Goal: Task Accomplishment & Management: Manage account settings

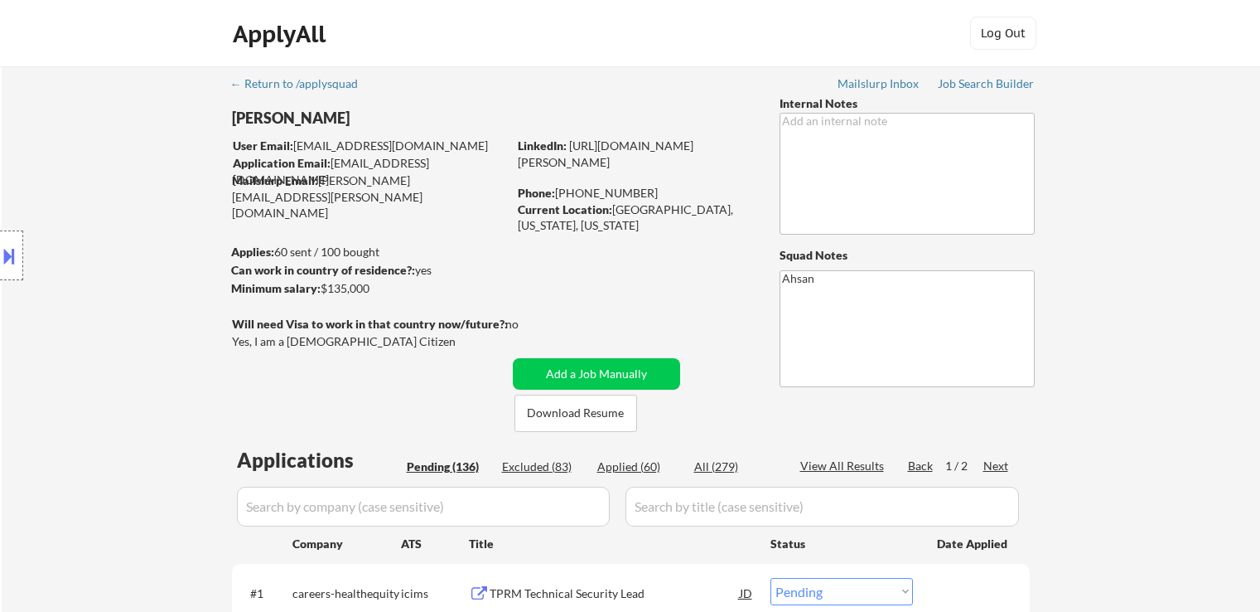
select select ""pending""
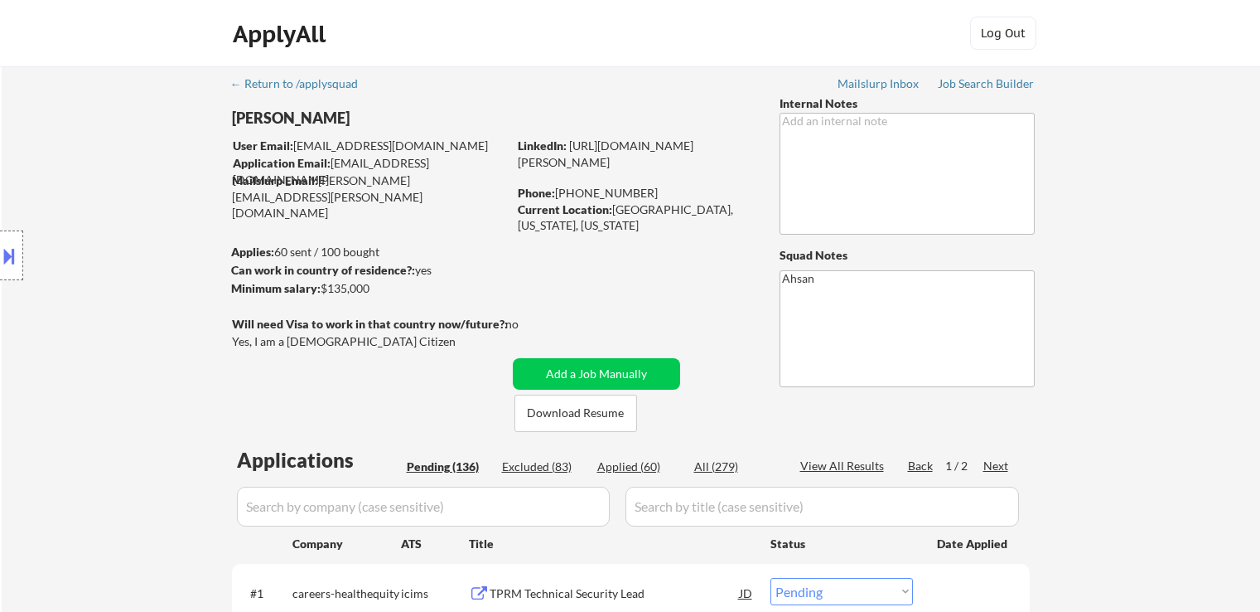
select select ""pending""
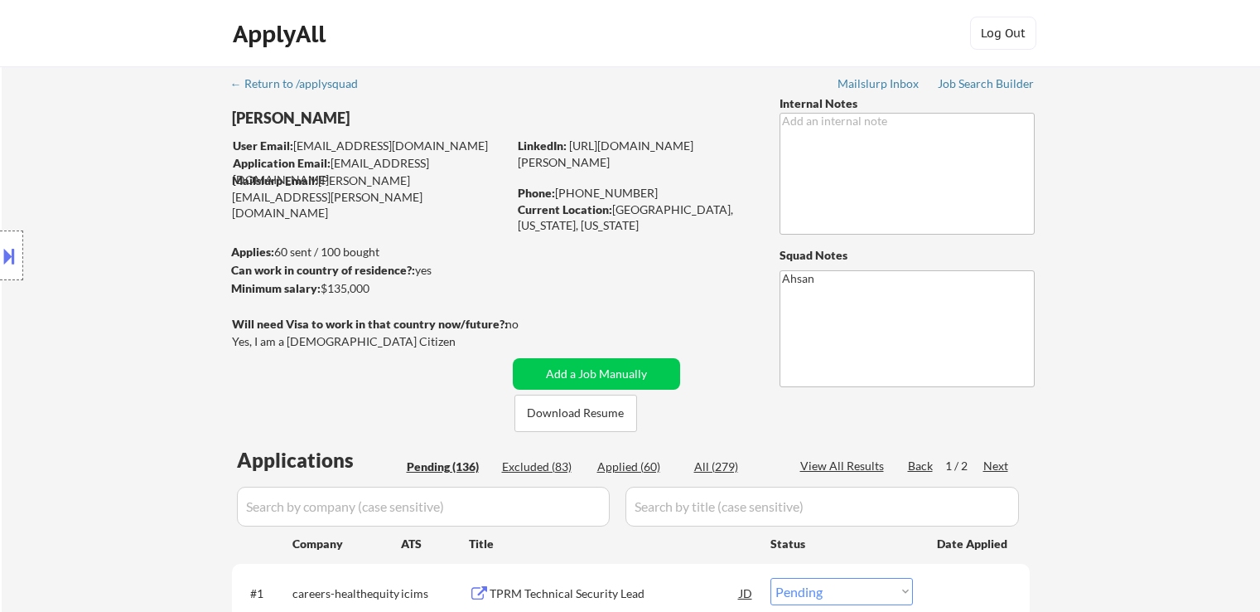
select select ""pending""
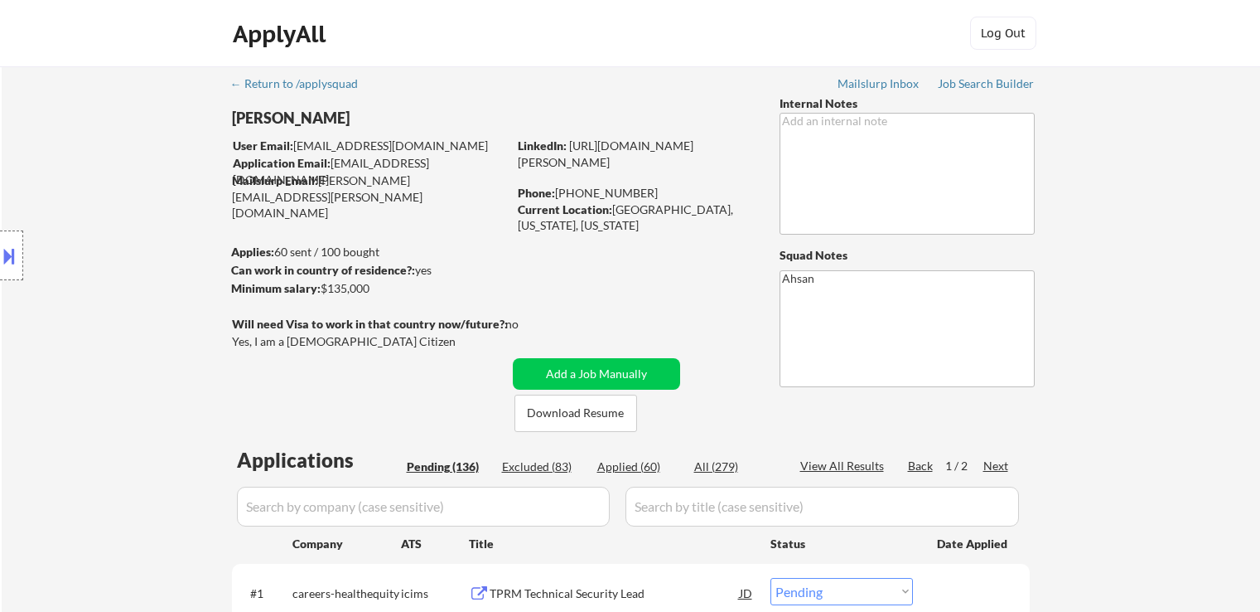
select select ""pending""
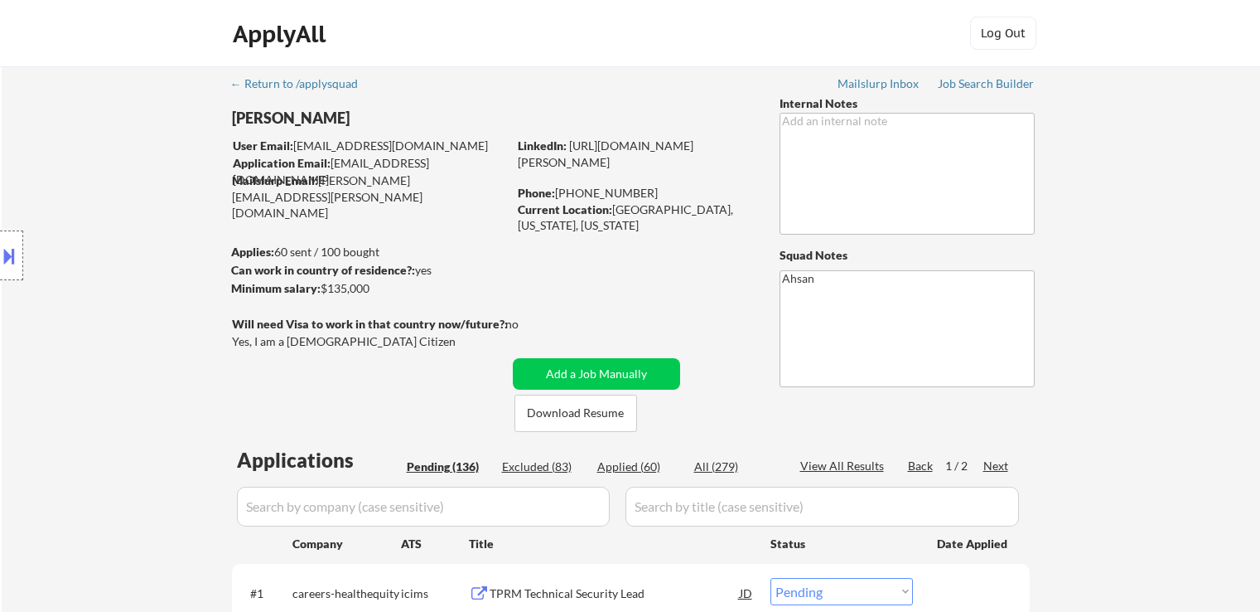
select select ""pending""
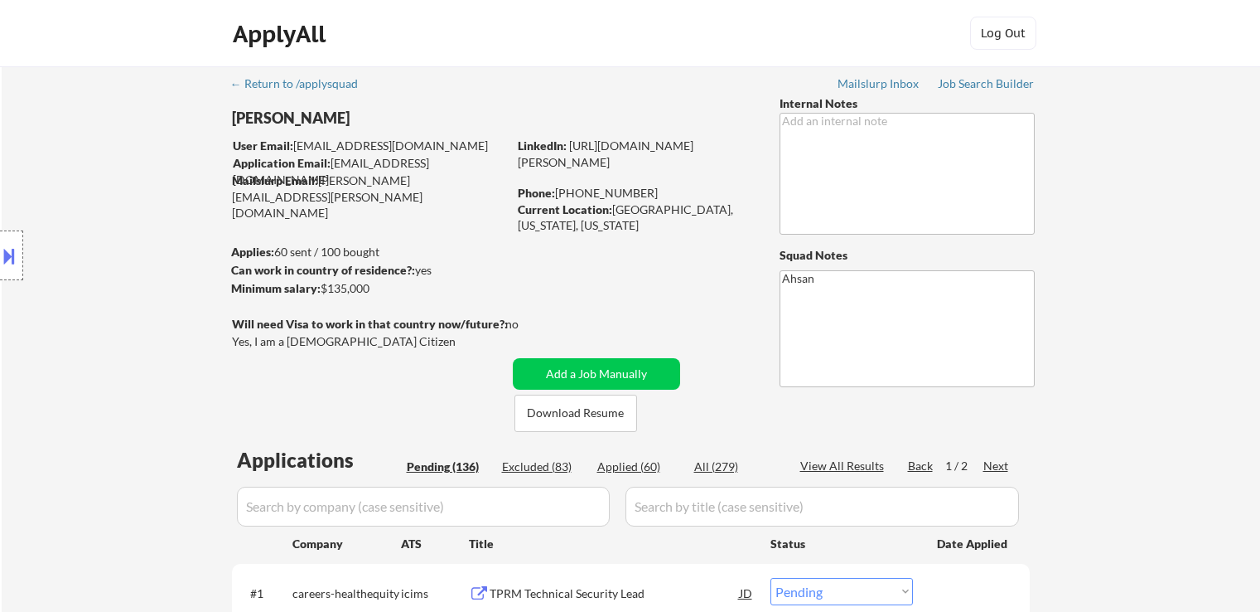
select select ""pending""
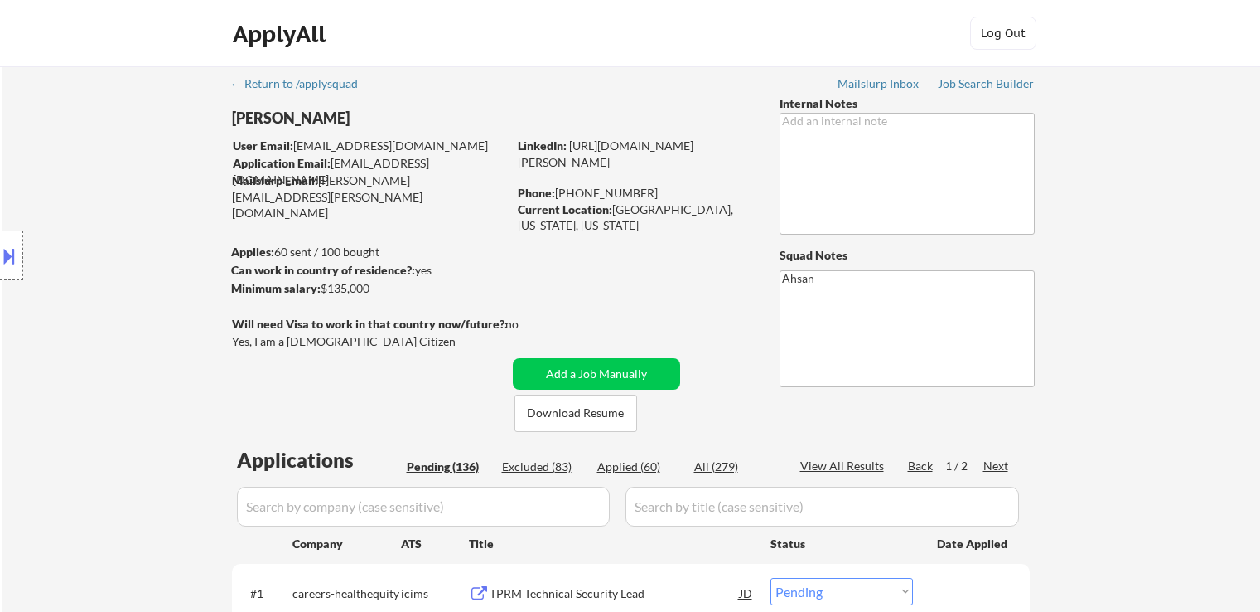
select select ""pending""
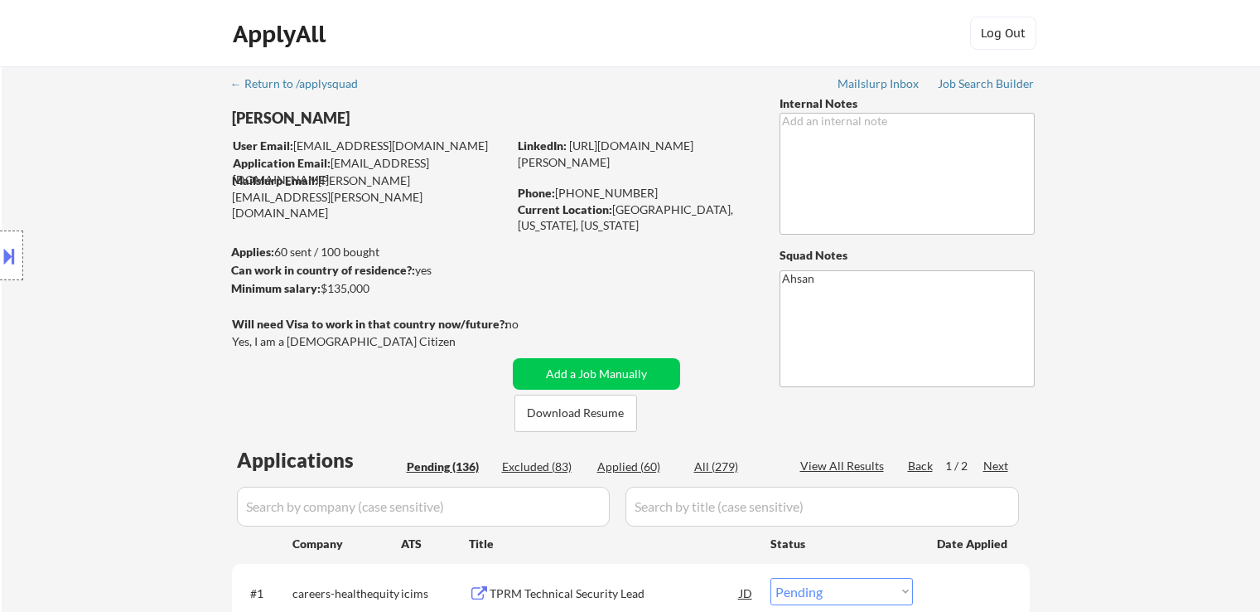
select select ""pending""
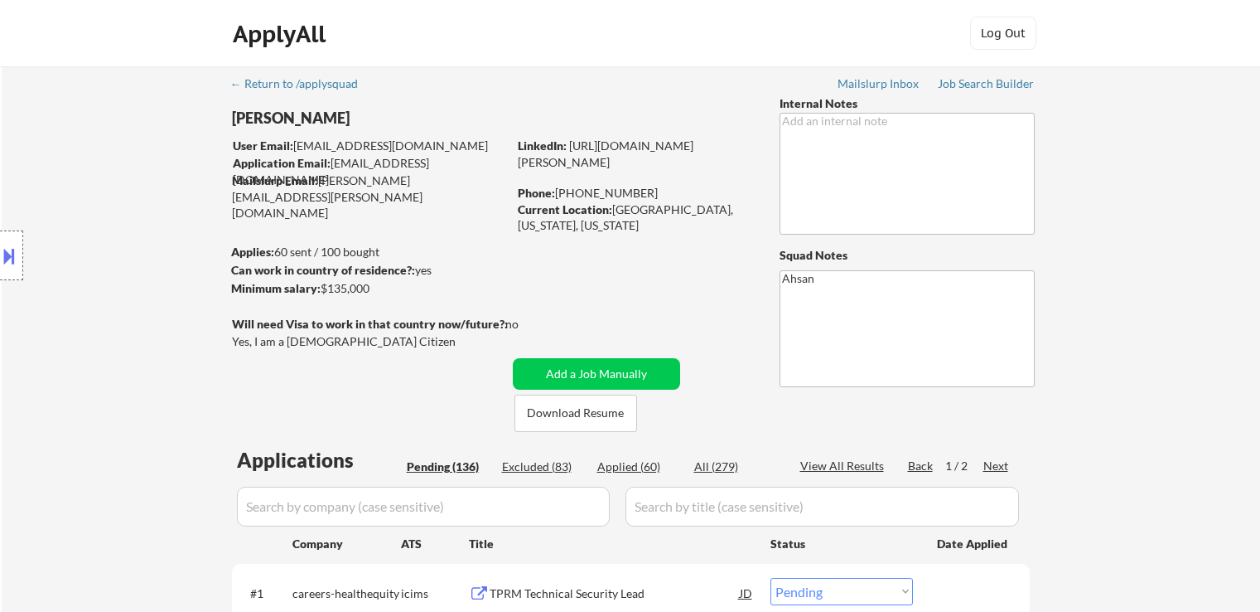
select select ""pending""
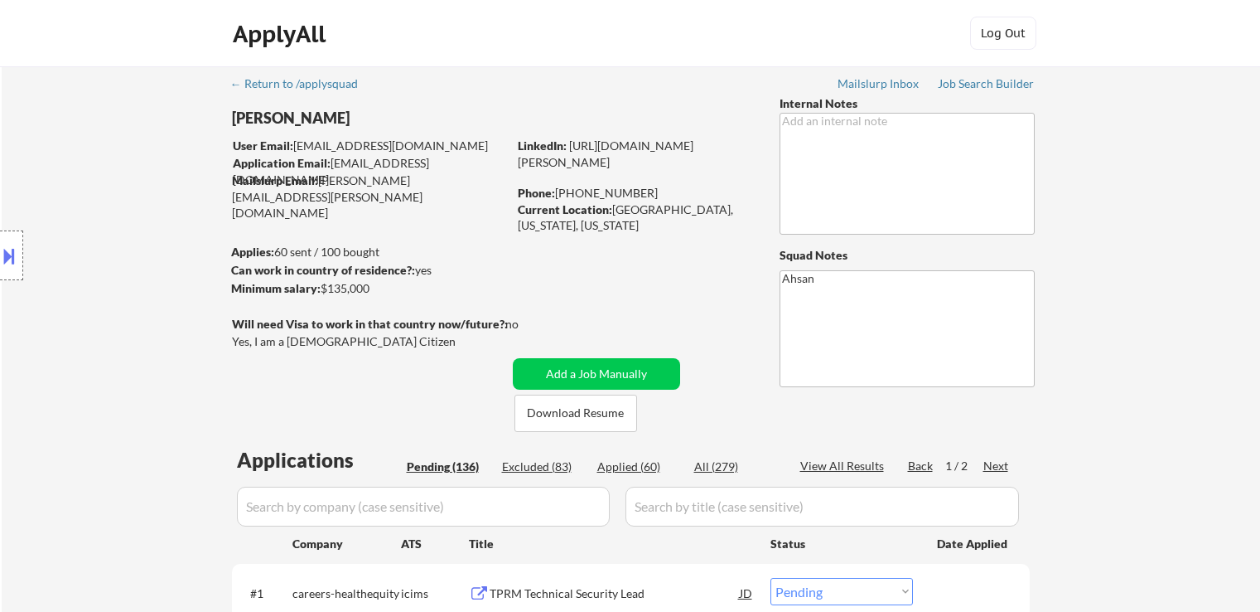
select select ""pending""
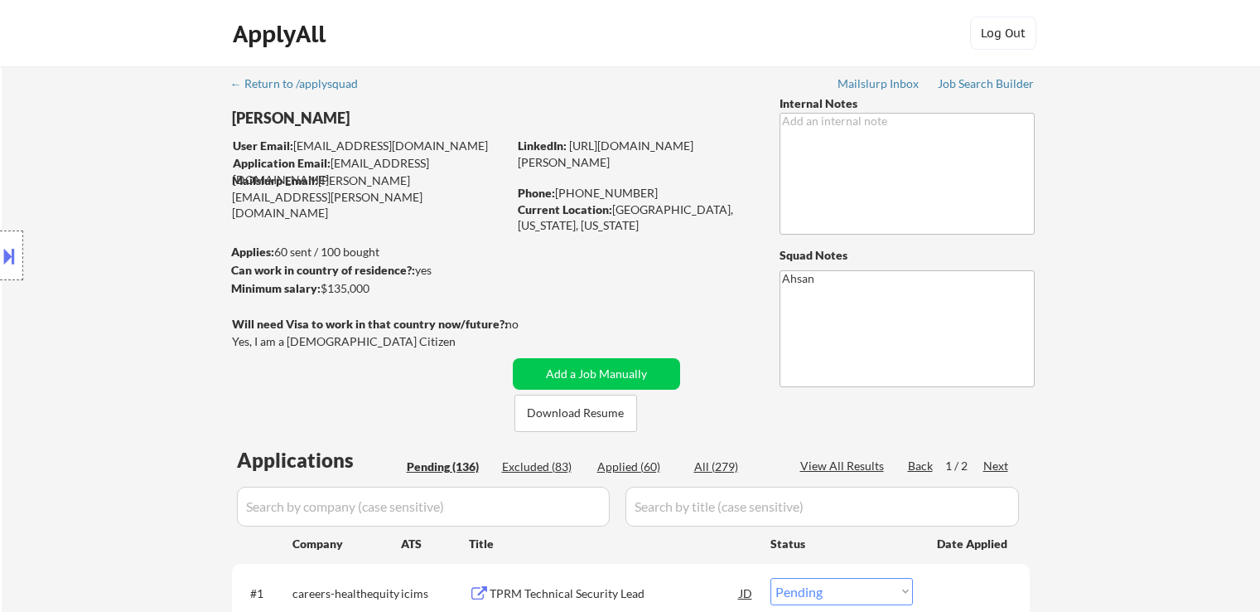
select select ""pending""
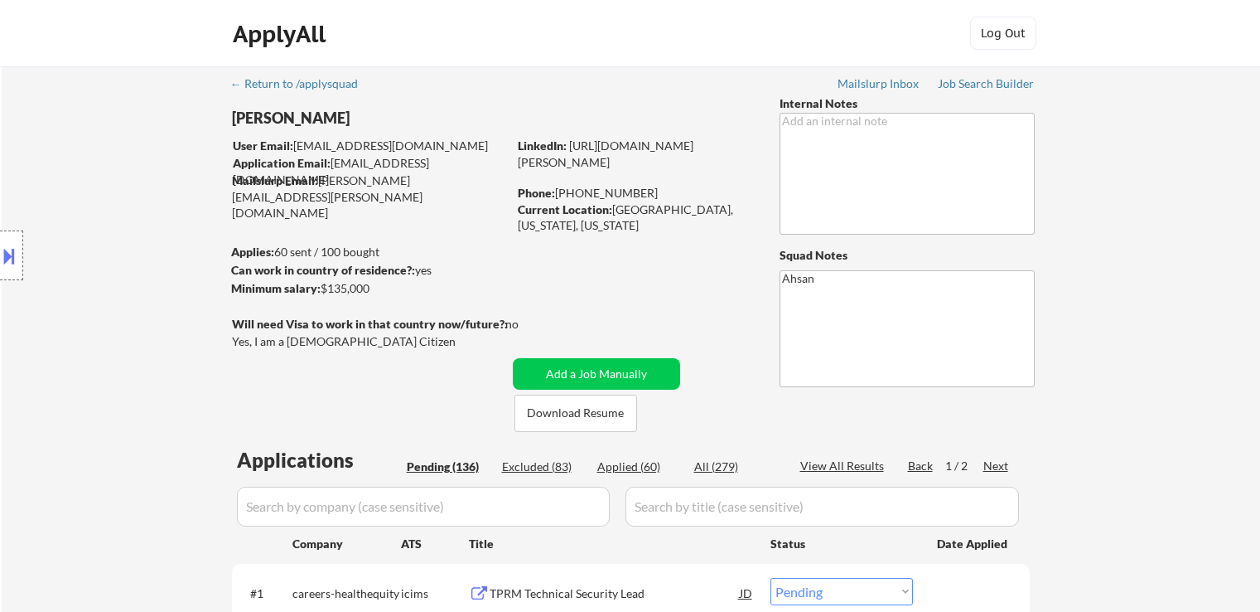
select select ""pending""
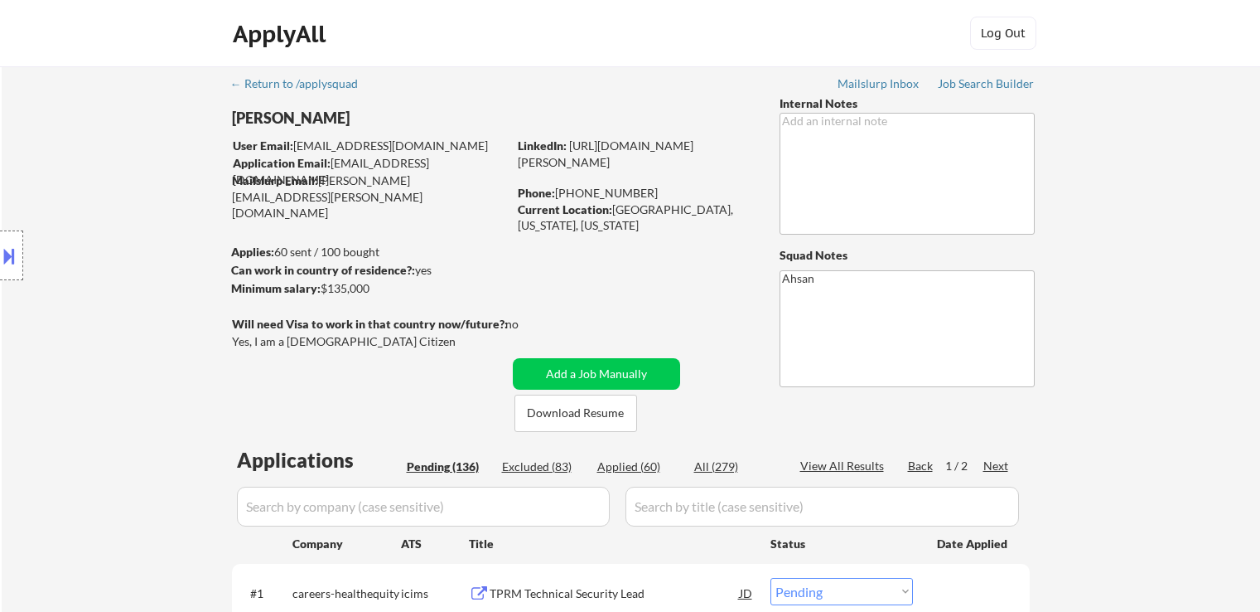
select select ""pending""
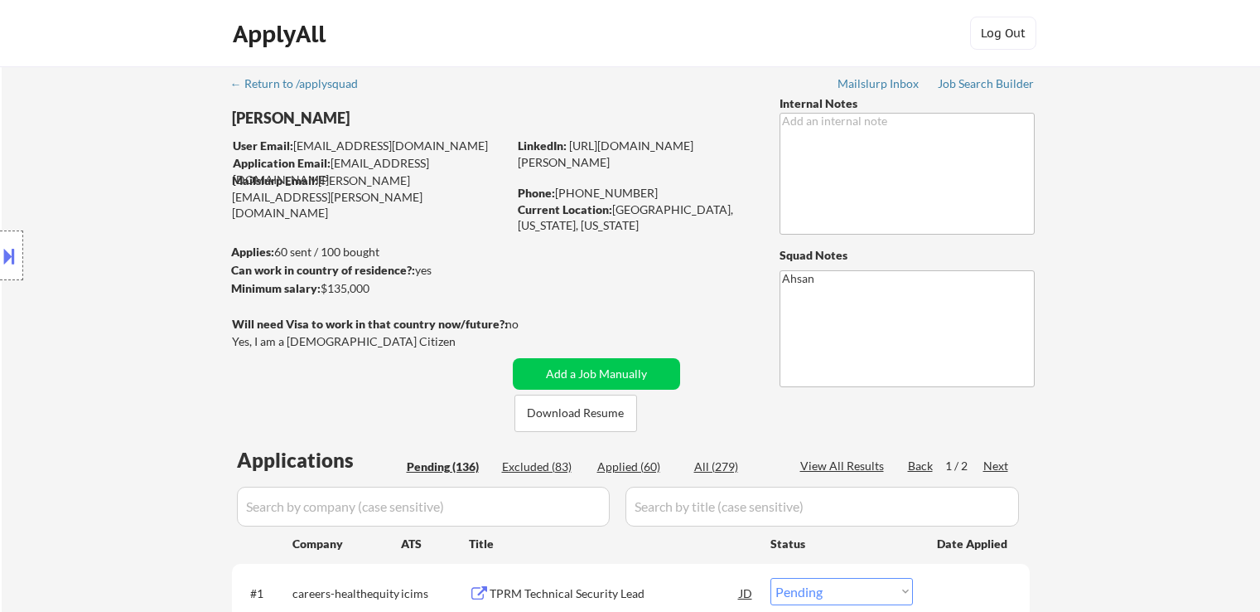
select select ""pending""
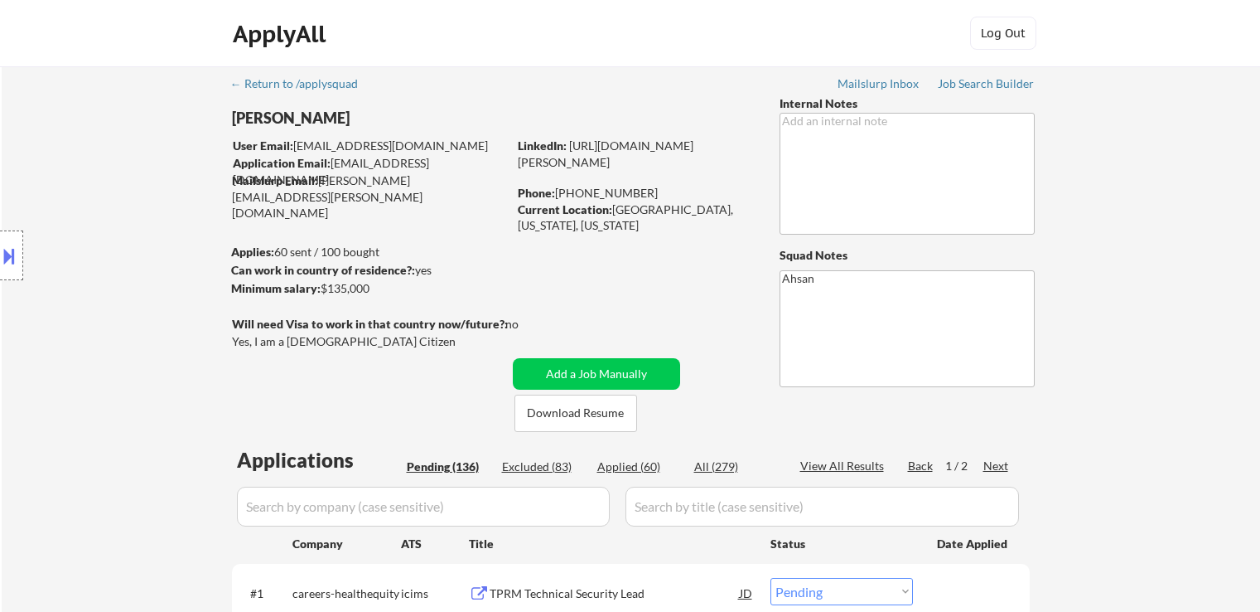
select select ""pending""
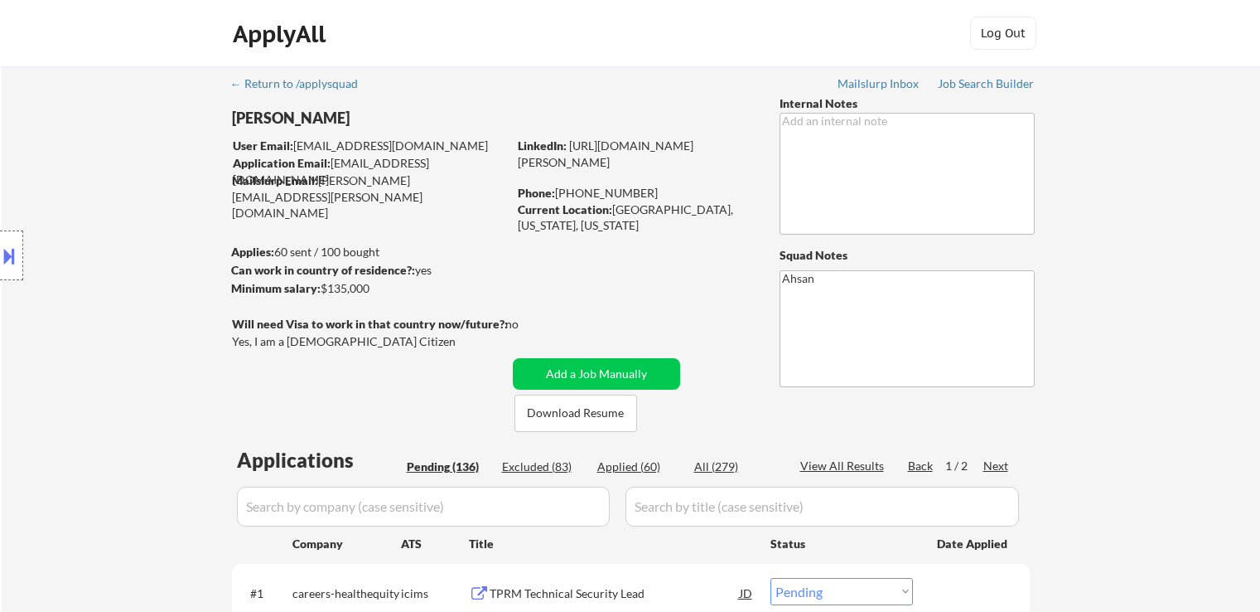
select select ""pending""
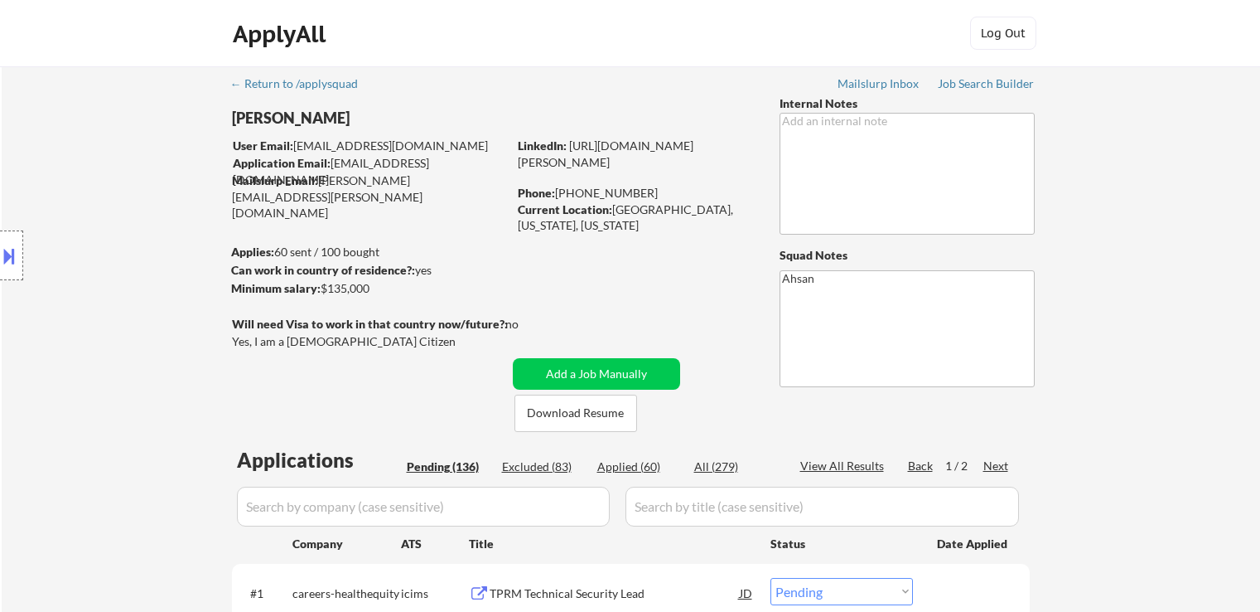
select select ""pending""
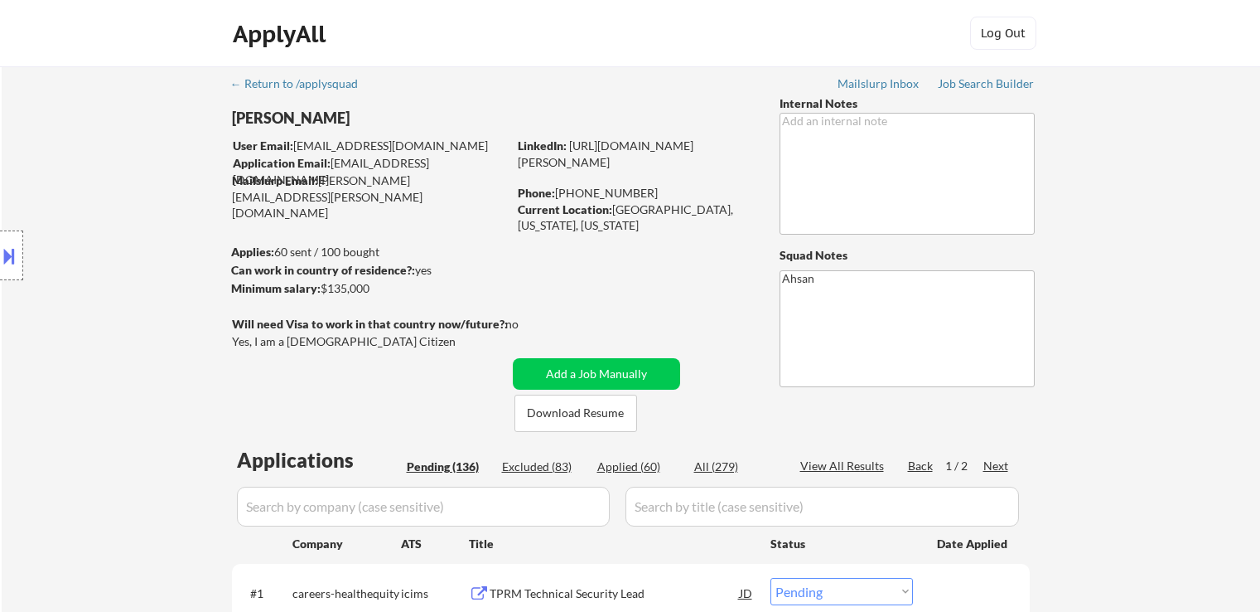
select select ""pending""
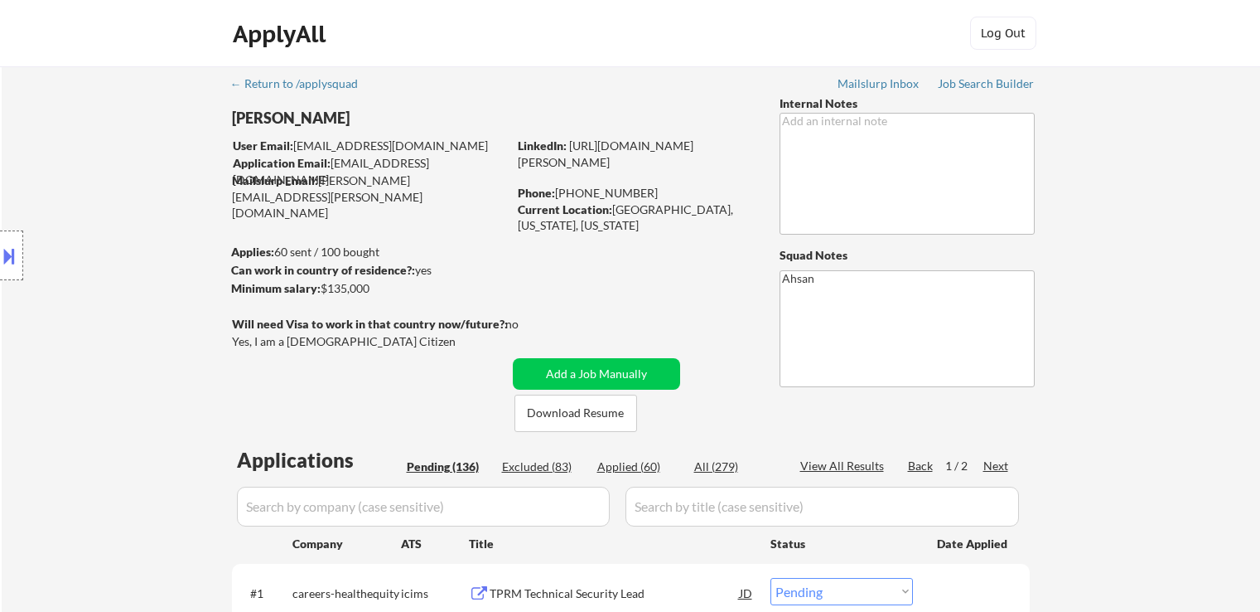
select select ""pending""
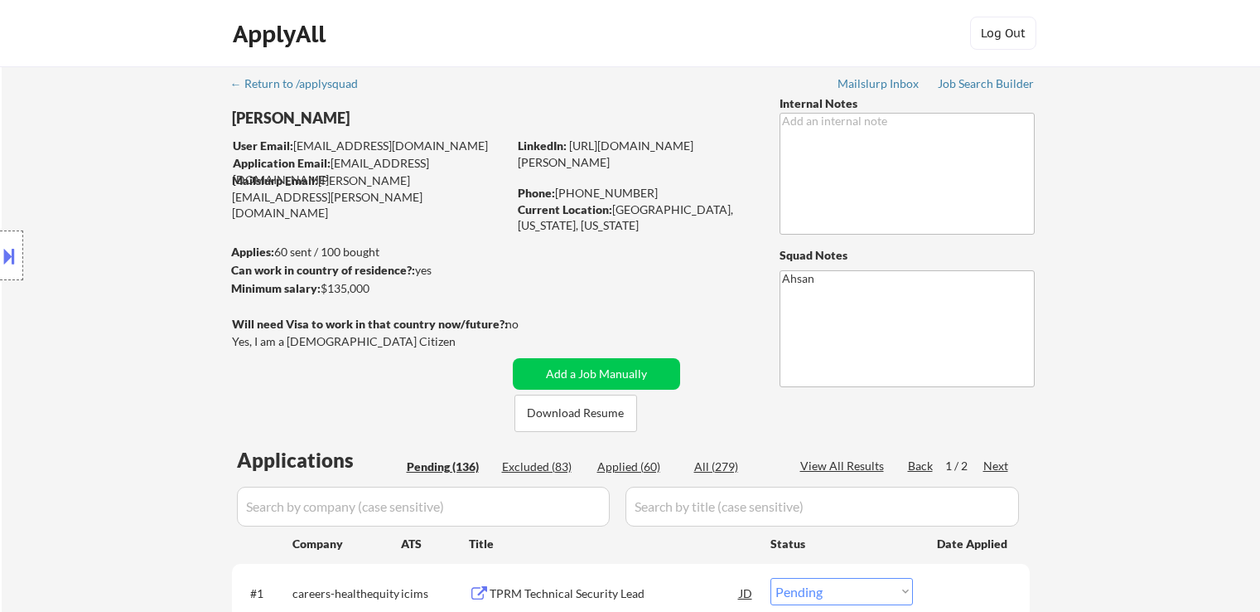
select select ""pending""
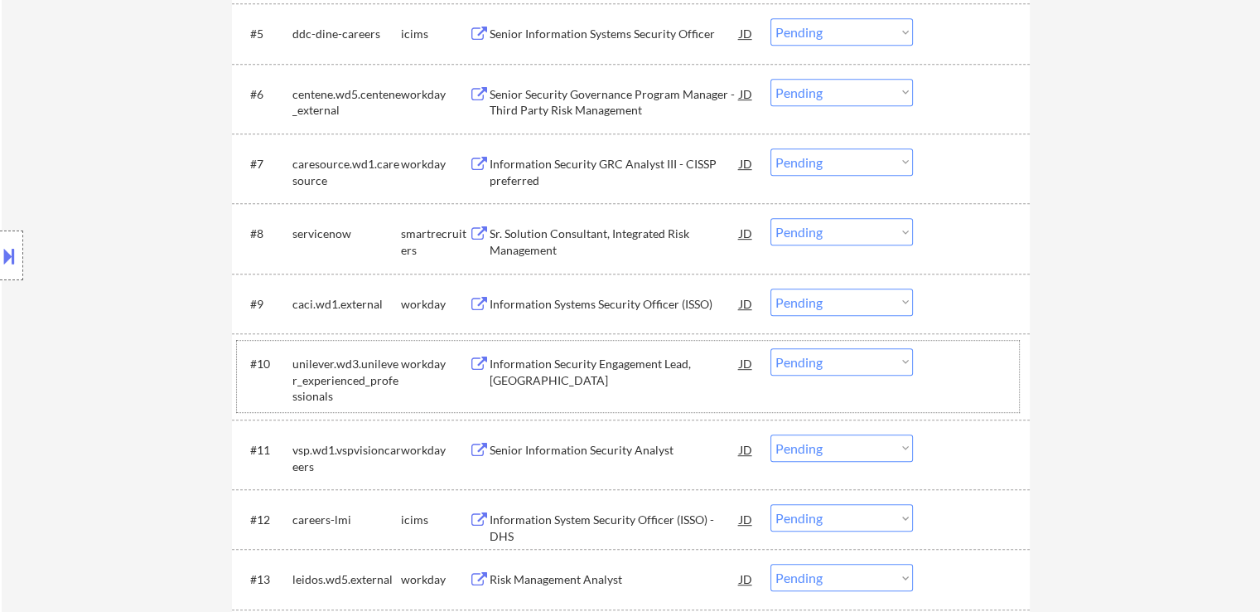
drag, startPoint x: 381, startPoint y: 379, endPoint x: 399, endPoint y: 381, distance: 17.6
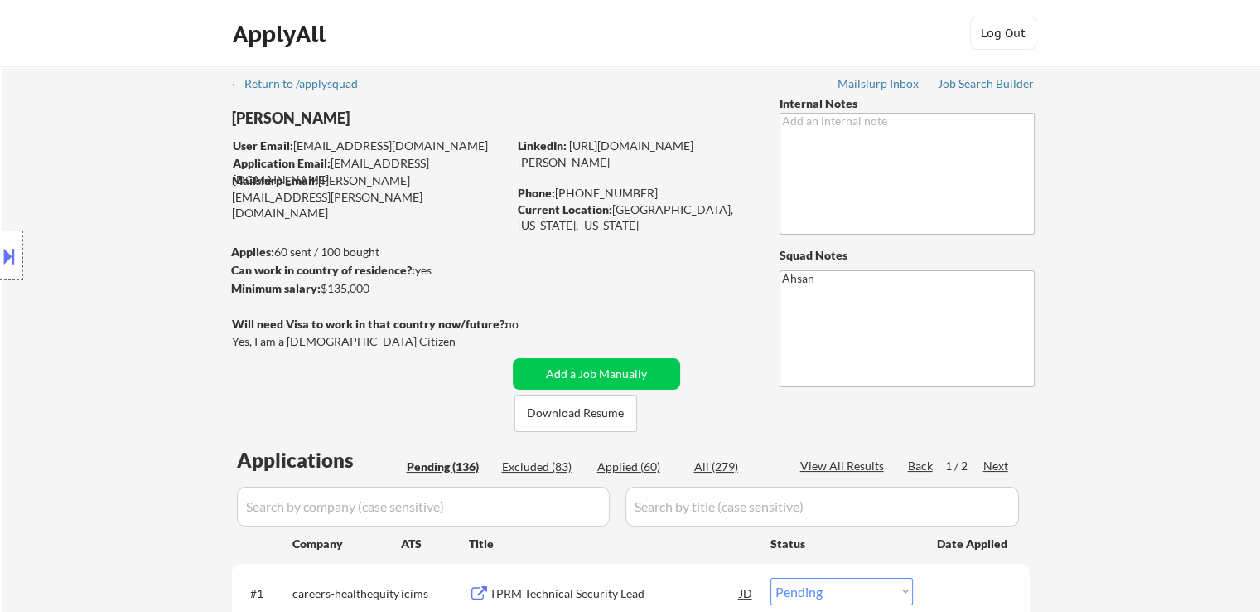
click at [1001, 462] on div "Next" at bounding box center [997, 465] width 27 height 17
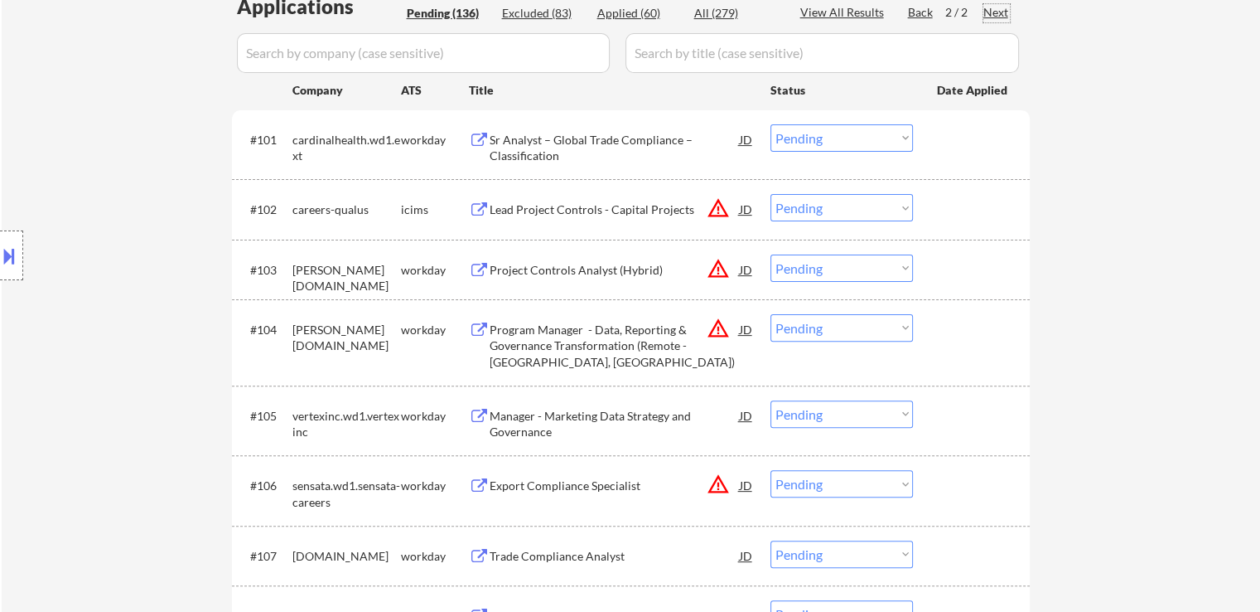
scroll to position [331, 0]
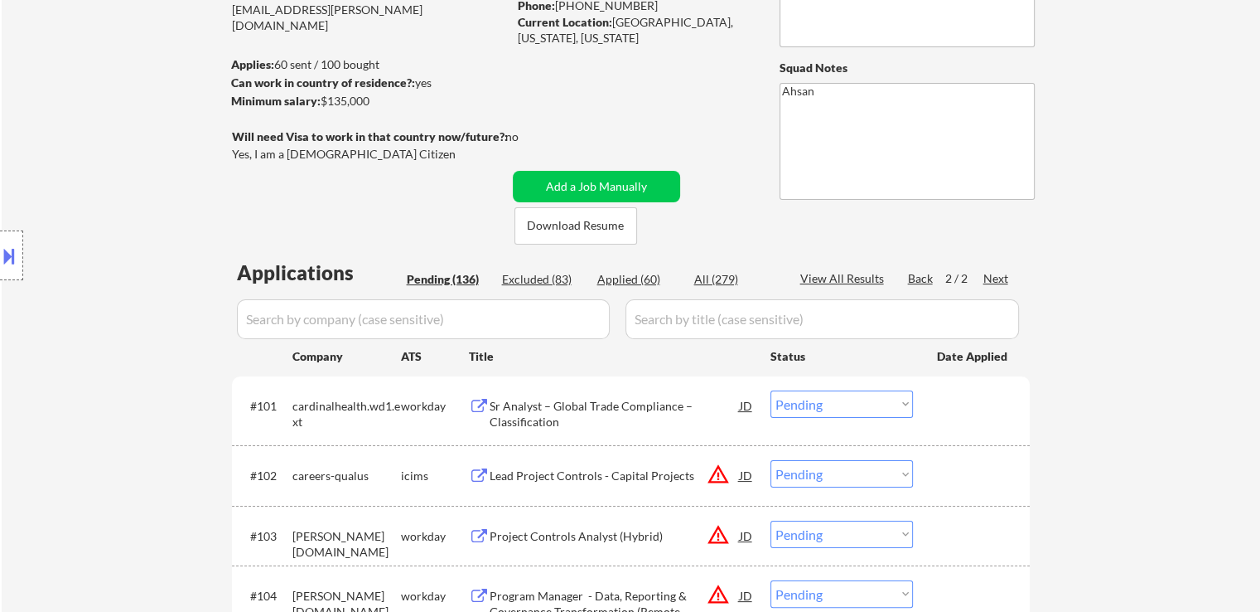
scroll to position [249, 0]
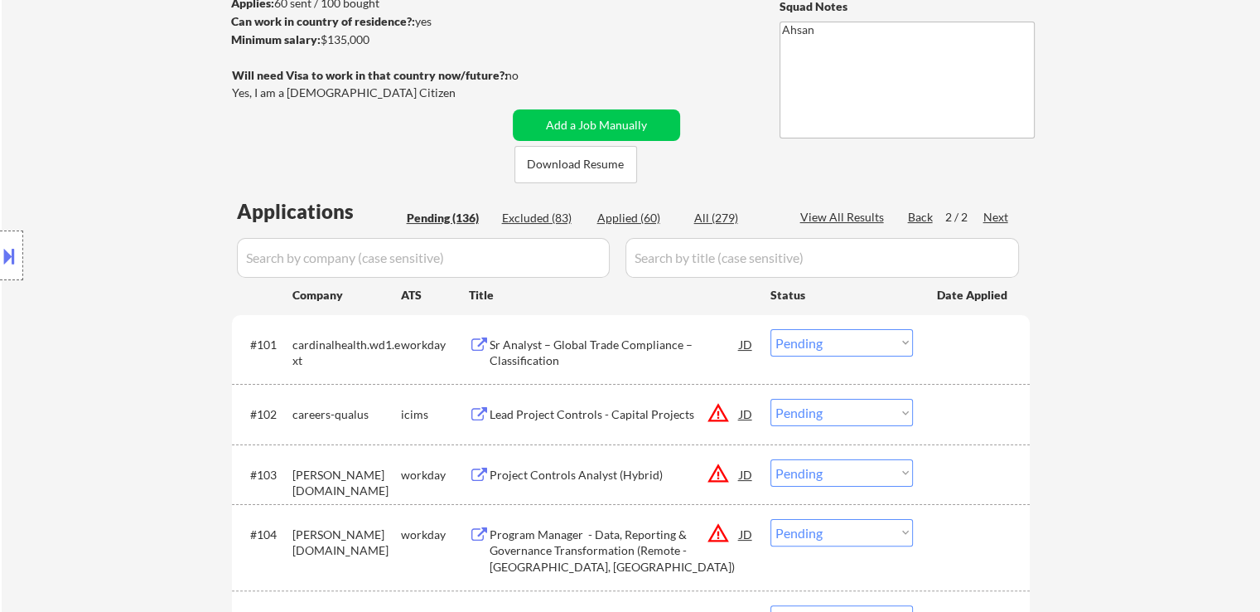
click at [915, 215] on div "Back" at bounding box center [921, 217] width 27 height 17
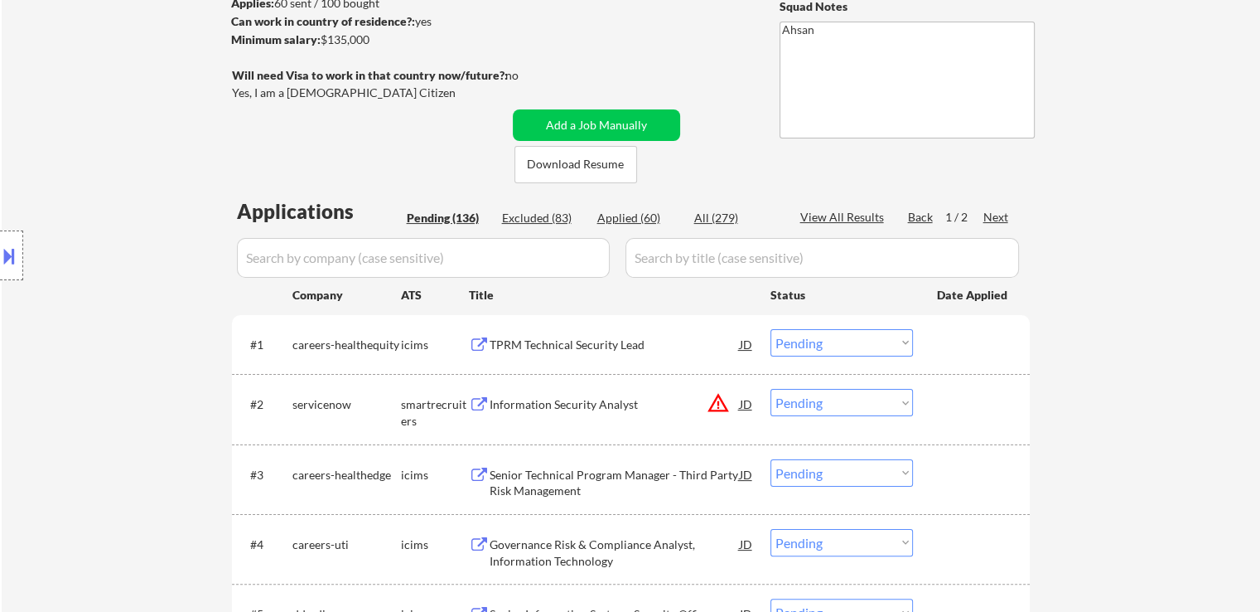
click at [549, 342] on div "TPRM Technical Security Lead" at bounding box center [615, 344] width 250 height 17
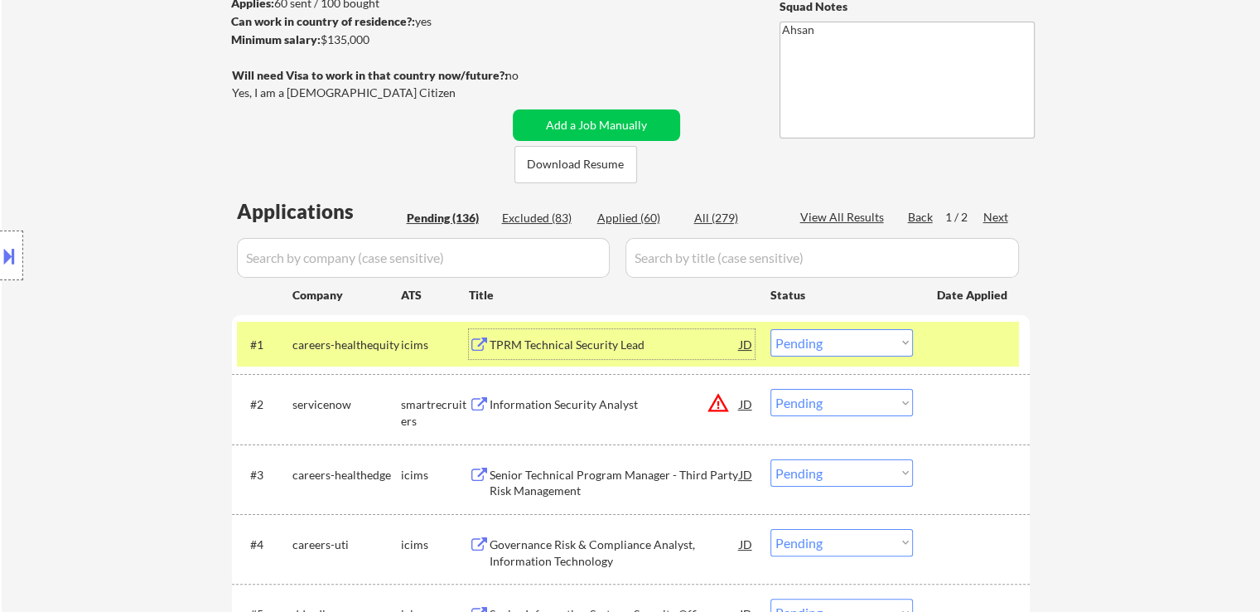
scroll to position [331, 0]
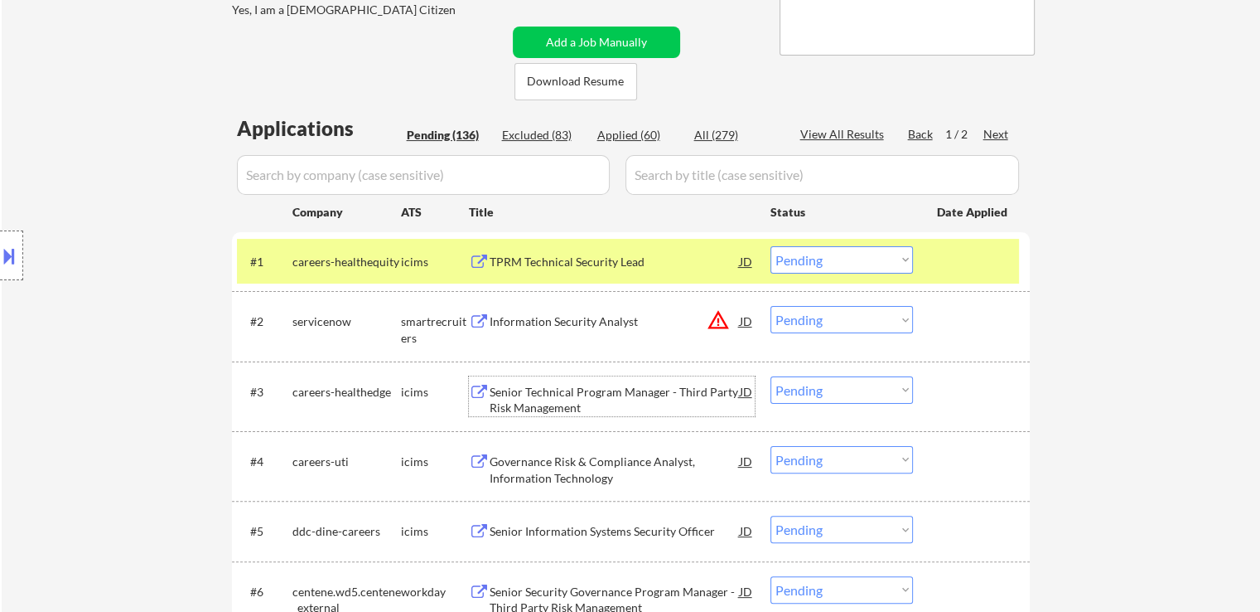
click at [529, 391] on div "Senior Technical Program Manager - Third Party Risk Management" at bounding box center [615, 400] width 250 height 32
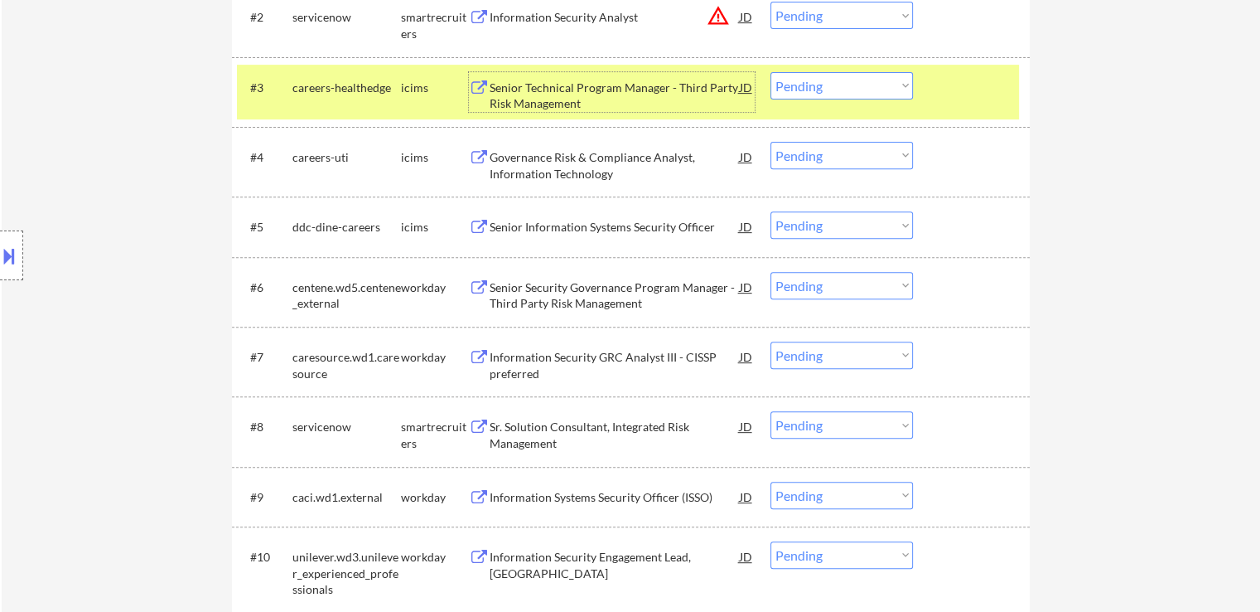
scroll to position [663, 0]
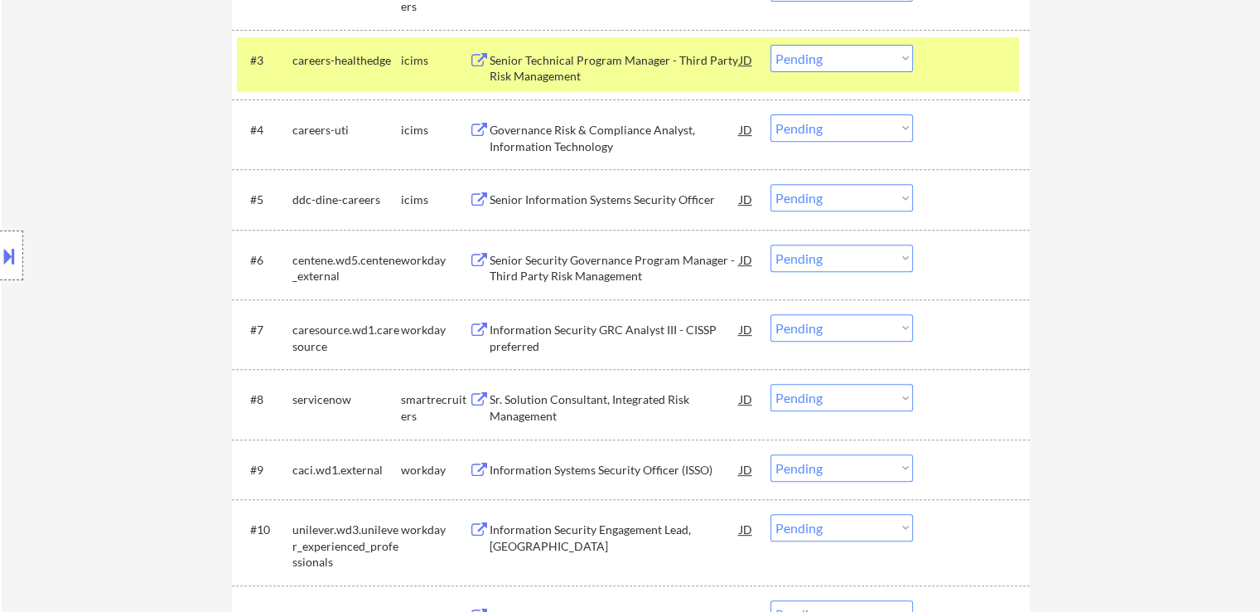
click at [162, 225] on div "Location Inclusions: remote" at bounding box center [148, 255] width 297 height 307
drag, startPoint x: 116, startPoint y: 292, endPoint x: 333, endPoint y: 341, distance: 222.5
click at [116, 292] on div "Location Inclusions: remote" at bounding box center [148, 255] width 297 height 307
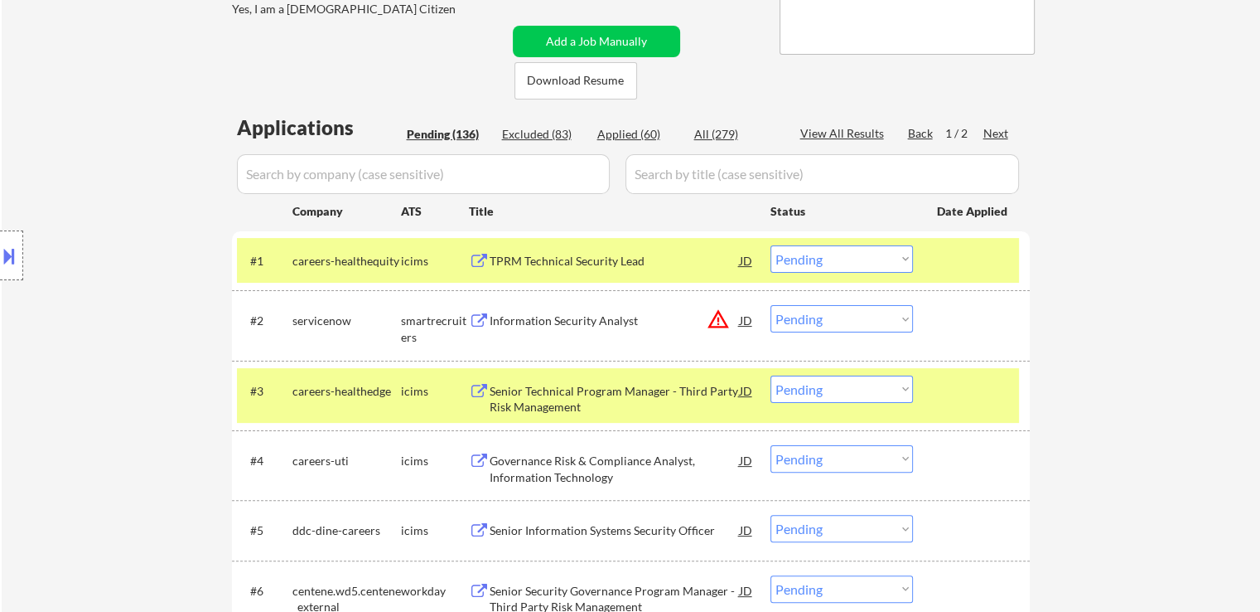
scroll to position [414, 0]
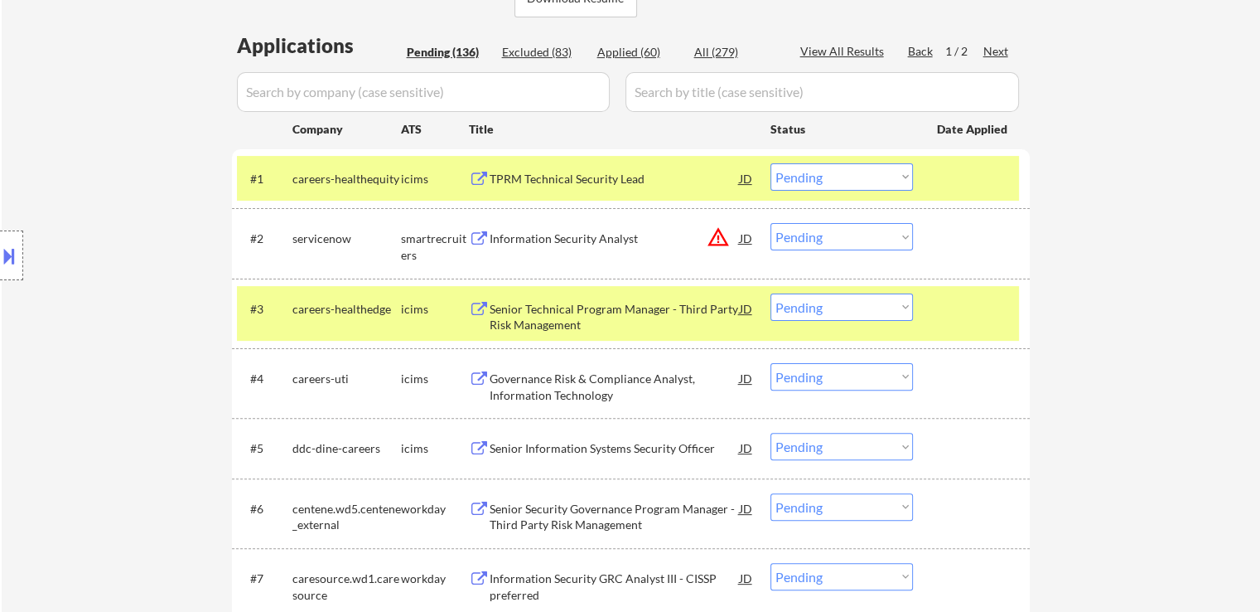
click at [850, 172] on select "Choose an option... Pending Applied Excluded (Questions) Excluded (Expired) Exc…" at bounding box center [842, 176] width 143 height 27
click at [771, 163] on select "Choose an option... Pending Applied Excluded (Questions) Excluded (Expired) Exc…" at bounding box center [842, 176] width 143 height 27
select select ""pending""
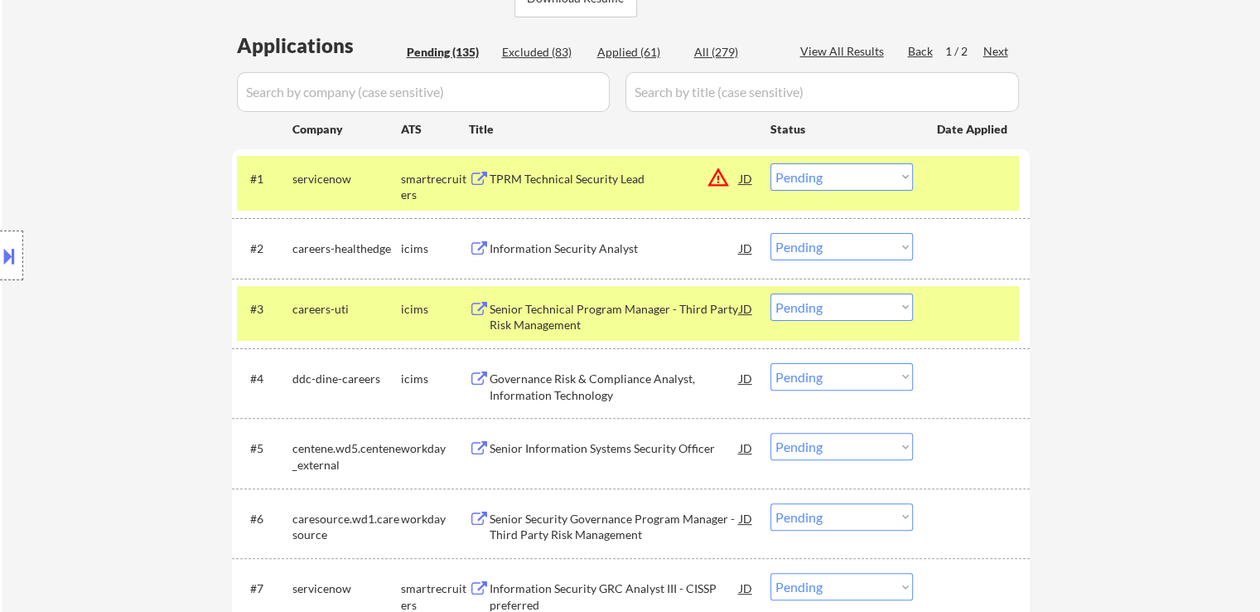
click at [825, 243] on select "Choose an option... Pending Applied Excluded (Questions) Excluded (Expired) Exc…" at bounding box center [842, 246] width 143 height 27
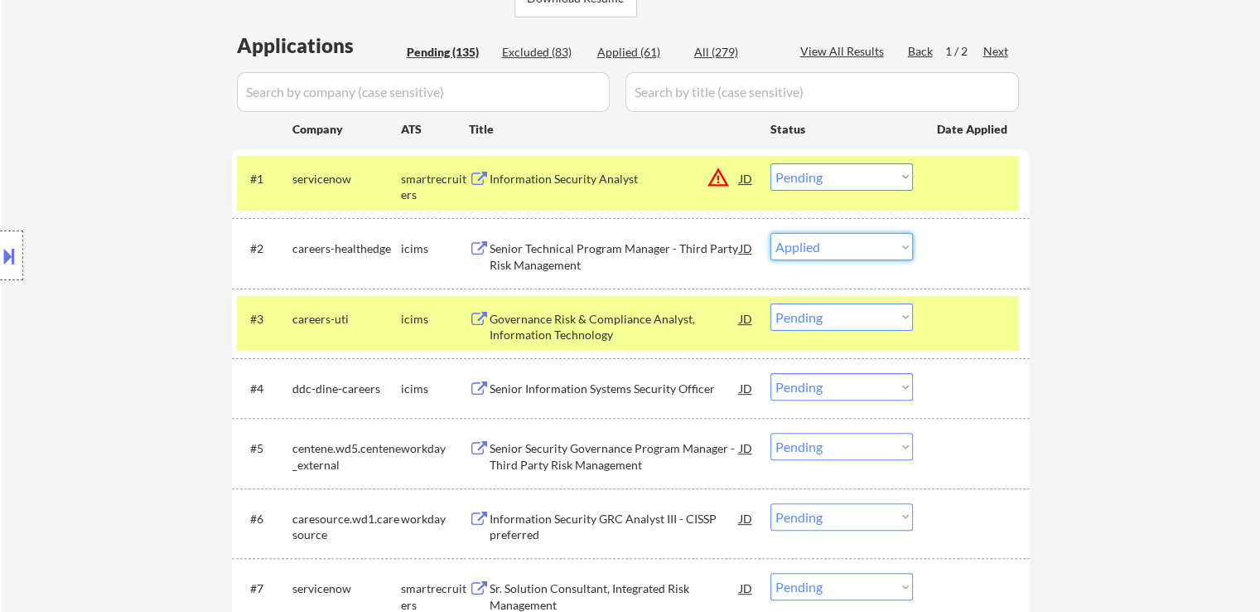
click at [771, 233] on select "Choose an option... Pending Applied Excluded (Questions) Excluded (Expired) Exc…" at bounding box center [842, 246] width 143 height 27
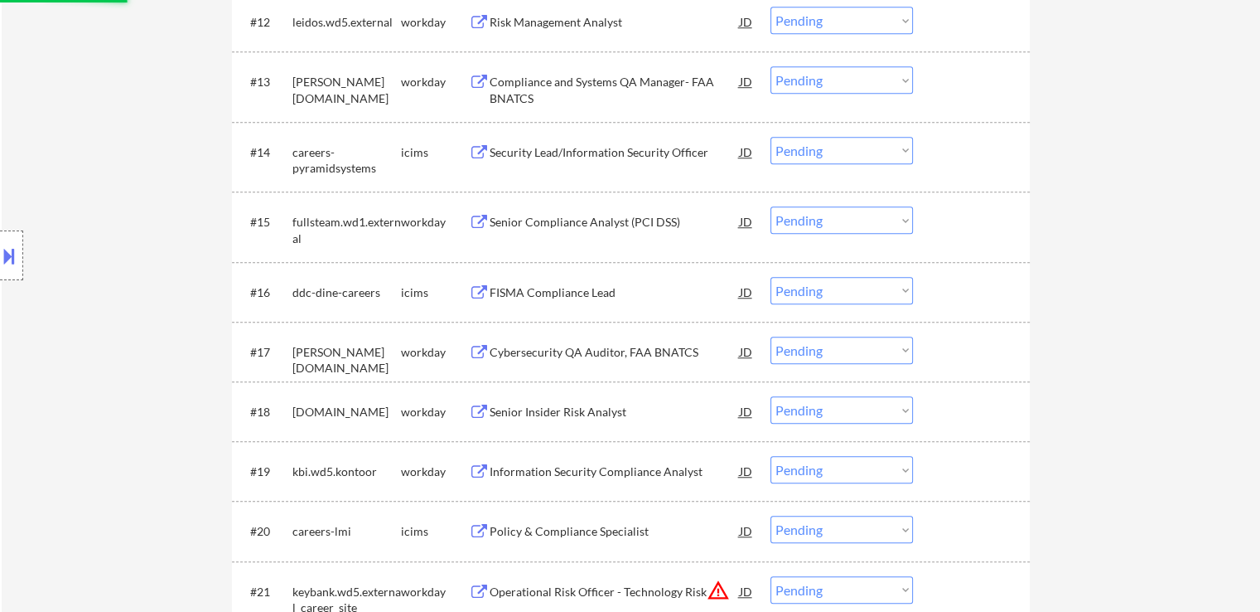
select select ""pending""
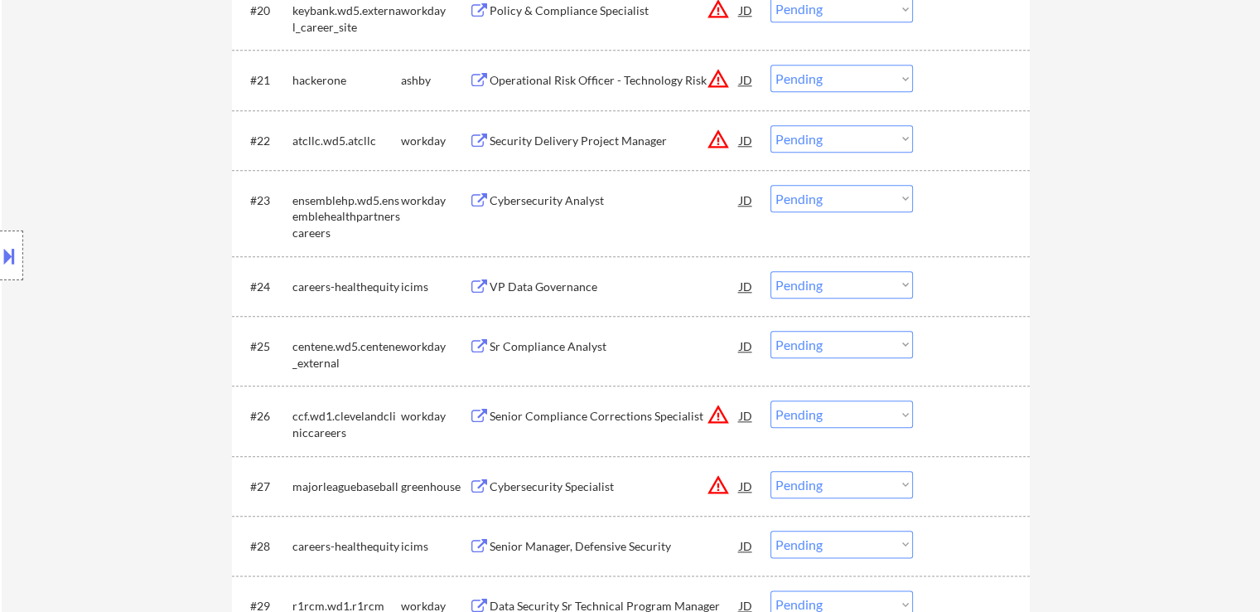
scroll to position [1823, 0]
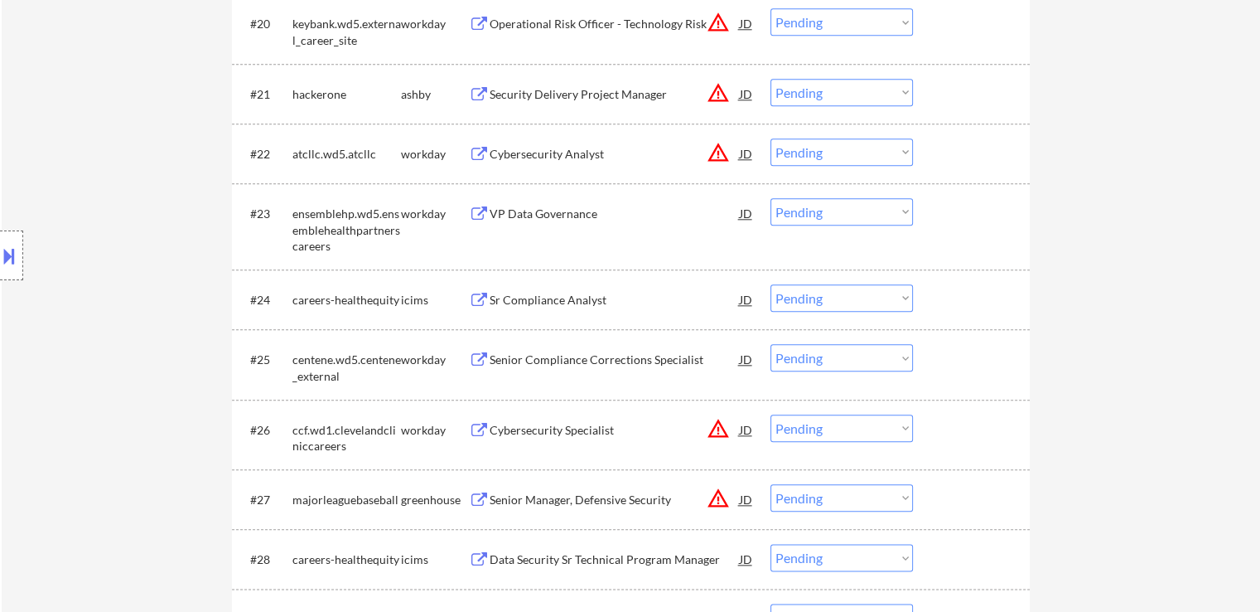
click at [718, 95] on button "warning_amber" at bounding box center [718, 92] width 23 height 23
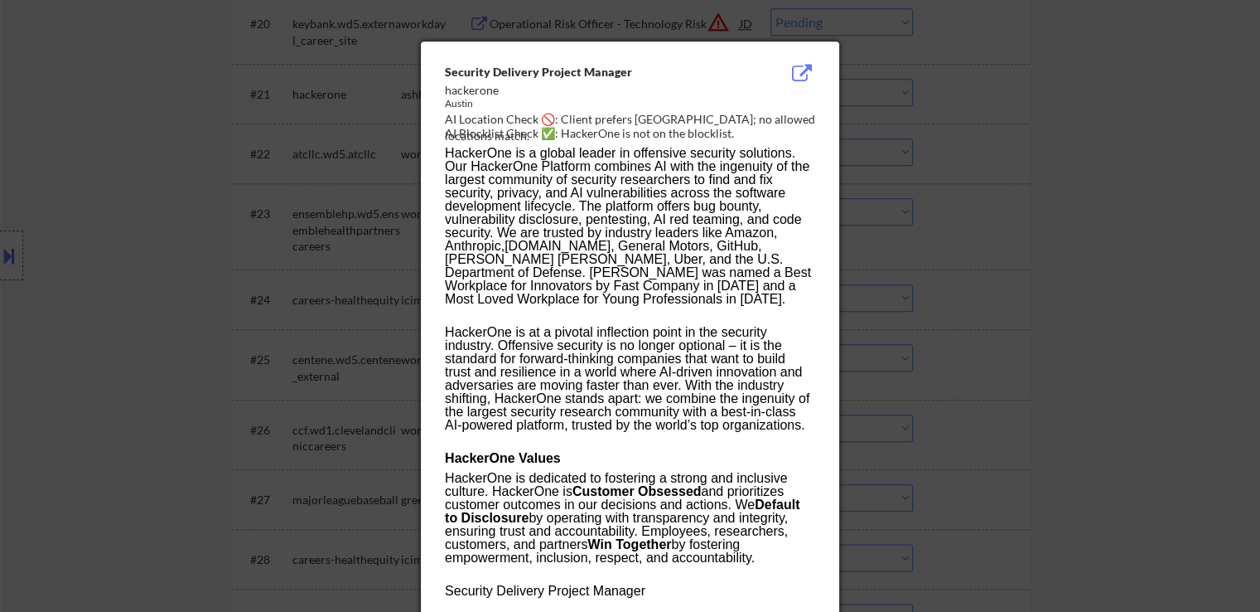
click at [948, 177] on div at bounding box center [630, 306] width 1260 height 612
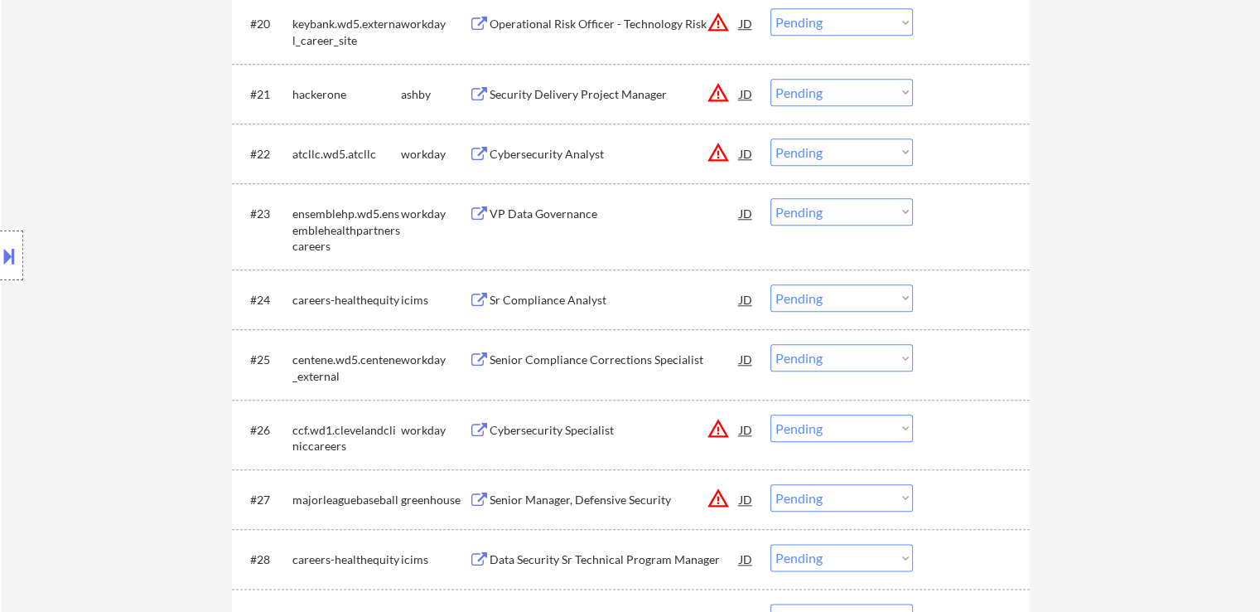
click at [2, 252] on button at bounding box center [9, 255] width 18 height 27
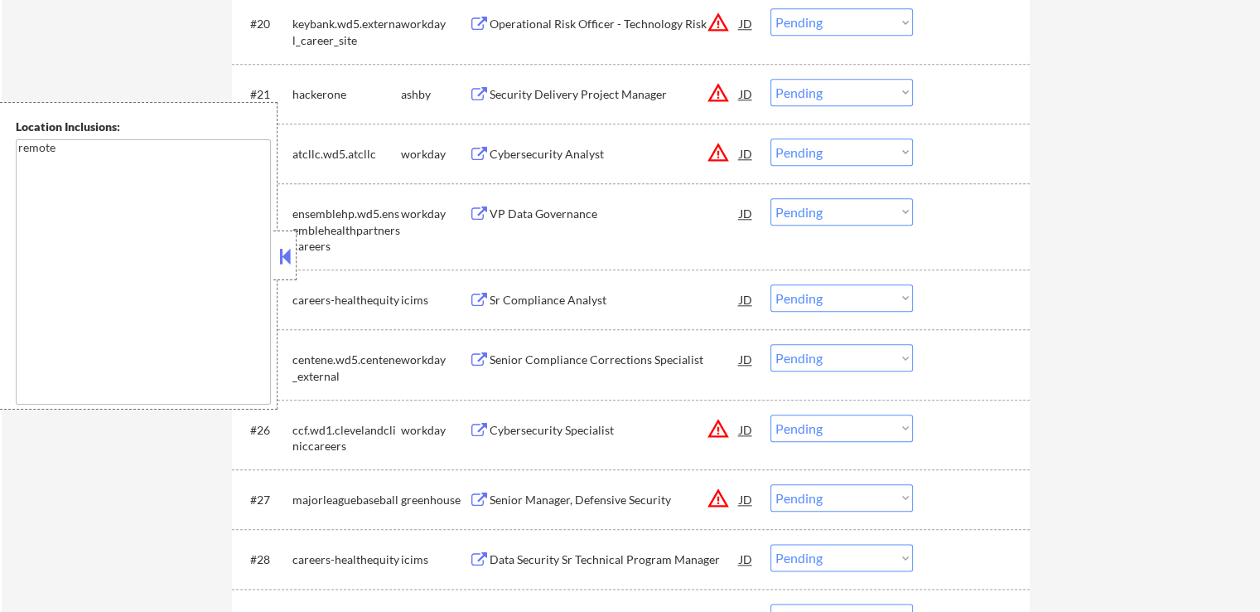
click at [288, 265] on button at bounding box center [285, 256] width 18 height 25
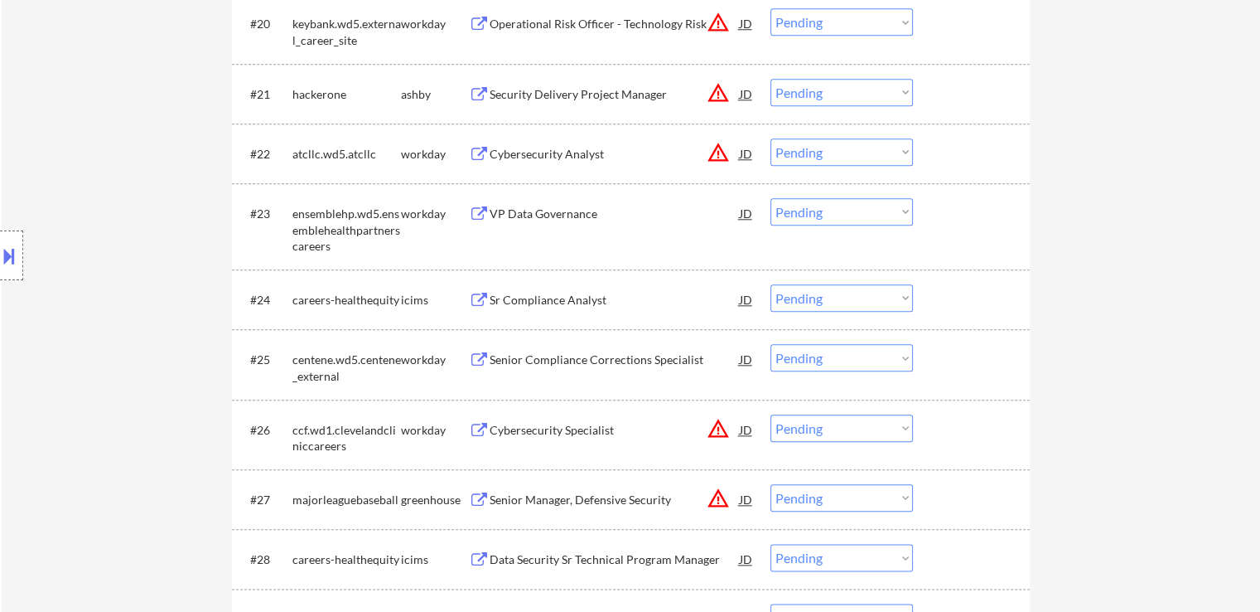
click at [579, 96] on div "Security Delivery Project Manager" at bounding box center [615, 94] width 250 height 17
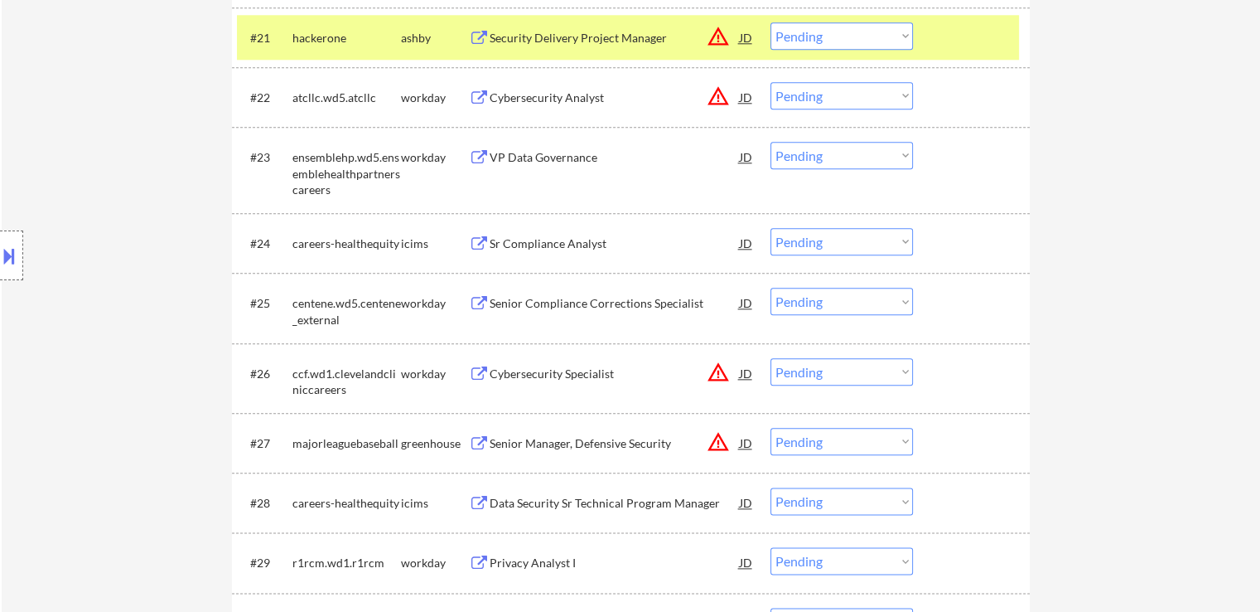
scroll to position [1906, 0]
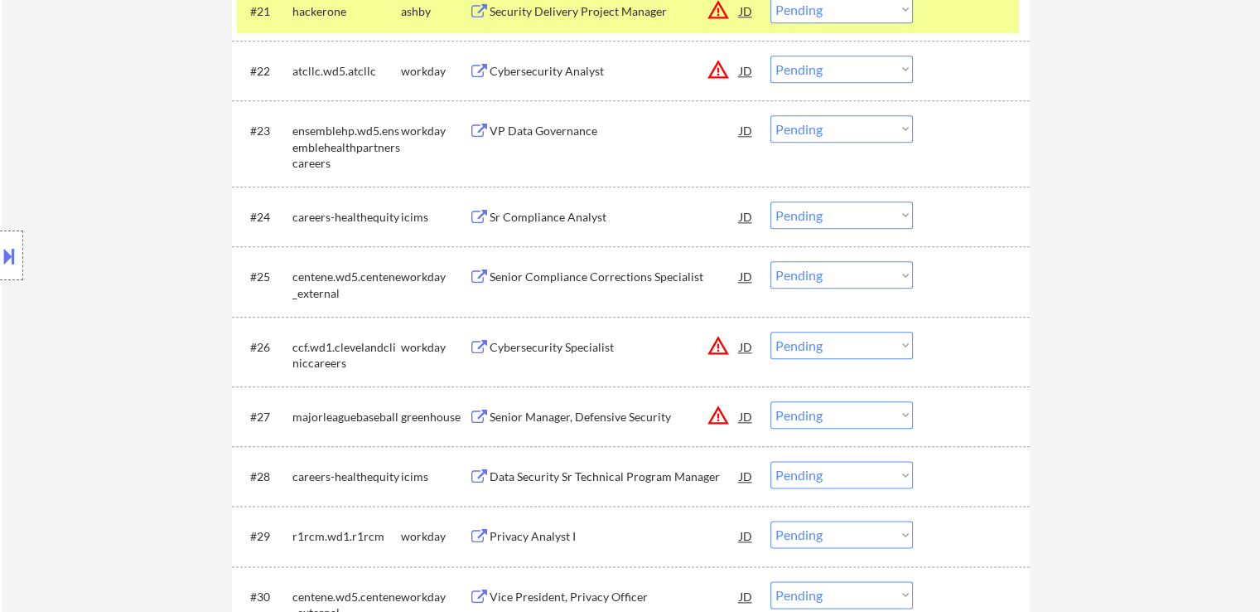
click at [580, 422] on div "Senior Manager, Defensive Security" at bounding box center [615, 417] width 250 height 17
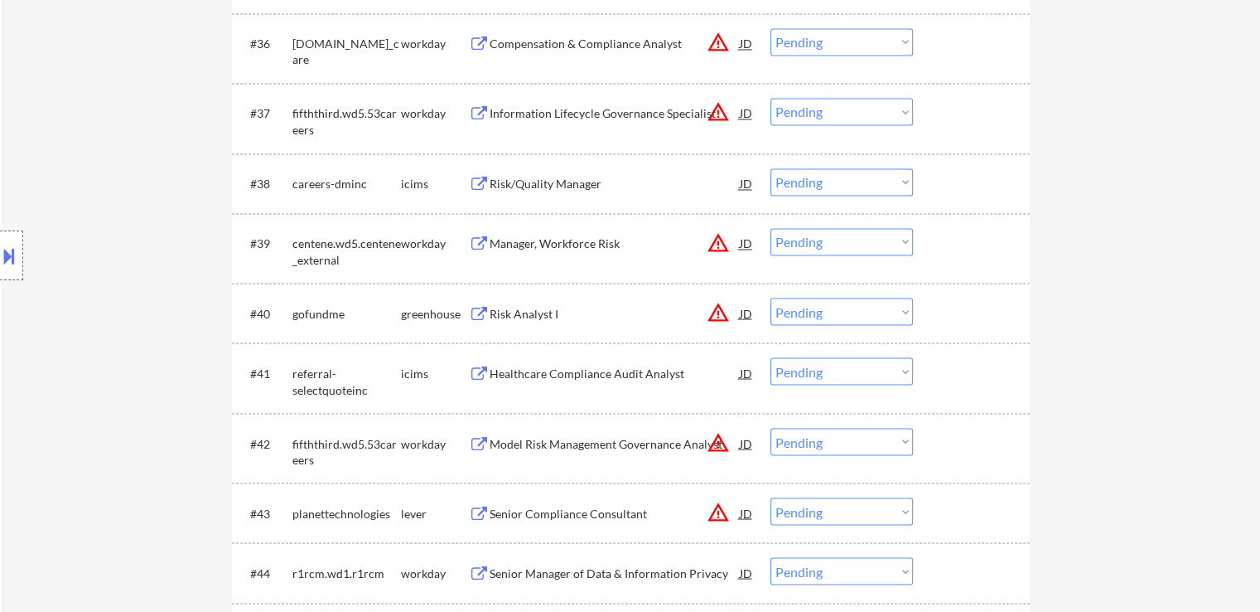
scroll to position [3232, 0]
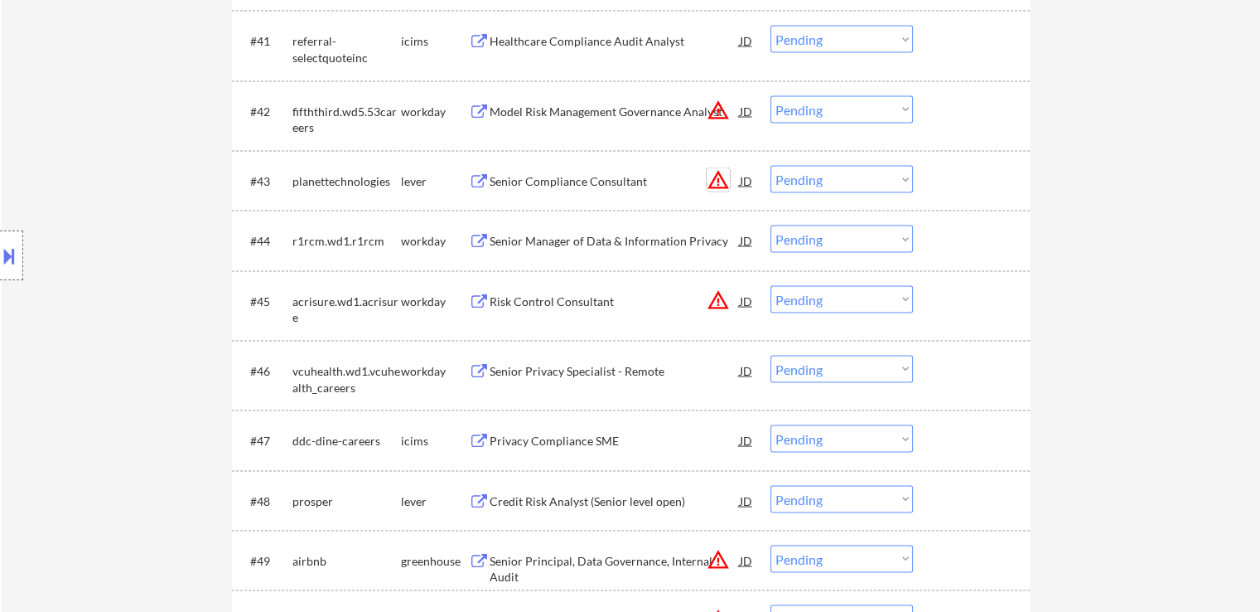
click at [718, 184] on button "warning_amber" at bounding box center [718, 179] width 23 height 23
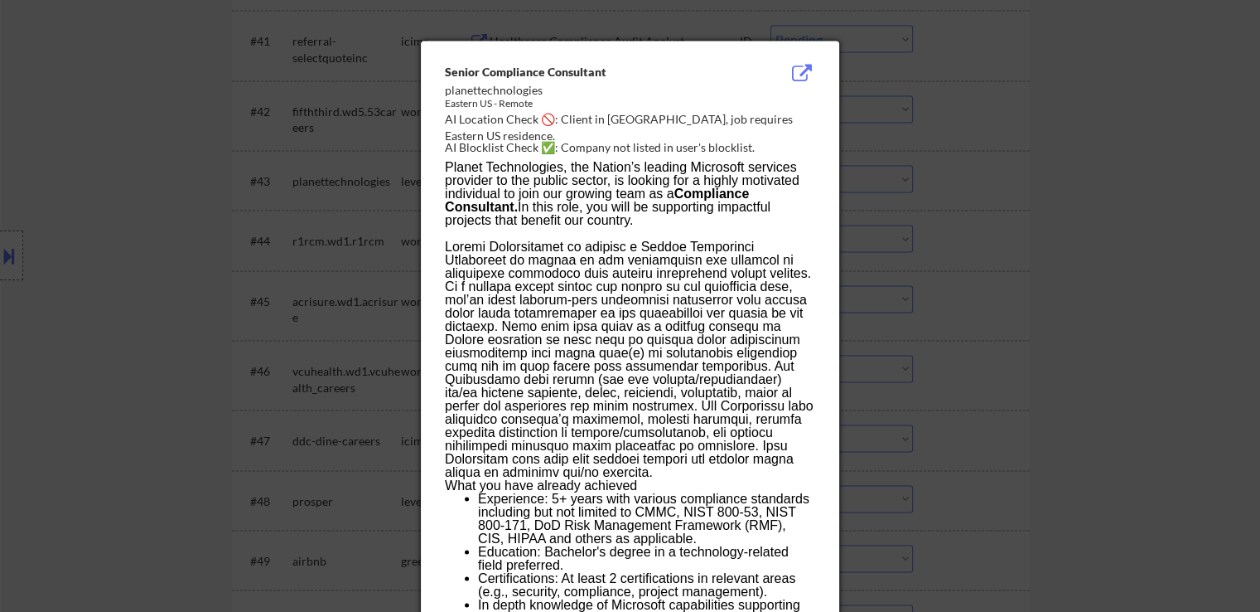
click at [1030, 192] on div at bounding box center [630, 306] width 1260 height 612
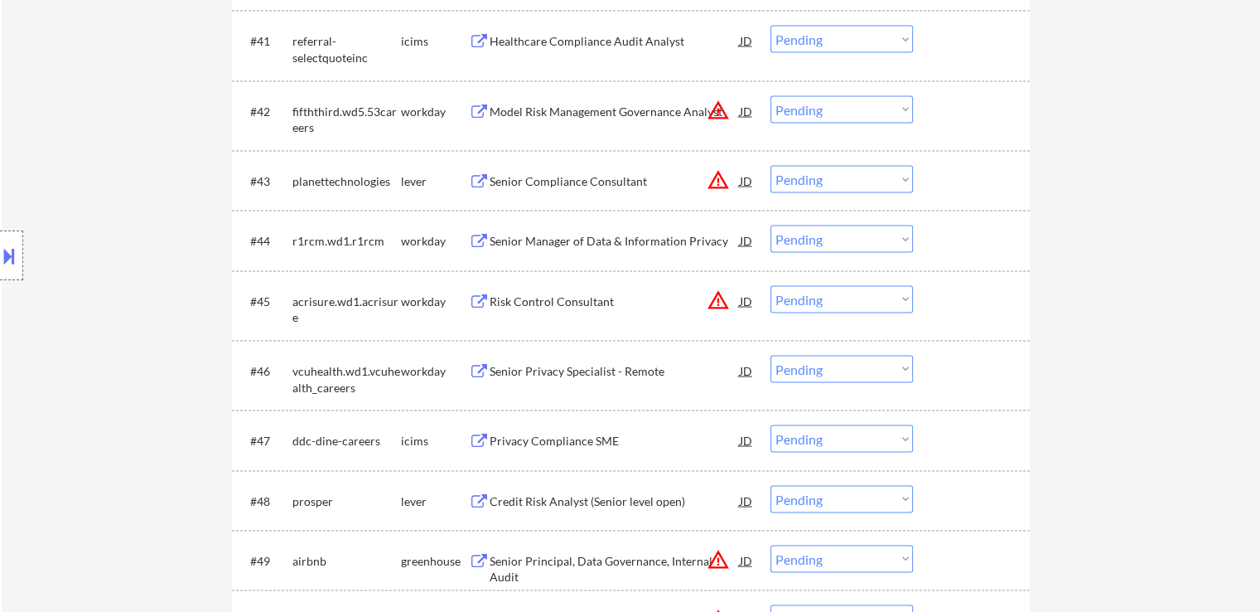
click at [519, 181] on div "Senior Compliance Consultant" at bounding box center [615, 181] width 250 height 17
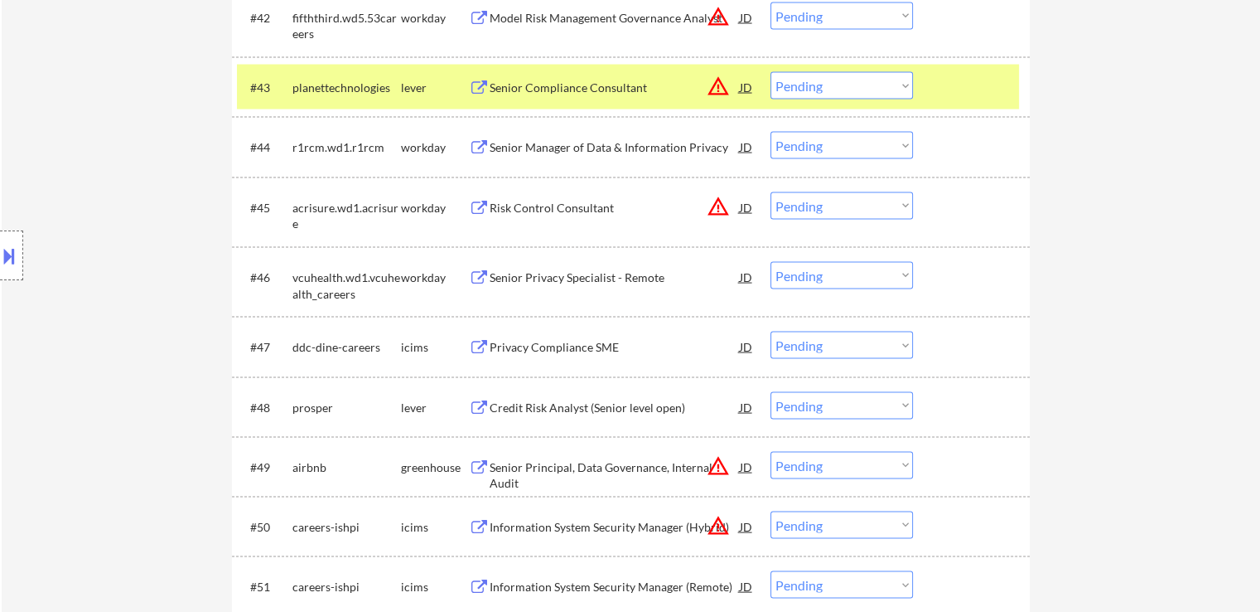
scroll to position [3397, 0]
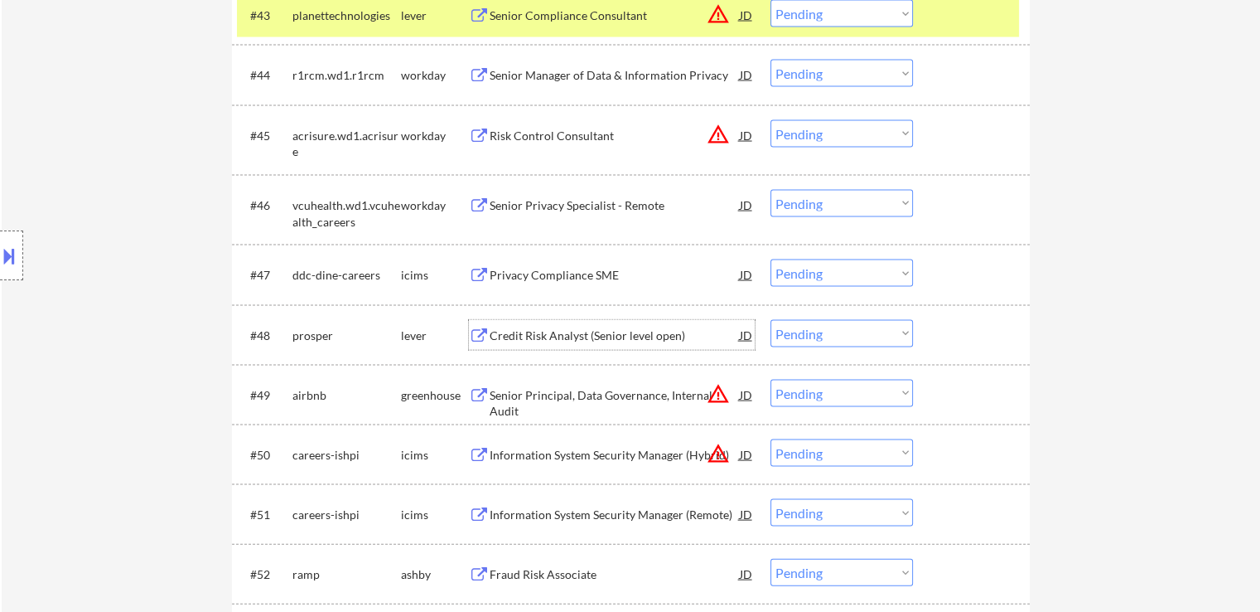
click at [543, 331] on div "Credit Risk Analyst (Senior level open)" at bounding box center [615, 335] width 250 height 17
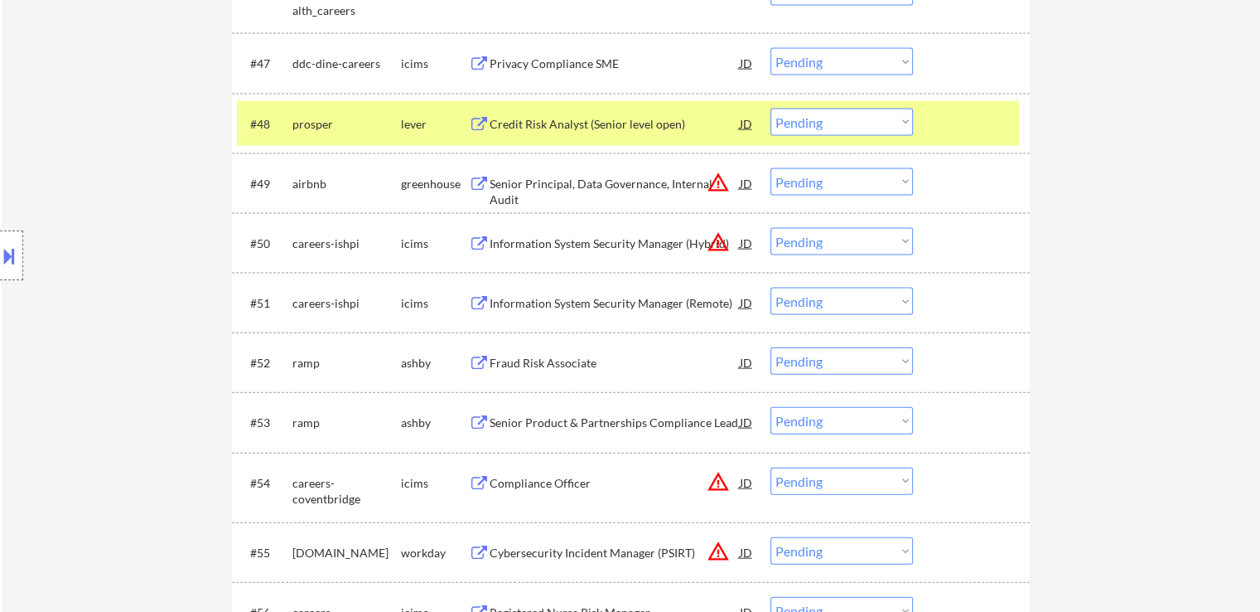
scroll to position [3729, 0]
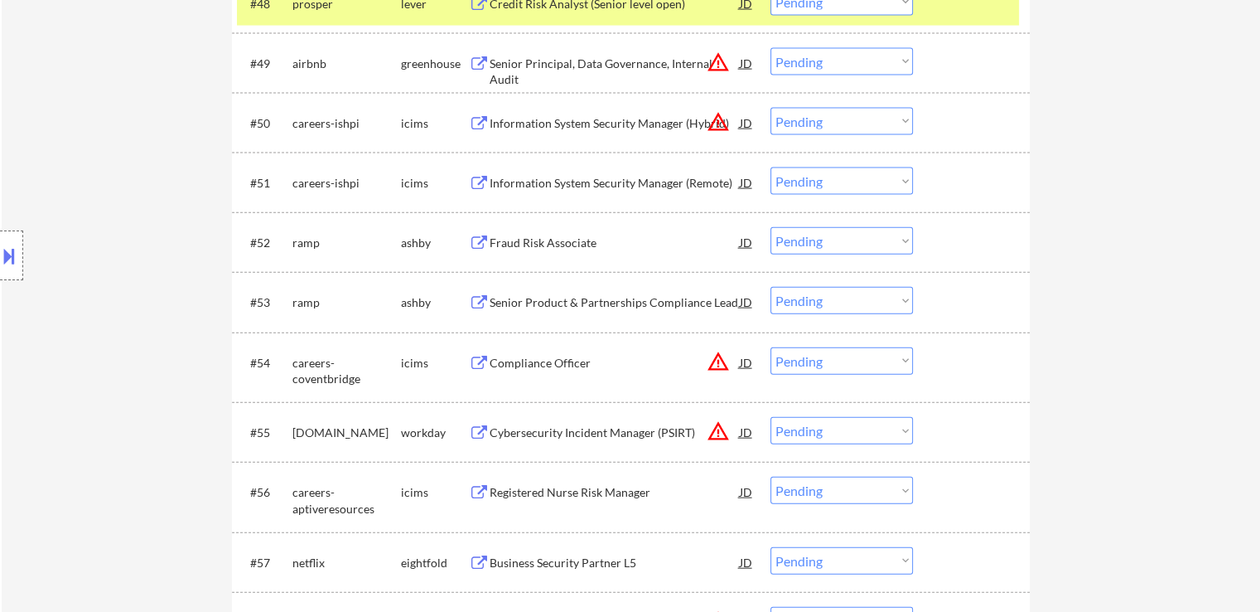
click at [542, 310] on div "Senior Product & Partnerships Compliance Lead" at bounding box center [615, 302] width 250 height 17
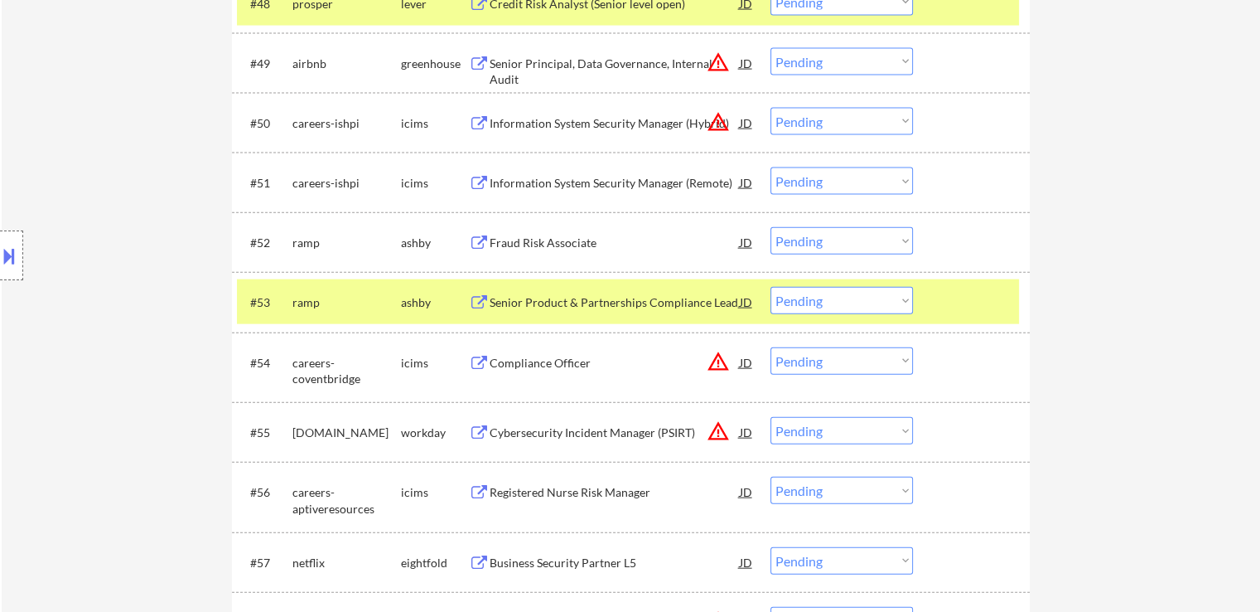
click at [534, 247] on div "Fraud Risk Associate" at bounding box center [615, 242] width 250 height 17
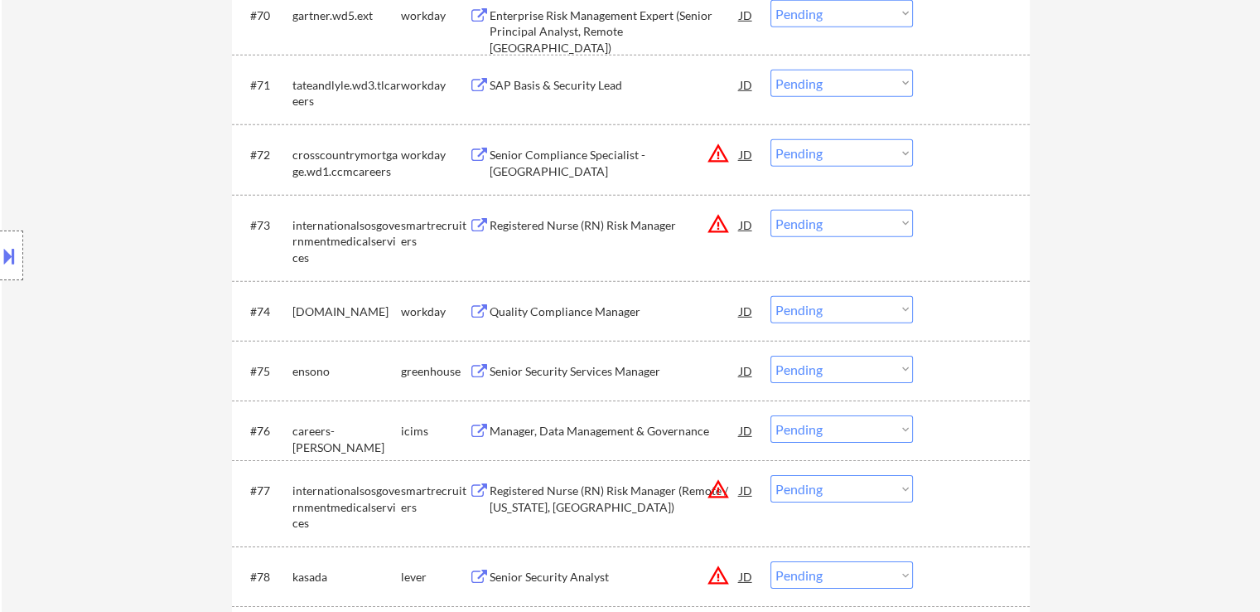
scroll to position [5220, 0]
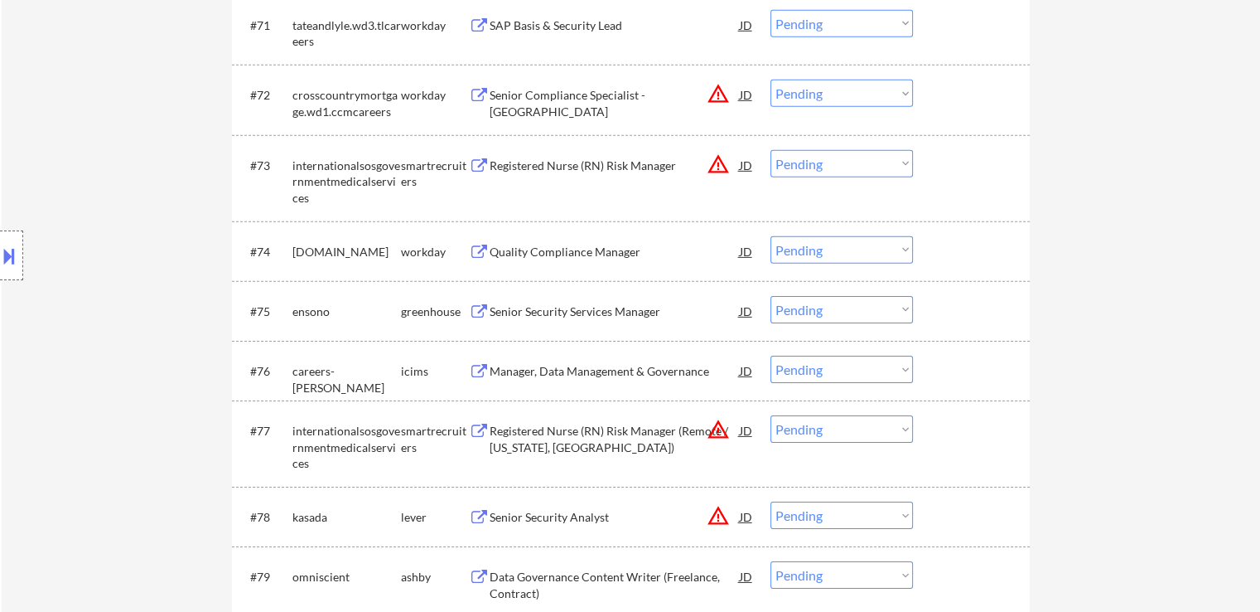
click at [588, 315] on div "Senior Security Services Manager" at bounding box center [615, 311] width 250 height 17
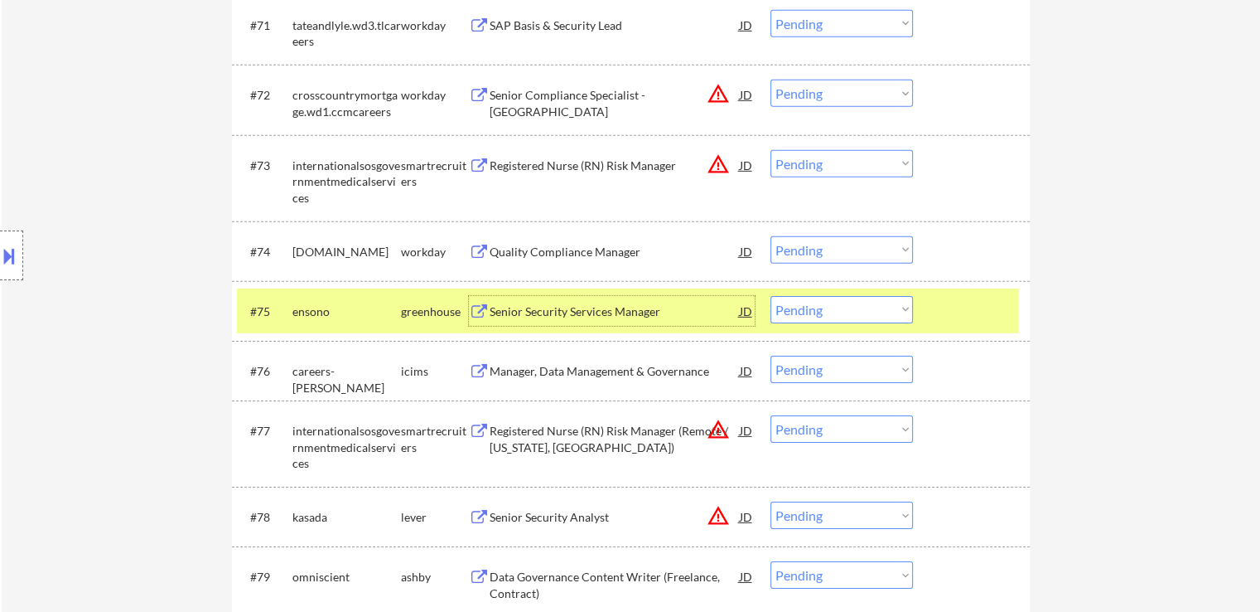
click at [0, 254] on button at bounding box center [9, 255] width 18 height 27
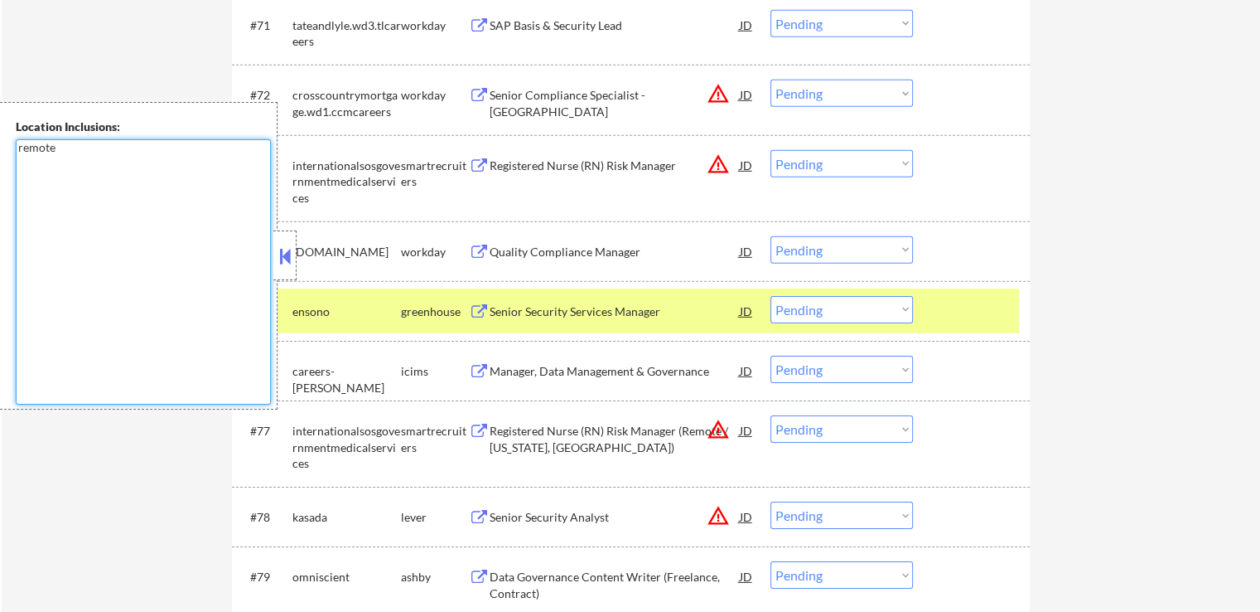
drag, startPoint x: 85, startPoint y: 156, endPoint x: 0, endPoint y: 159, distance: 84.6
click at [0, 159] on div "Location Inclusions: remote" at bounding box center [139, 255] width 278 height 307
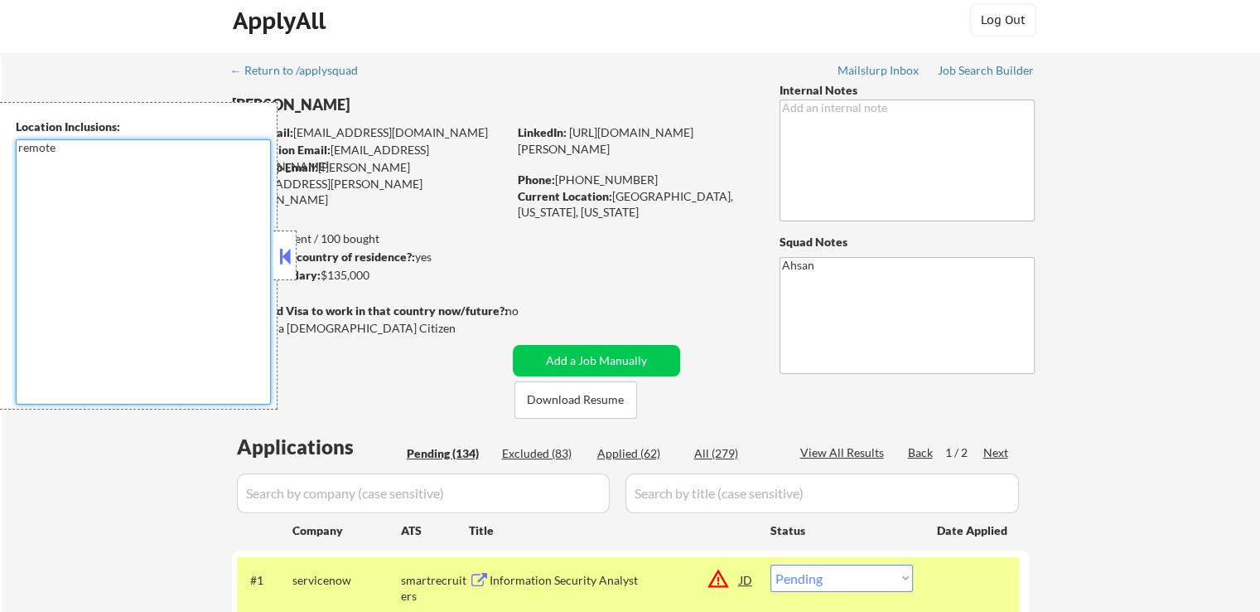
scroll to position [0, 0]
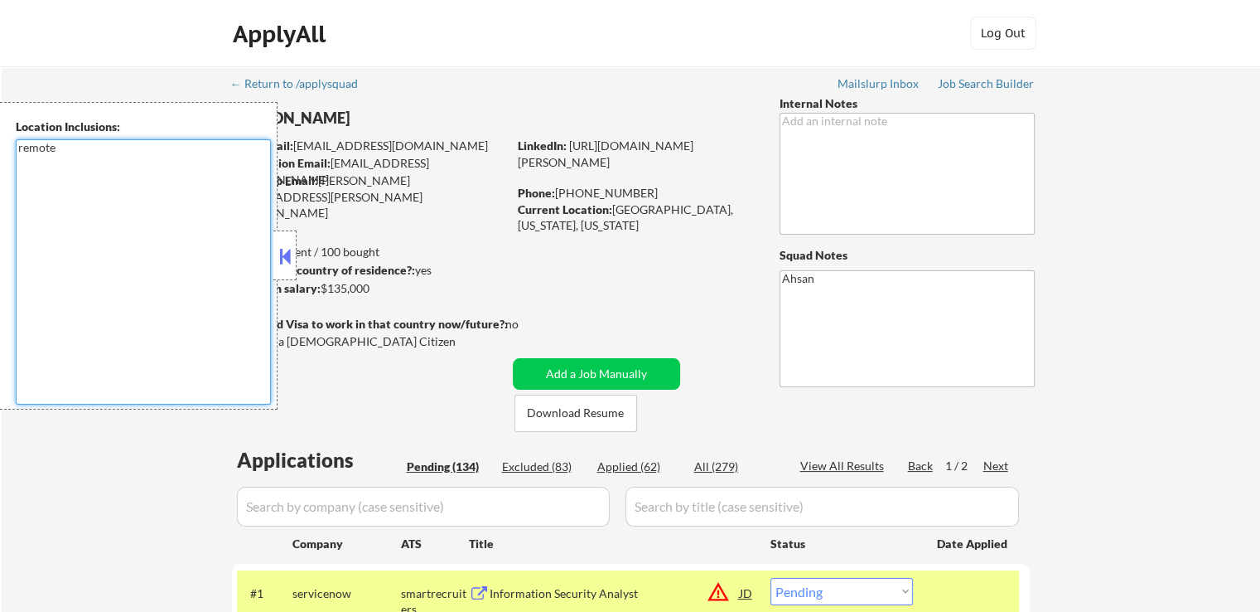
click at [286, 253] on button at bounding box center [285, 256] width 18 height 25
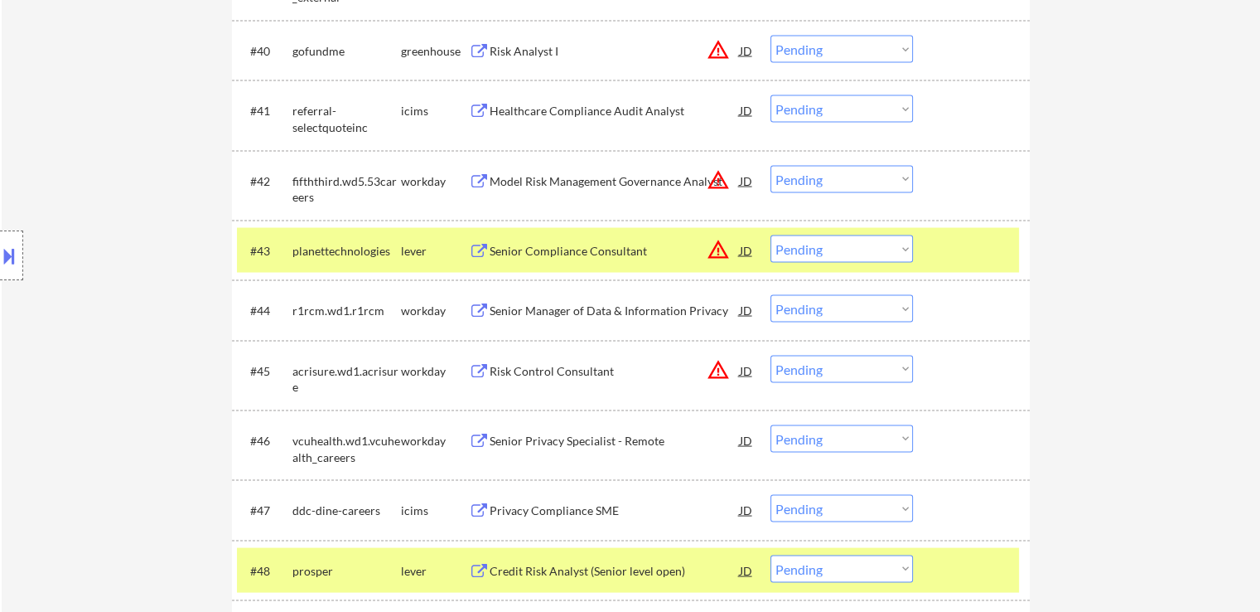
scroll to position [3272, 0]
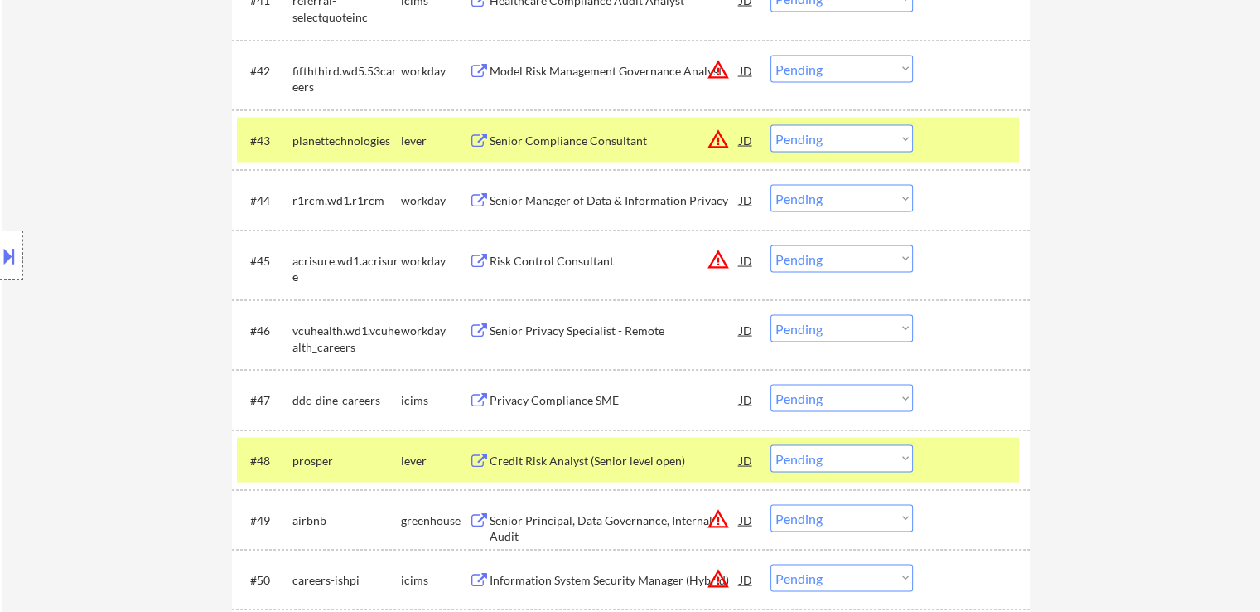
drag, startPoint x: 819, startPoint y: 137, endPoint x: 819, endPoint y: 147, distance: 9.9
click at [819, 137] on select "Choose an option... Pending Applied Excluded (Questions) Excluded (Expired) Exc…" at bounding box center [842, 138] width 143 height 27
click at [771, 125] on select "Choose an option... Pending Applied Excluded (Questions) Excluded (Expired) Exc…" at bounding box center [842, 138] width 143 height 27
select select ""pending""
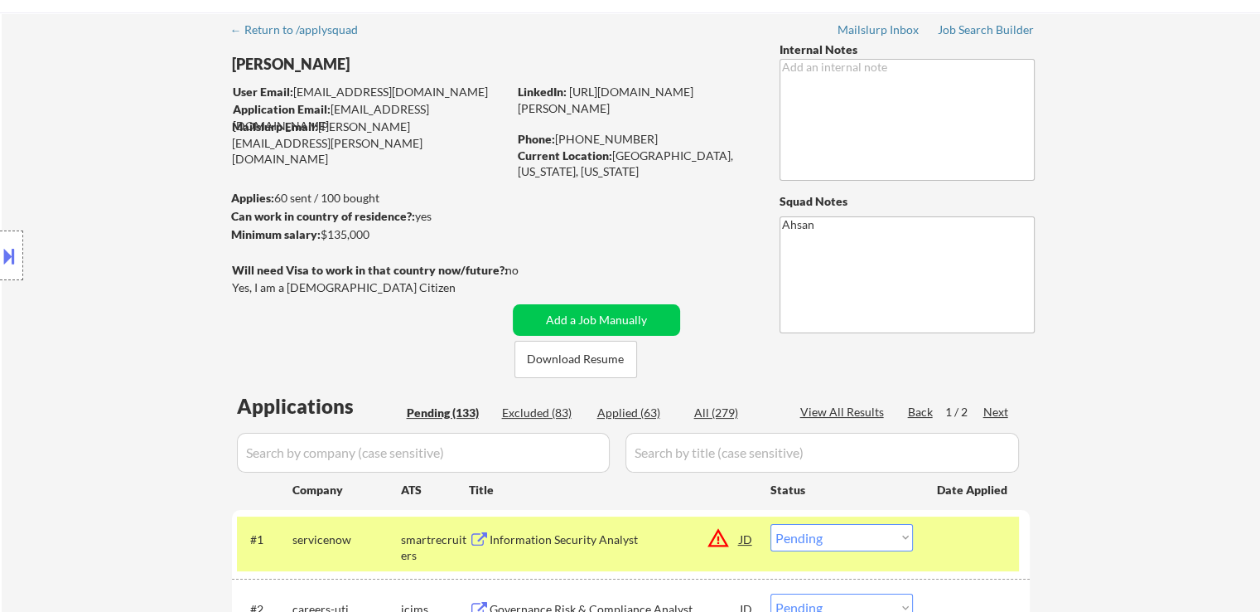
scroll to position [83, 0]
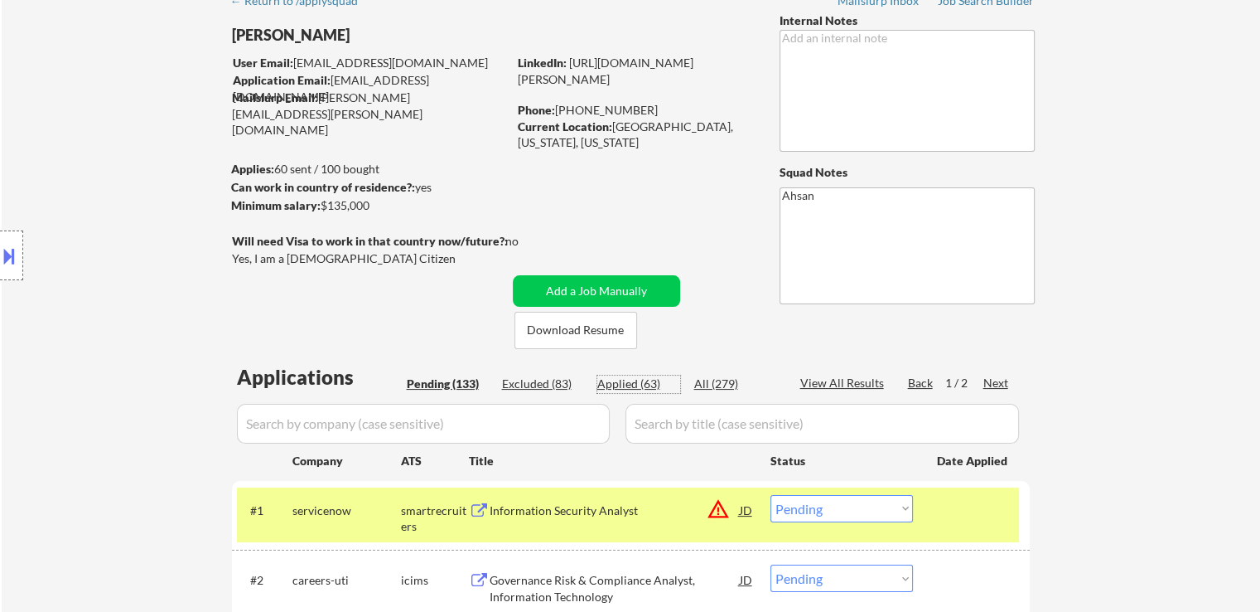
click at [631, 381] on div "Applied (63)" at bounding box center [638, 383] width 83 height 17
select select ""applied""
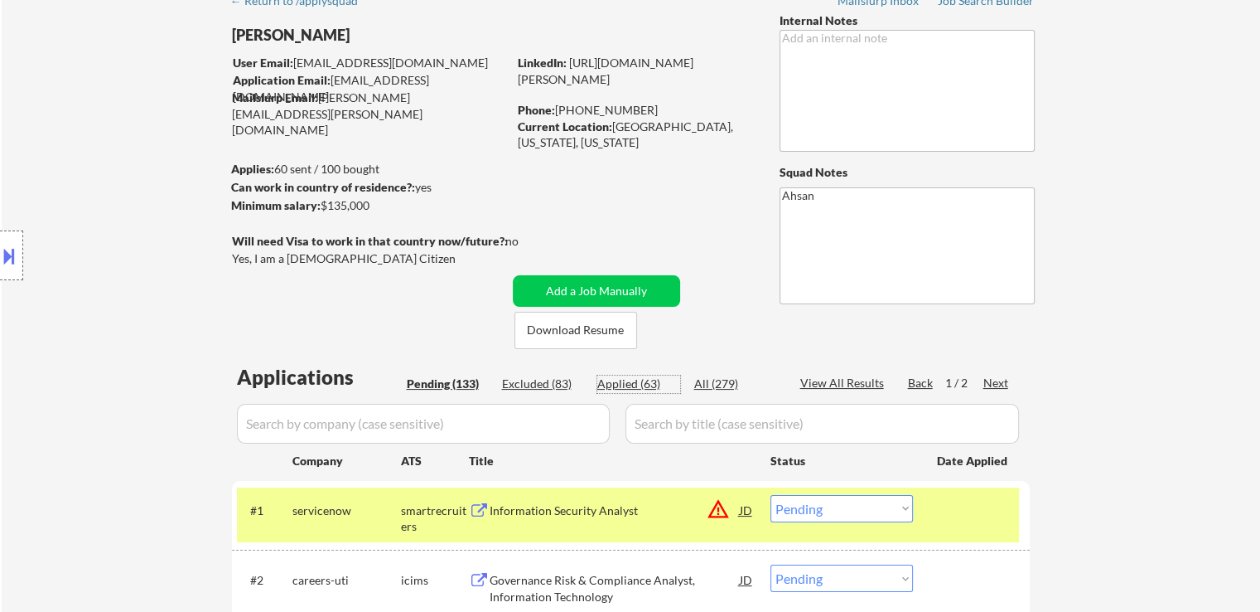
select select ""applied""
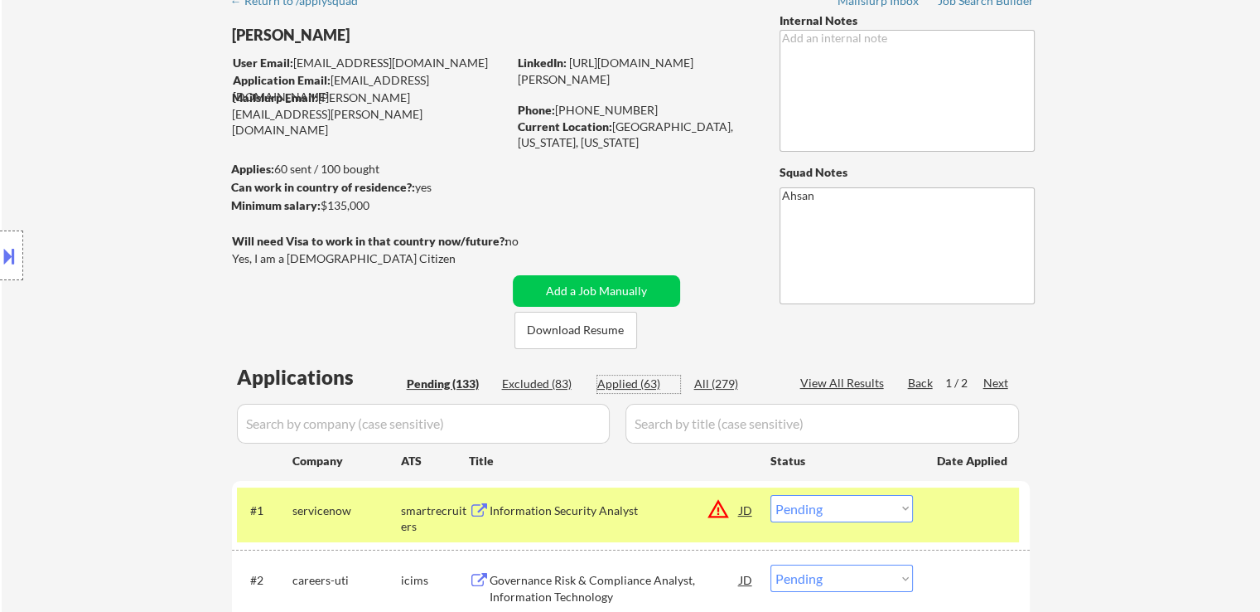
select select ""applied""
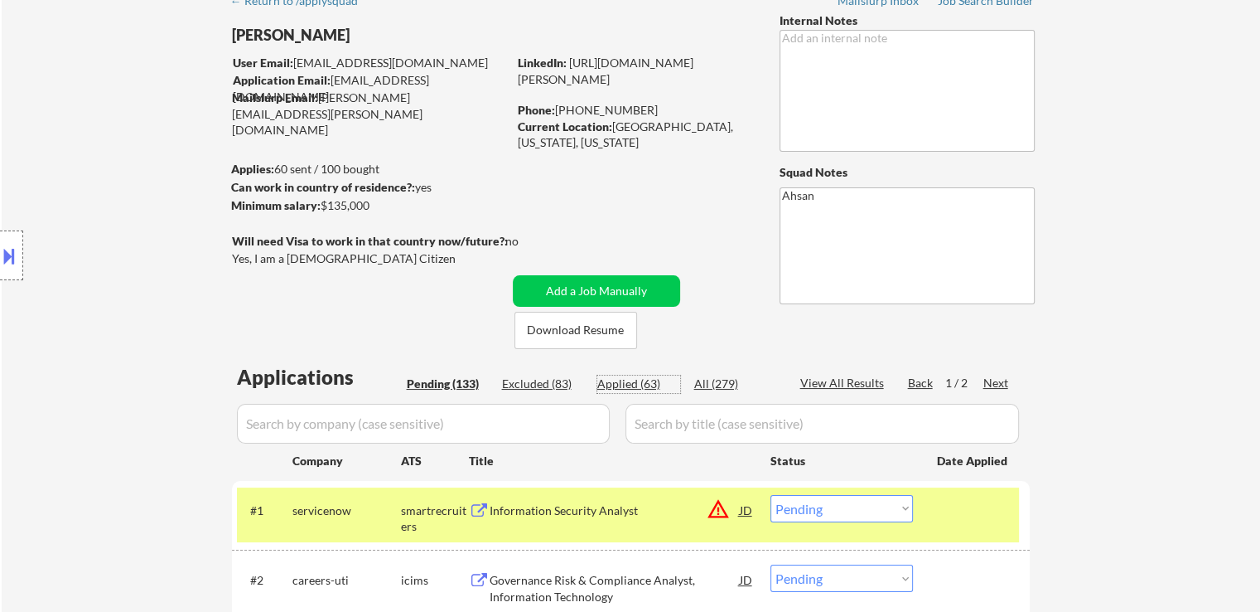
select select ""applied""
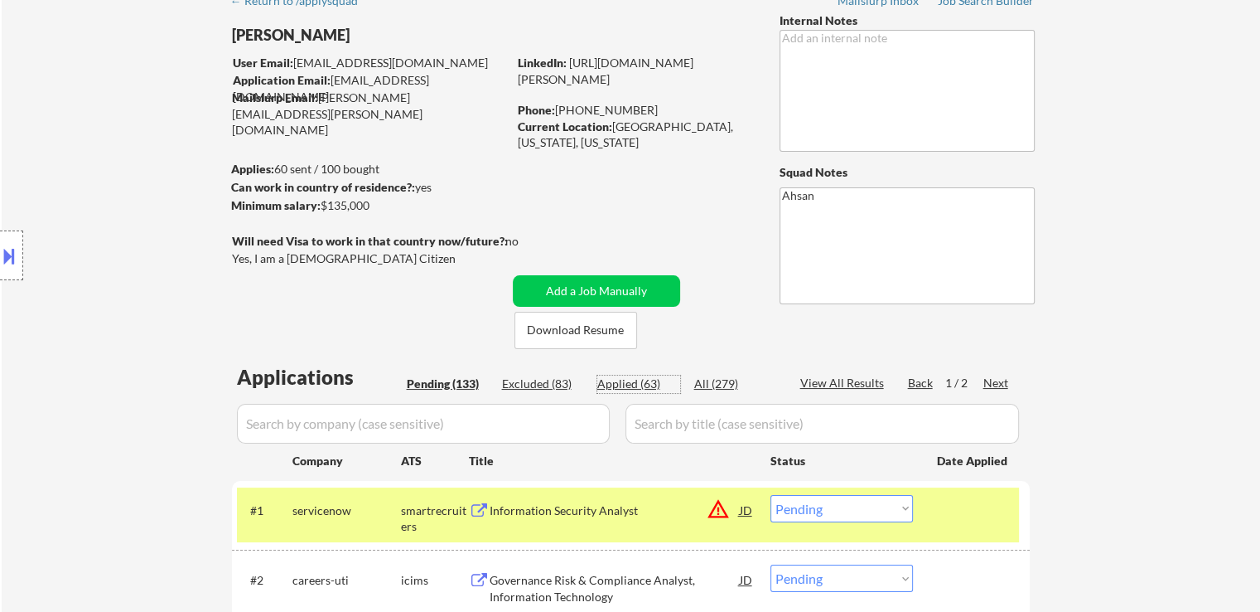
select select ""applied""
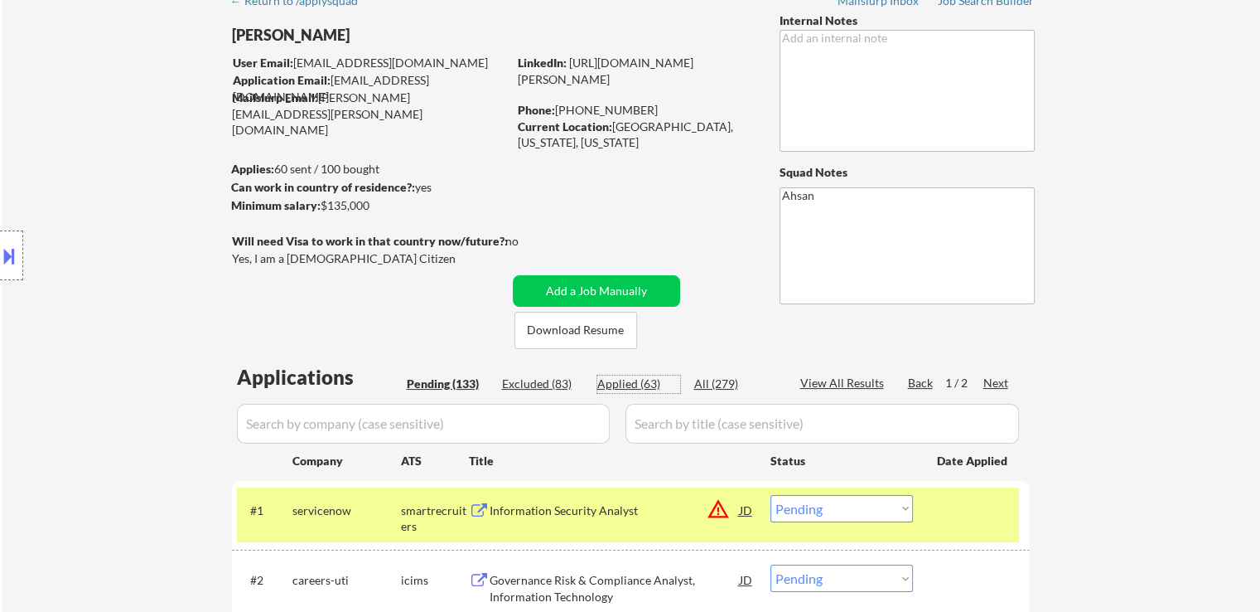
select select ""applied""
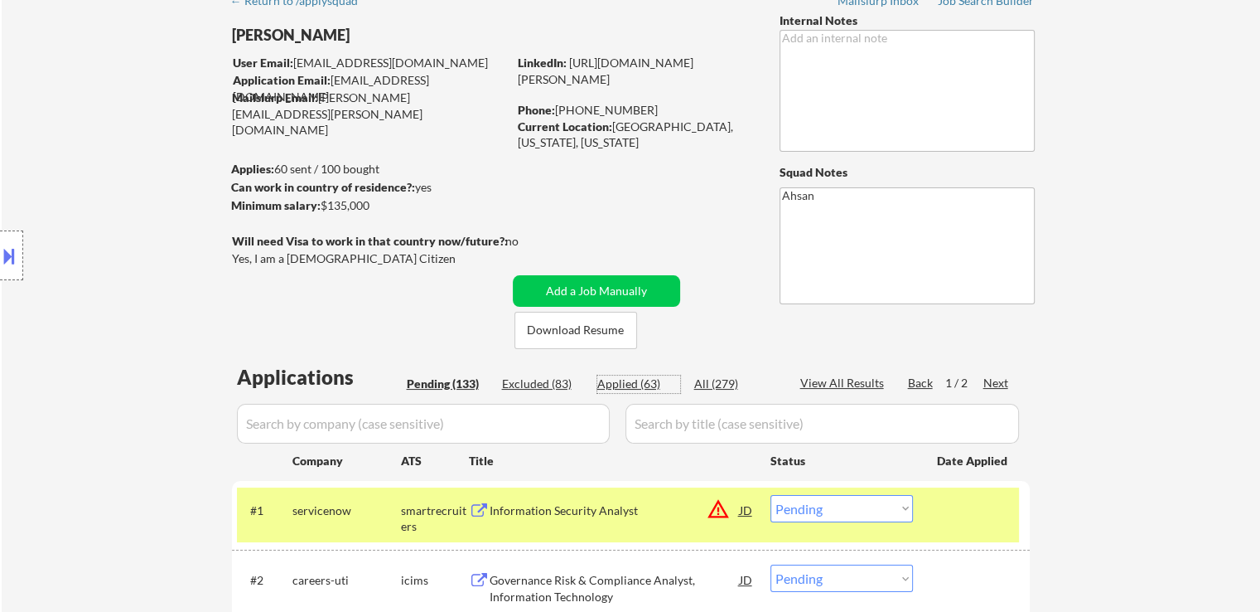
select select ""applied""
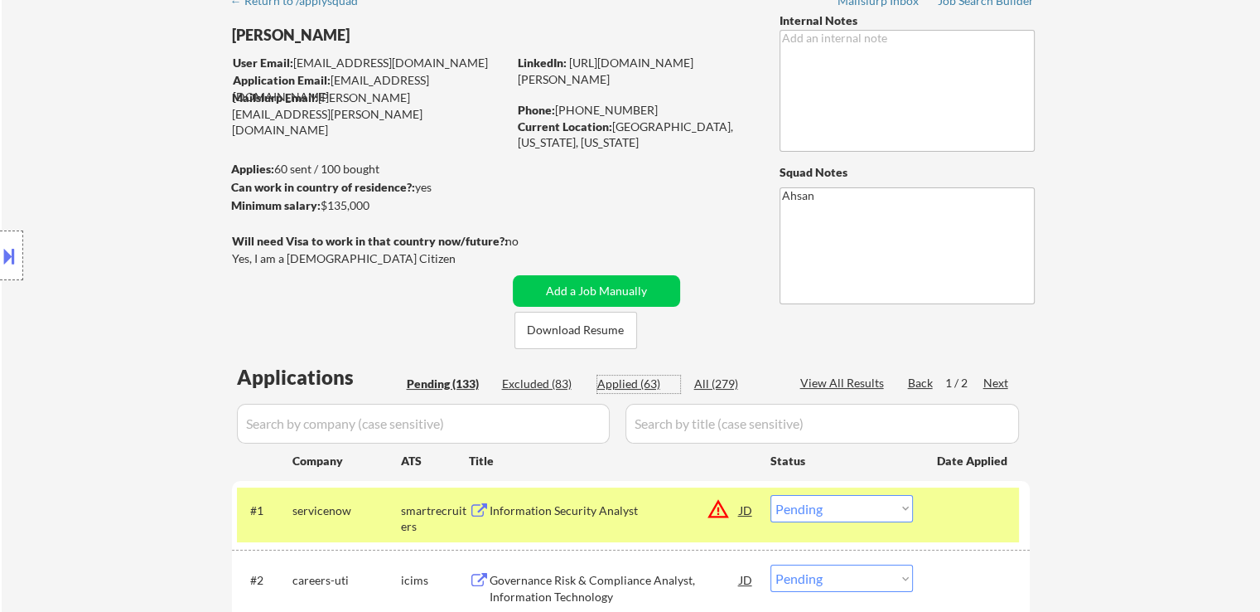
select select ""applied""
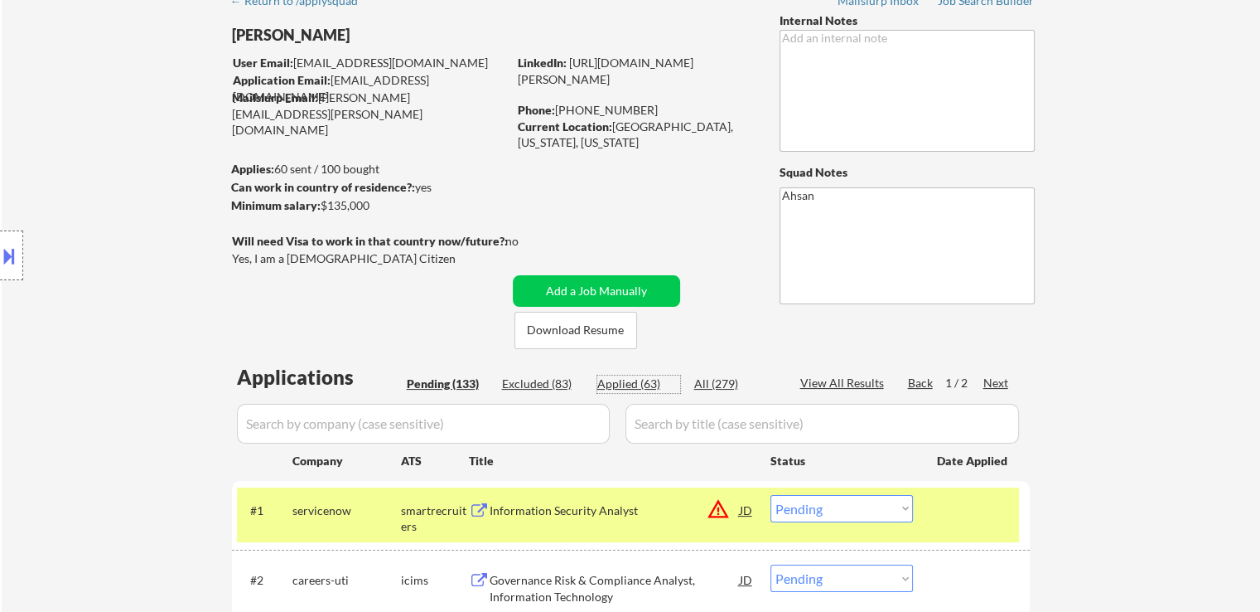
select select ""applied""
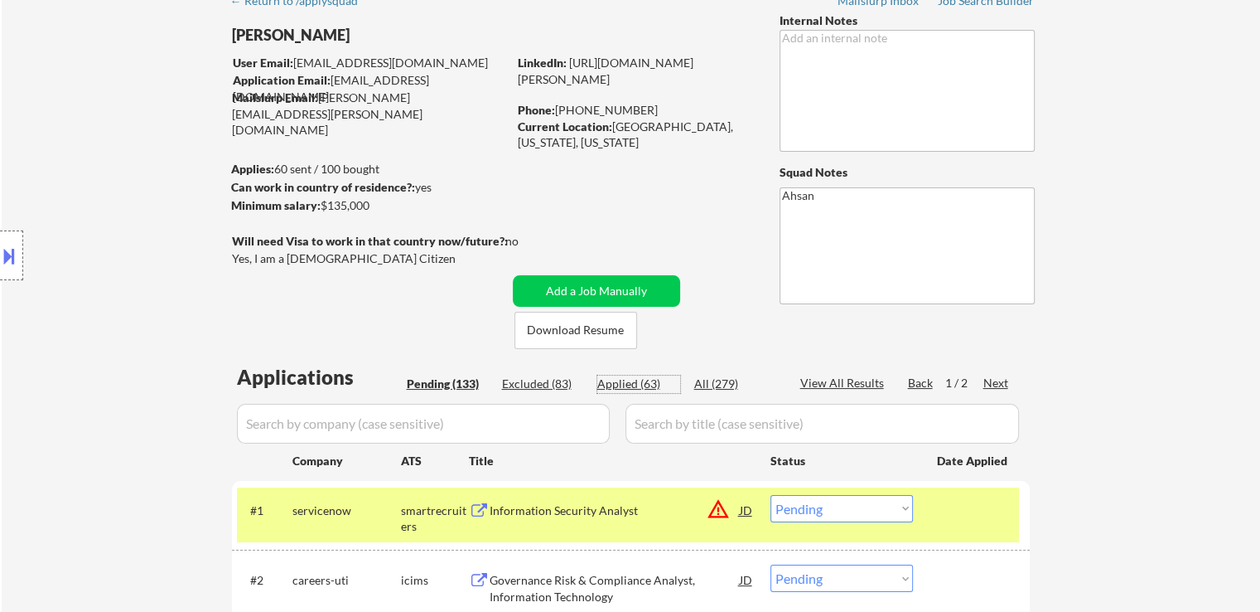
select select ""applied""
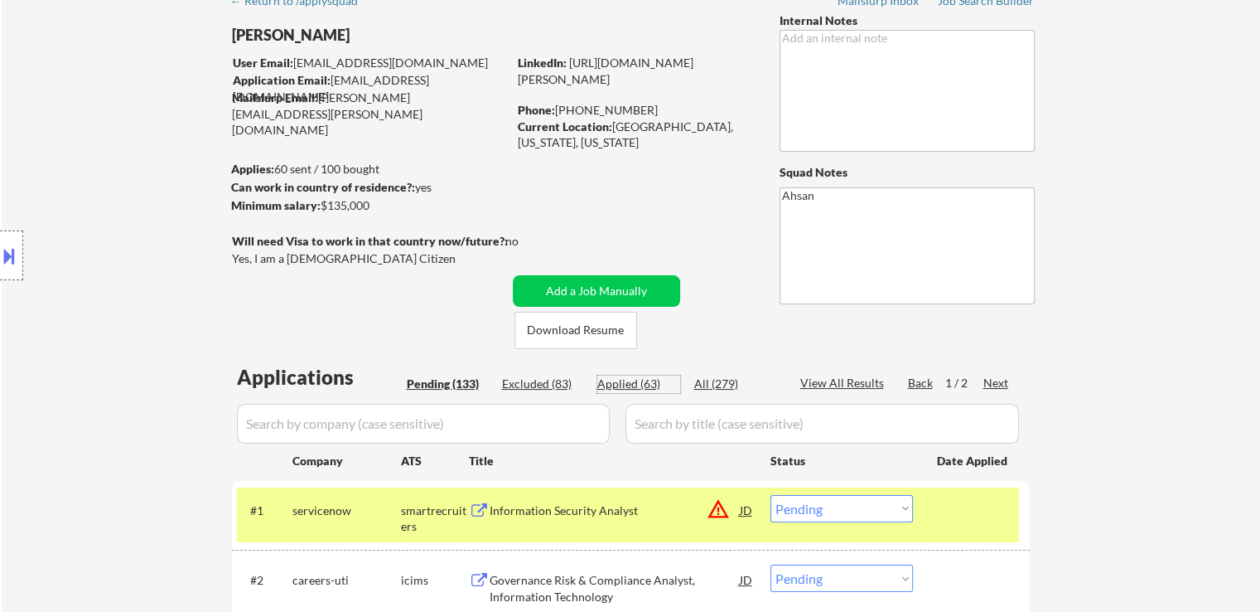
select select ""applied""
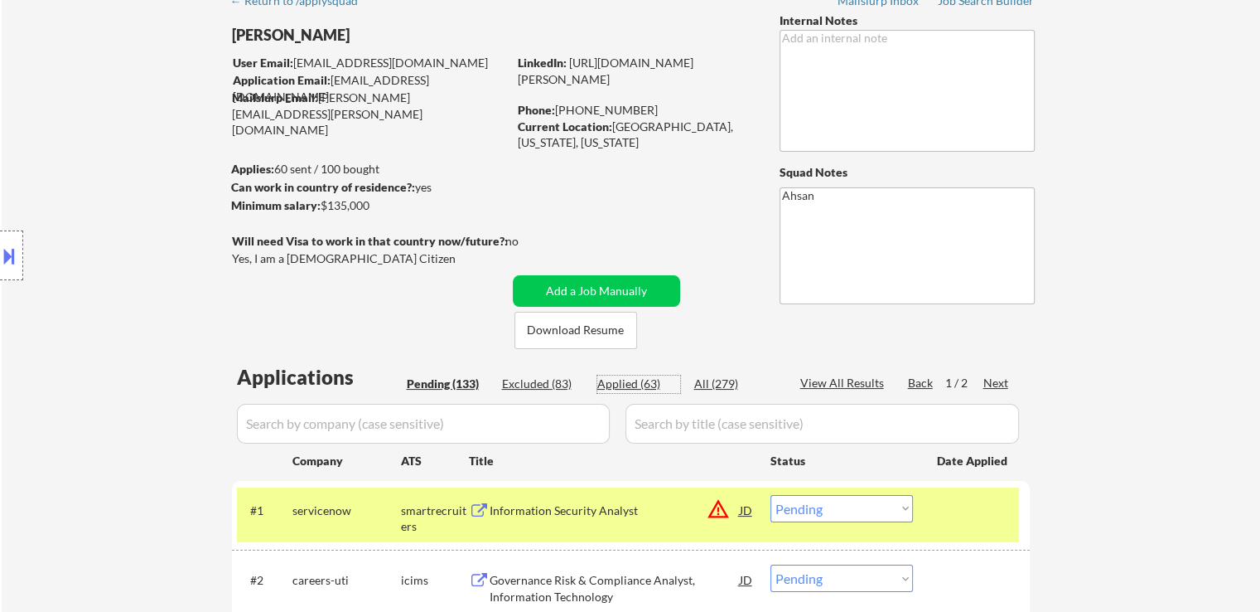
select select ""applied""
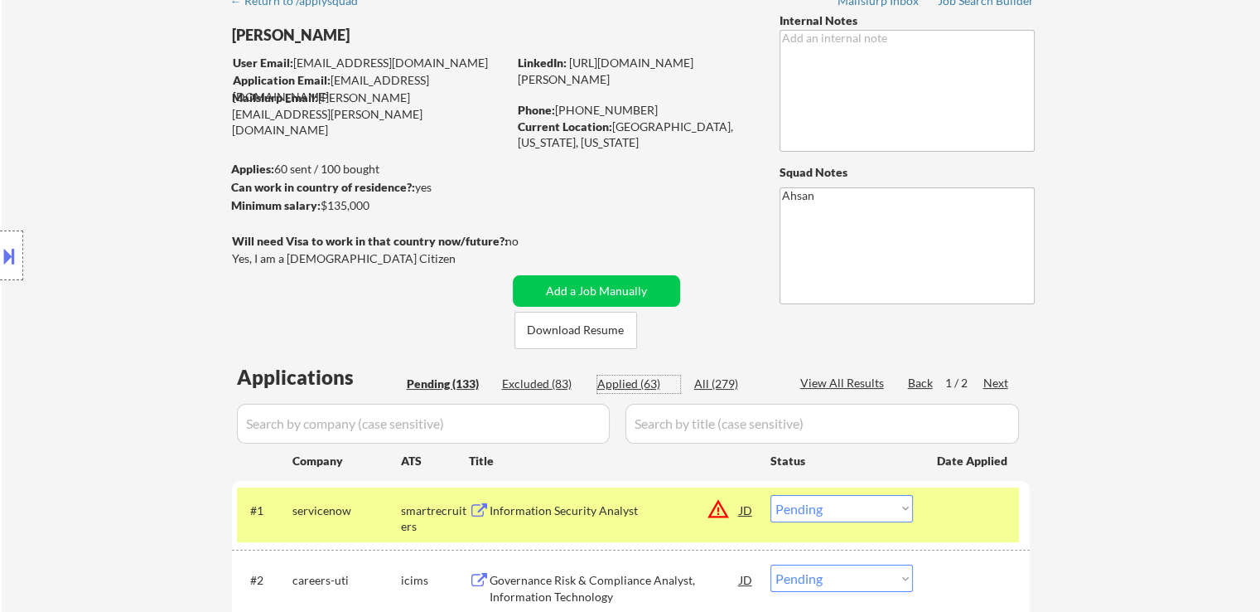
select select ""applied""
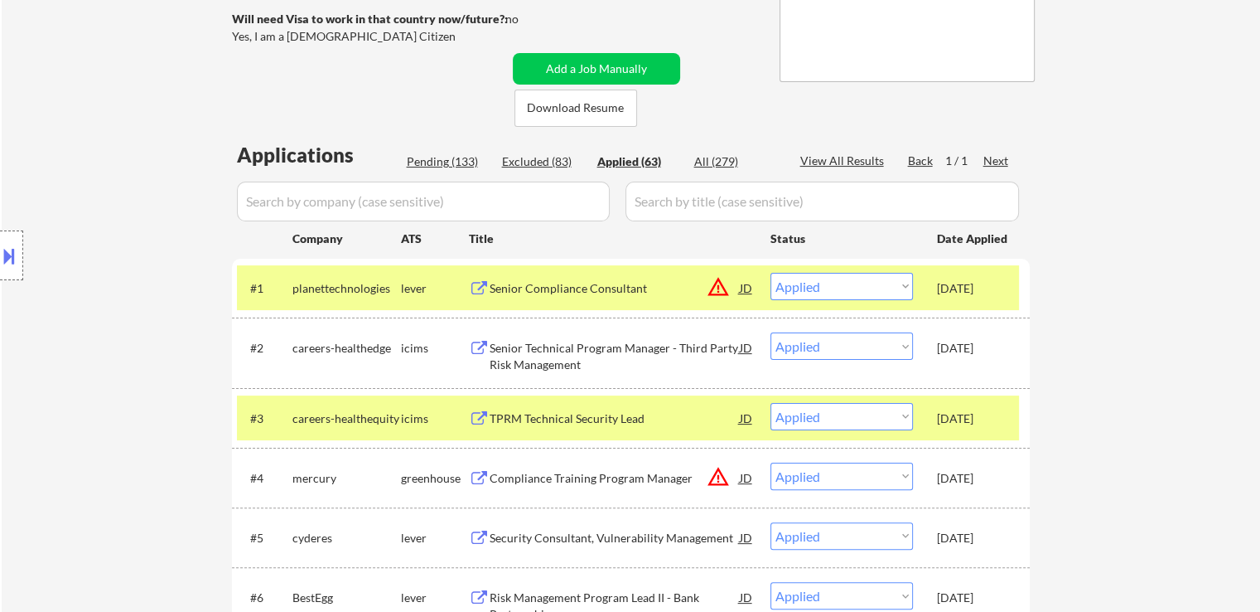
scroll to position [331, 0]
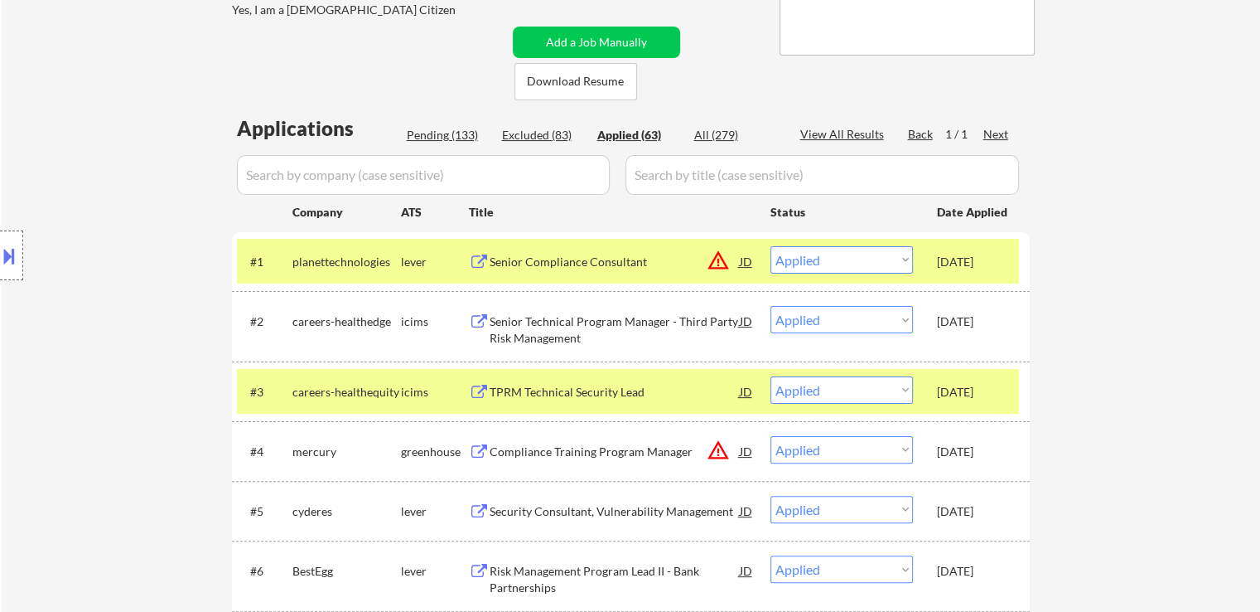
click at [90, 240] on div "Location Inclusions: remote" at bounding box center [148, 255] width 297 height 307
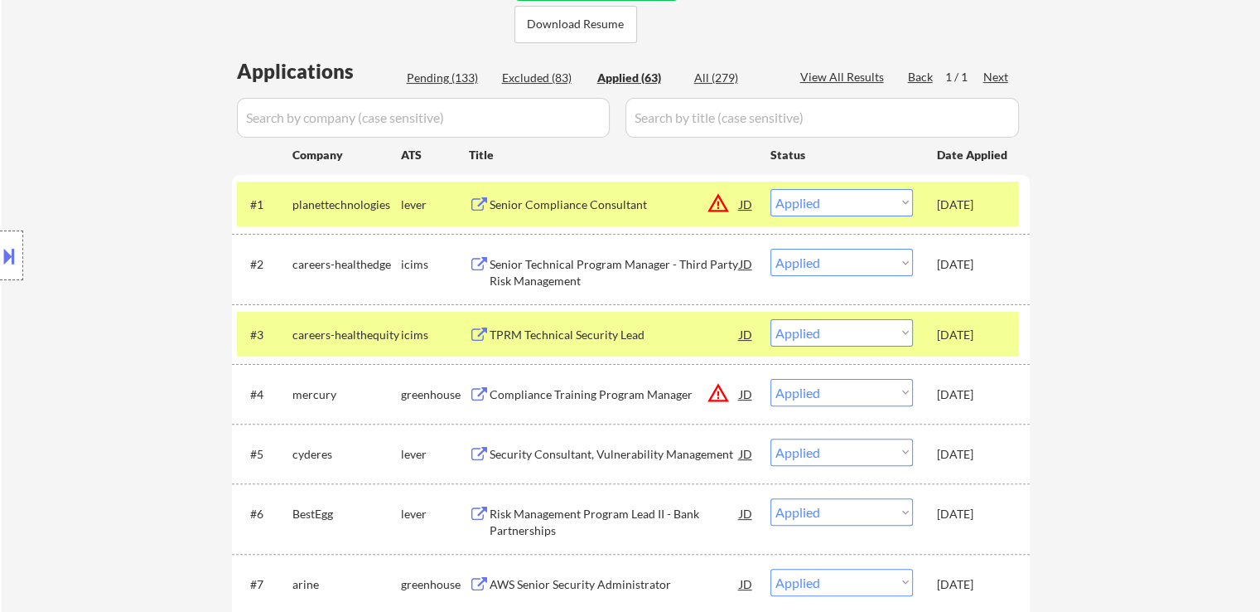
scroll to position [414, 0]
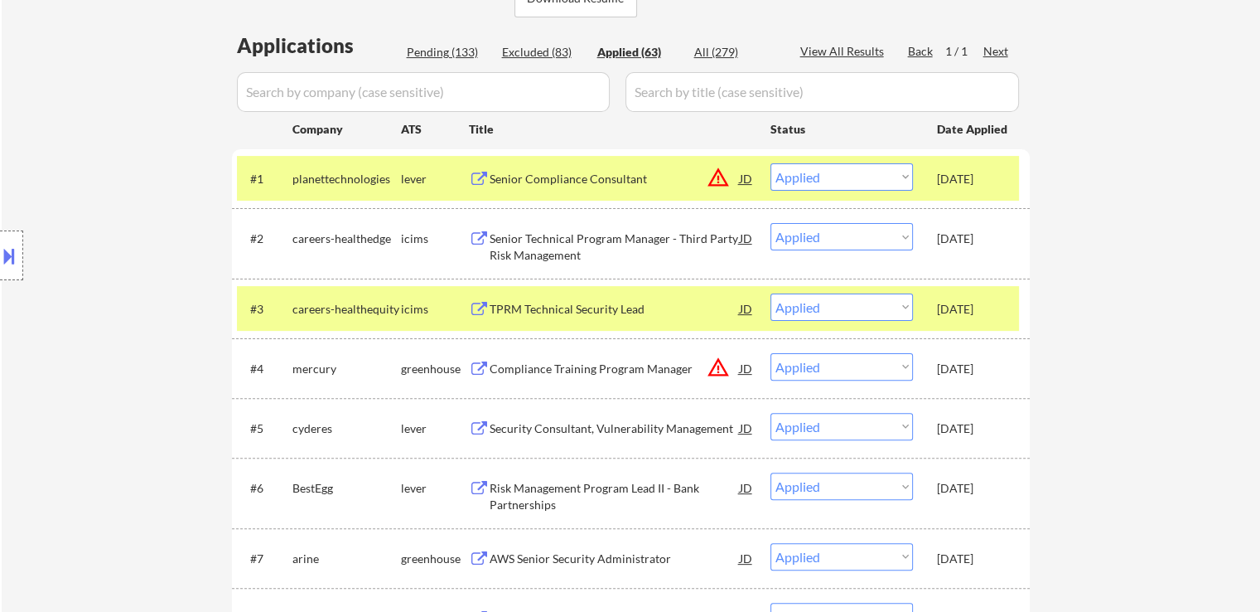
drag, startPoint x: 1104, startPoint y: 246, endPoint x: 1012, endPoint y: 231, distance: 93.2
drag, startPoint x: 443, startPoint y: 54, endPoint x: 547, endPoint y: 2, distance: 115.6
click at [442, 53] on div "Pending (133)" at bounding box center [448, 52] width 83 height 17
select select ""pending""
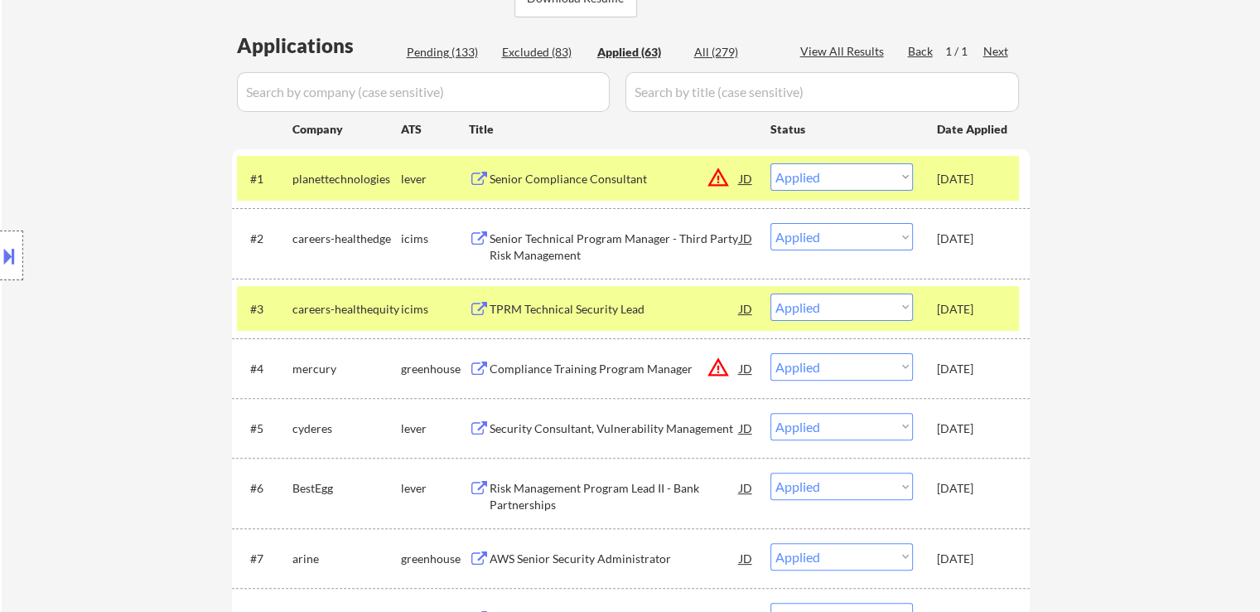
select select ""pending""
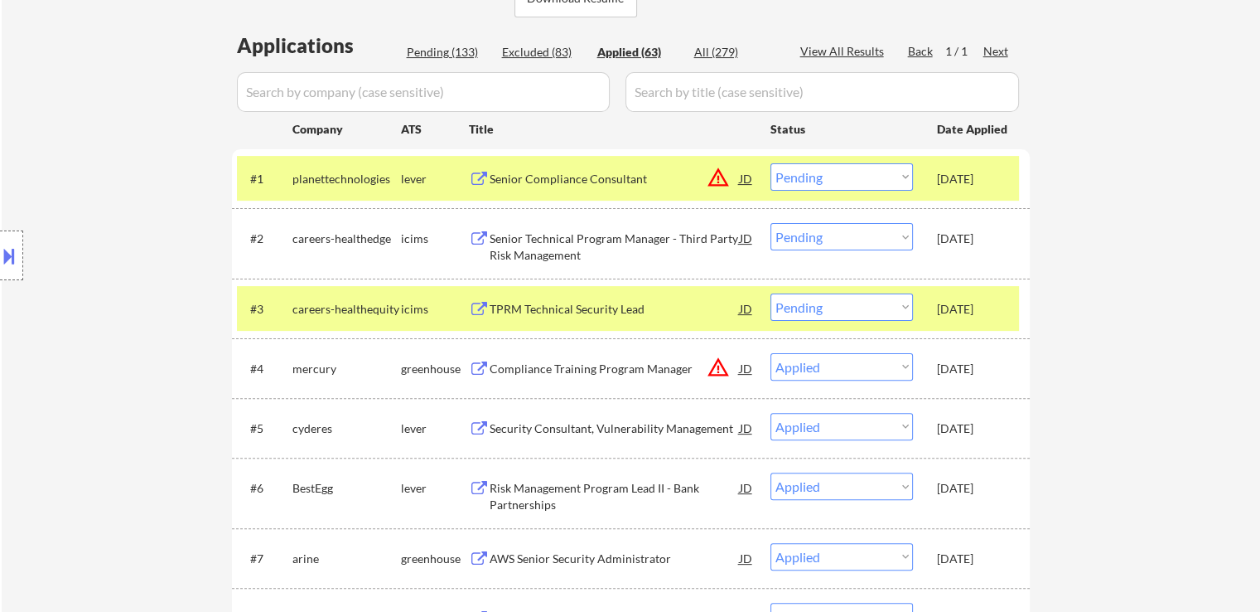
select select ""pending""
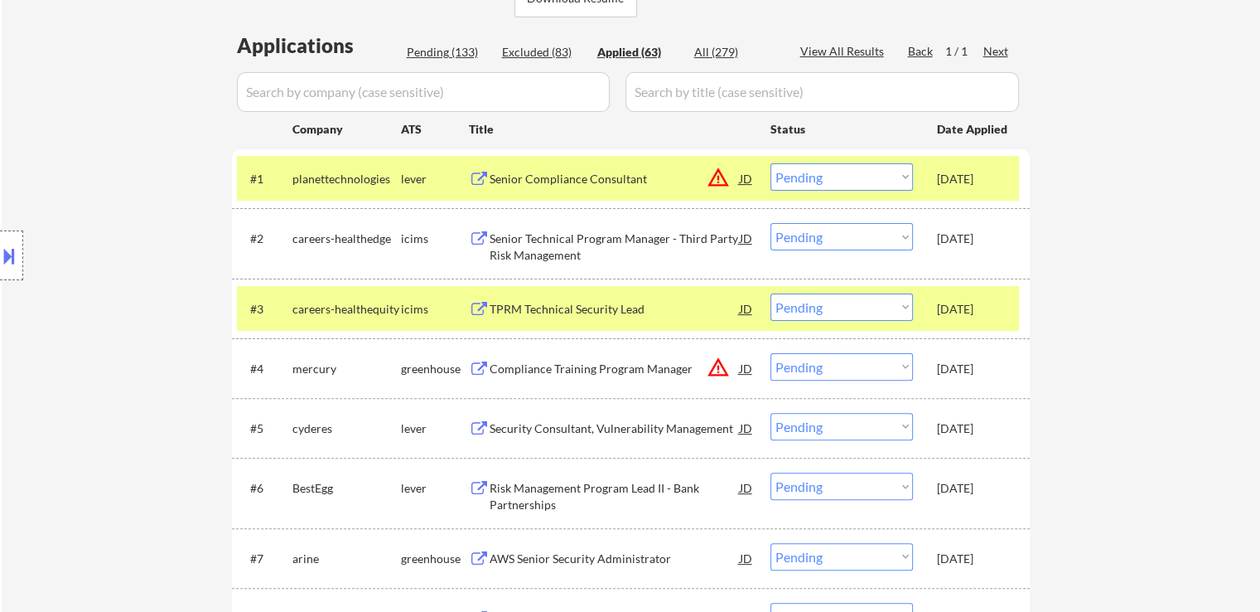
select select ""pending""
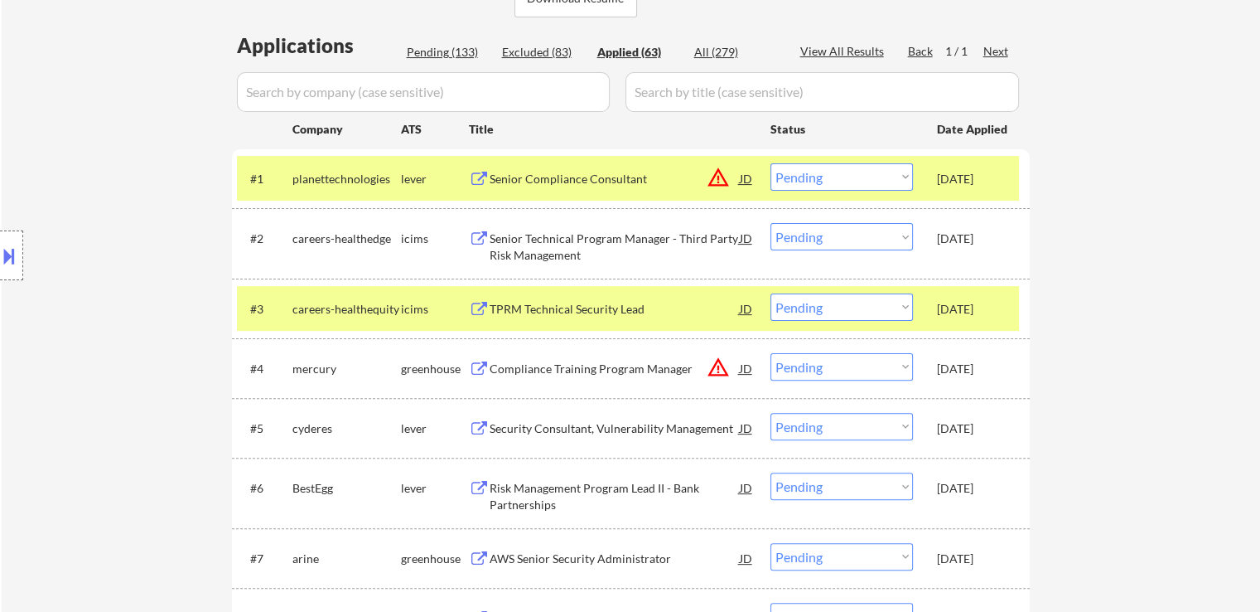
select select ""pending""
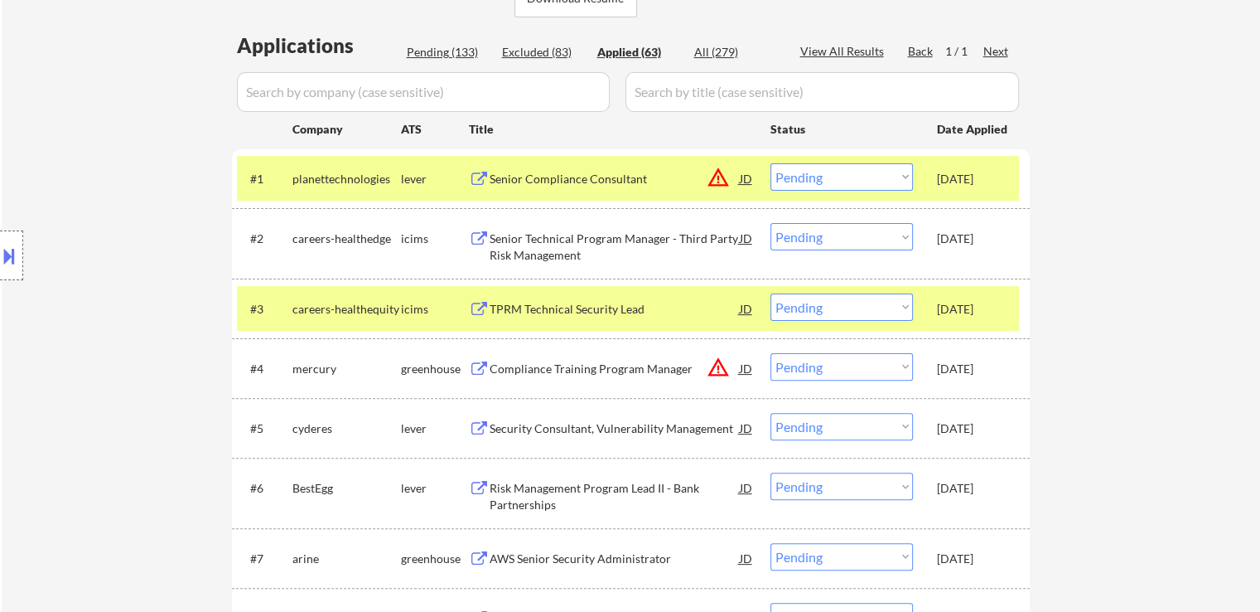
select select ""pending""
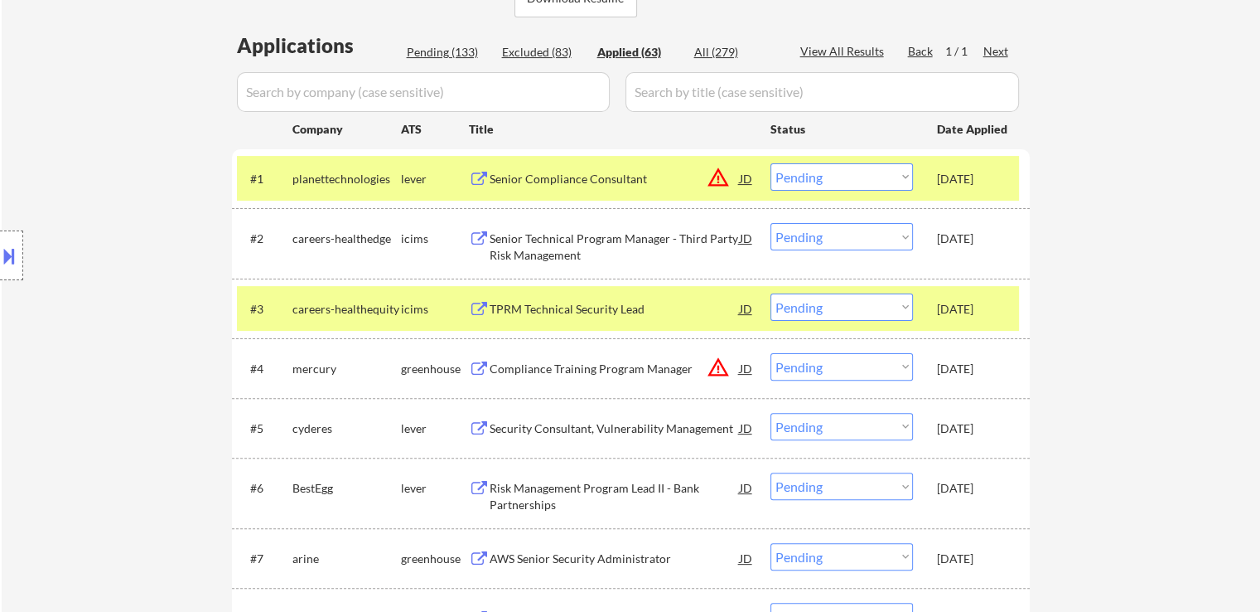
select select ""pending""
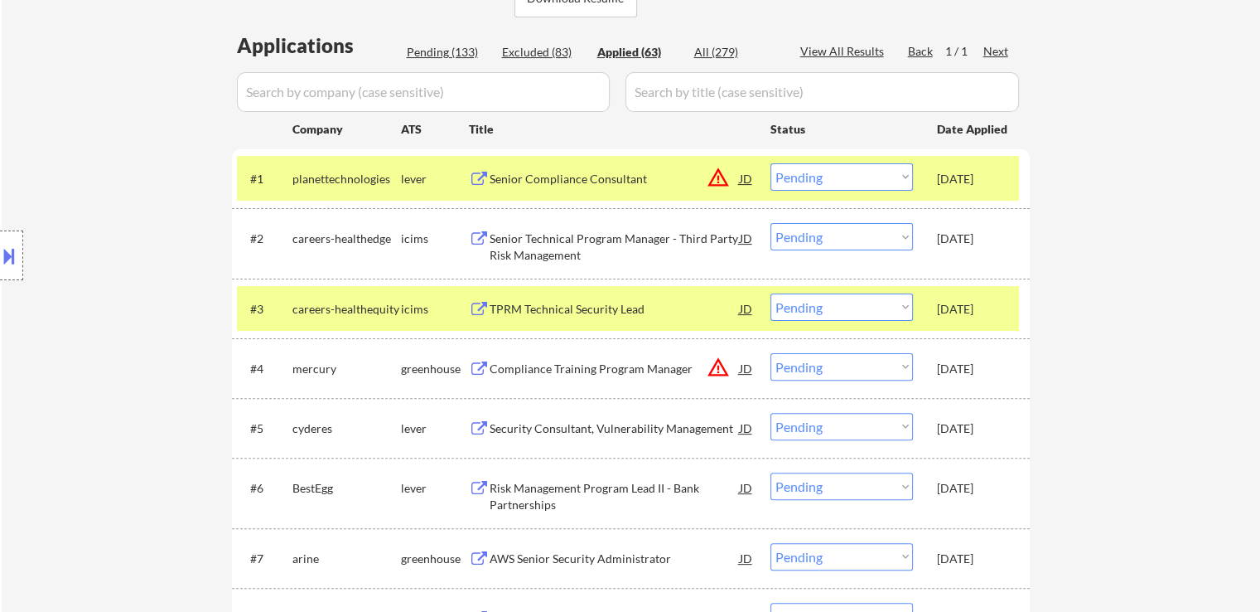
select select ""pending""
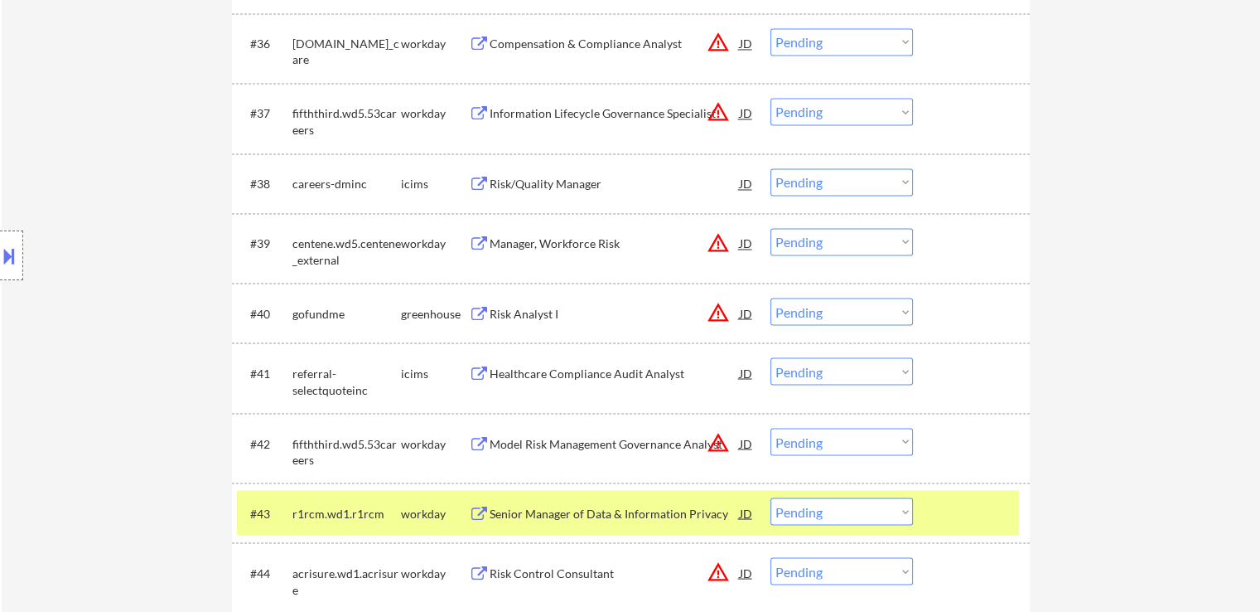
scroll to position [2983, 0]
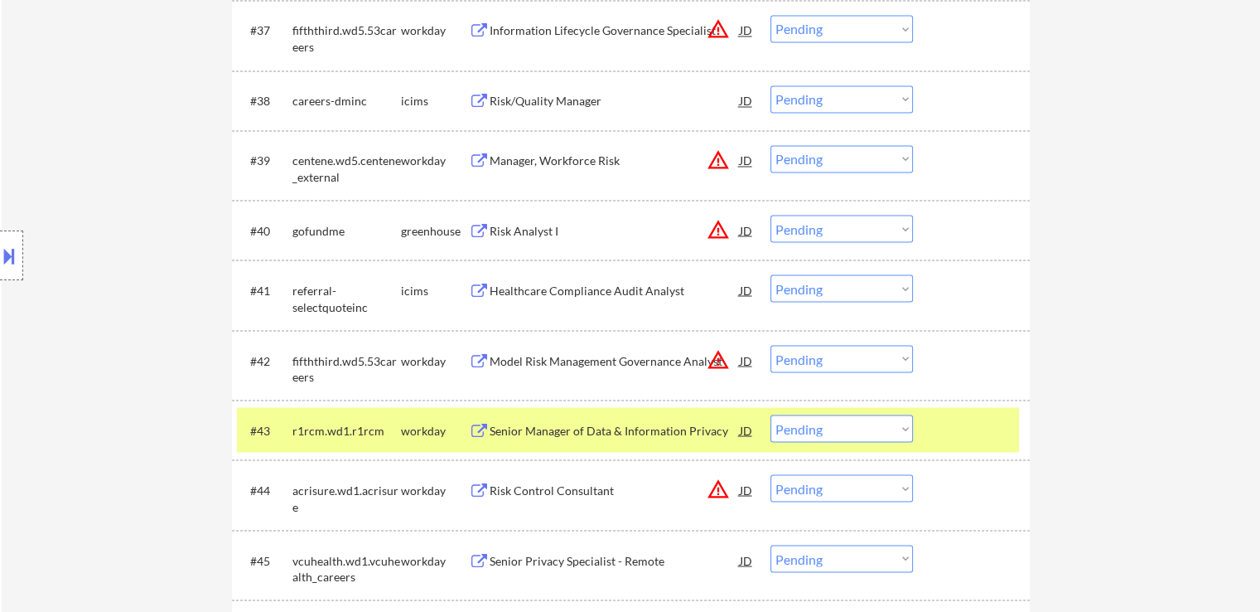
click at [531, 230] on div "Risk Analyst I" at bounding box center [615, 230] width 250 height 17
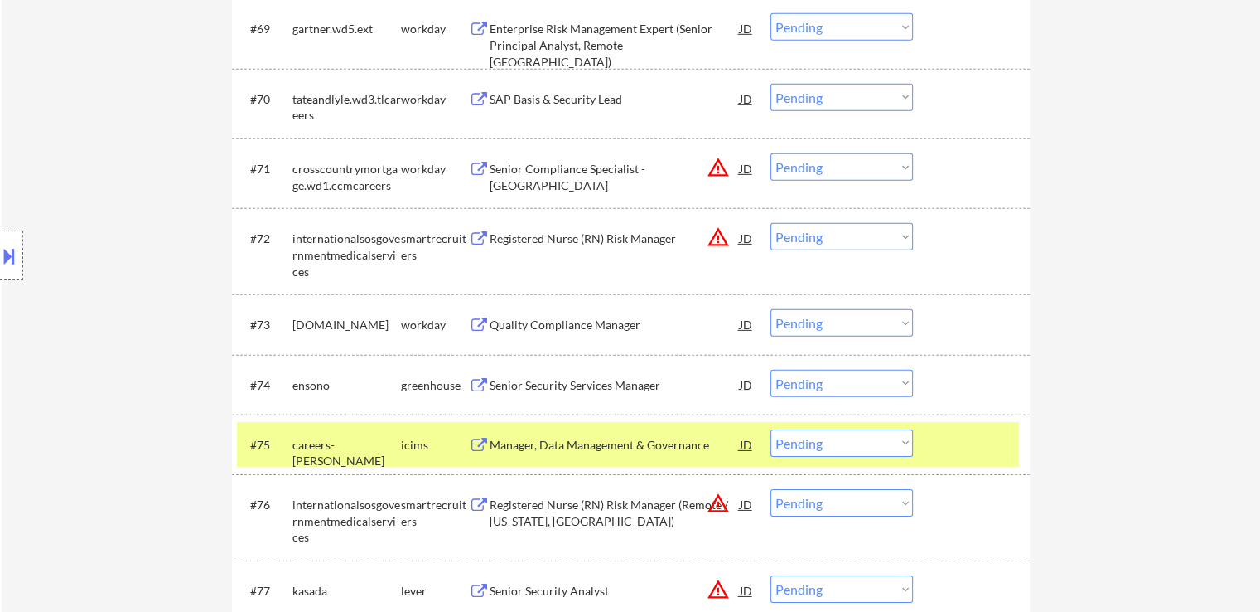
scroll to position [5137, 0]
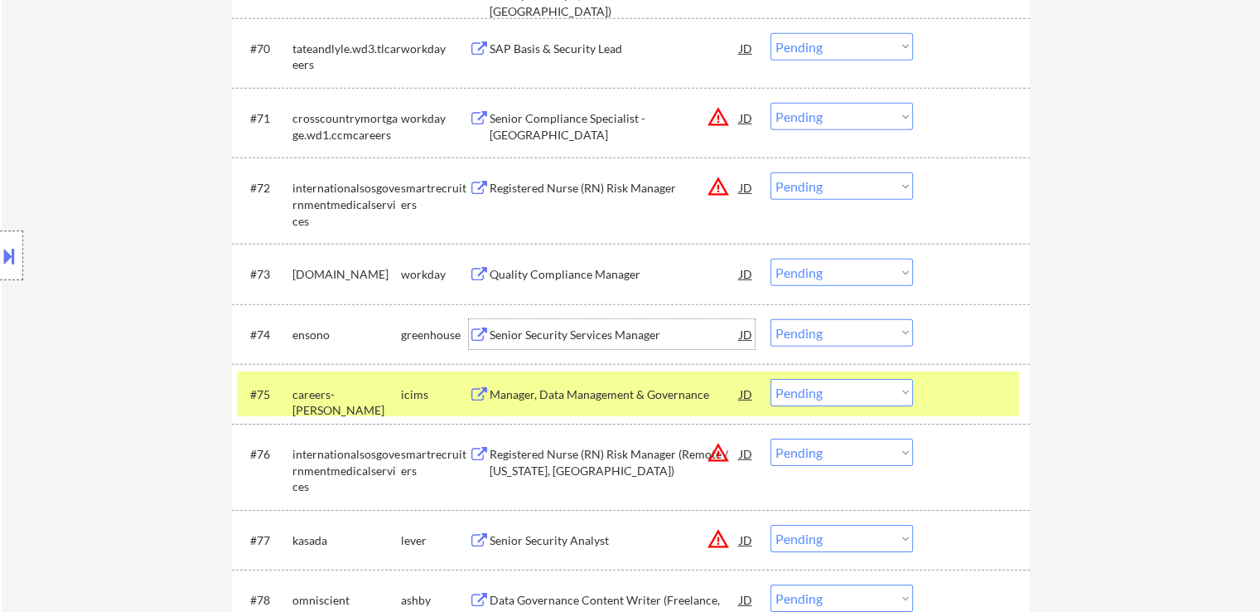
click at [567, 336] on div "Senior Security Services Manager" at bounding box center [615, 334] width 250 height 17
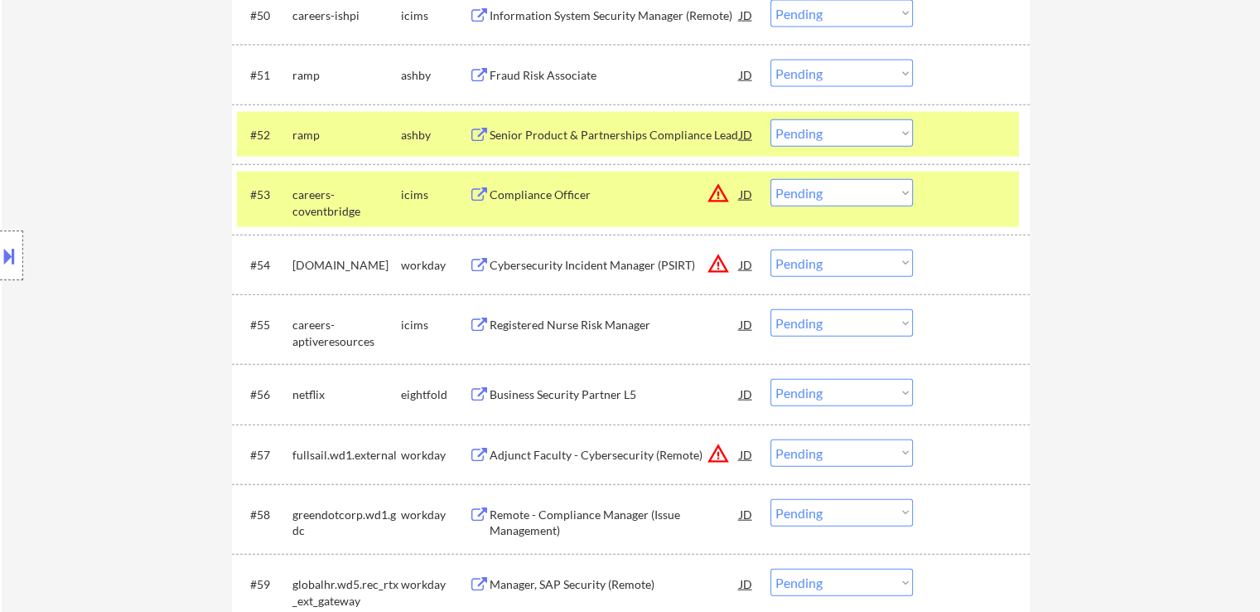
scroll to position [3729, 0]
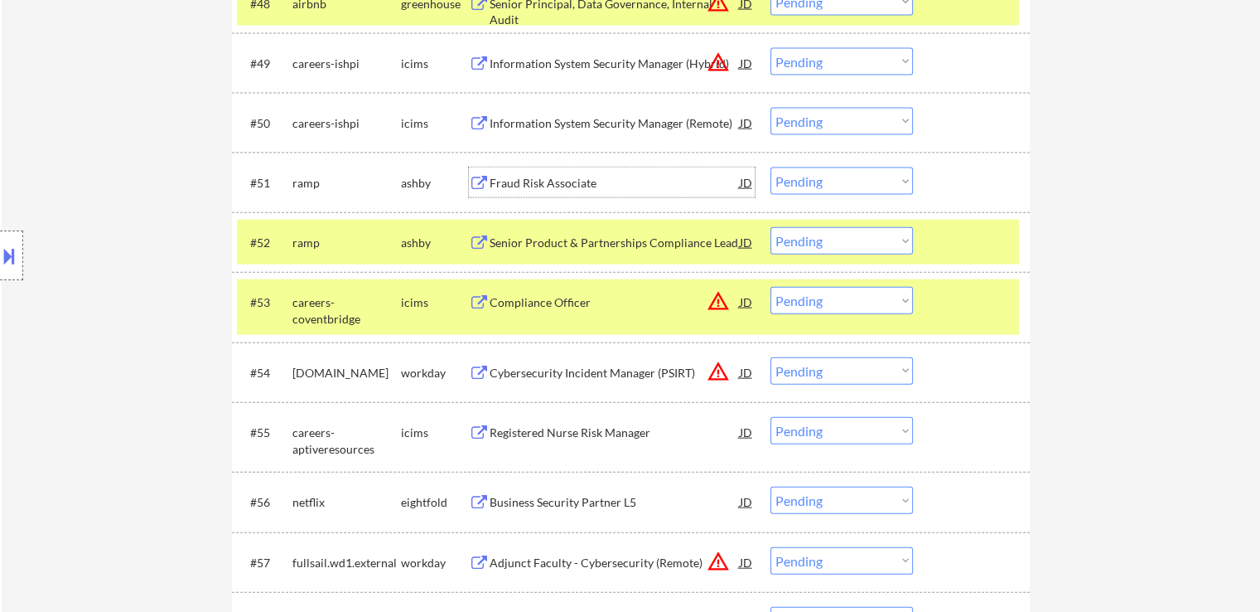
click at [588, 177] on div "Fraud Risk Associate" at bounding box center [615, 183] width 250 height 17
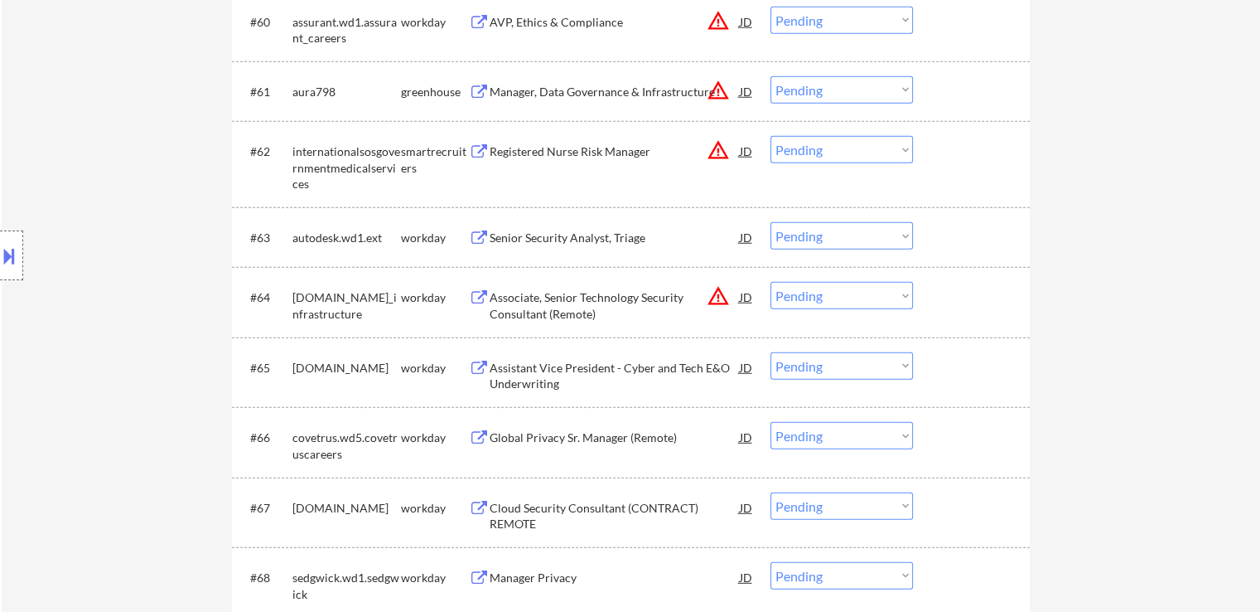
scroll to position [4474, 0]
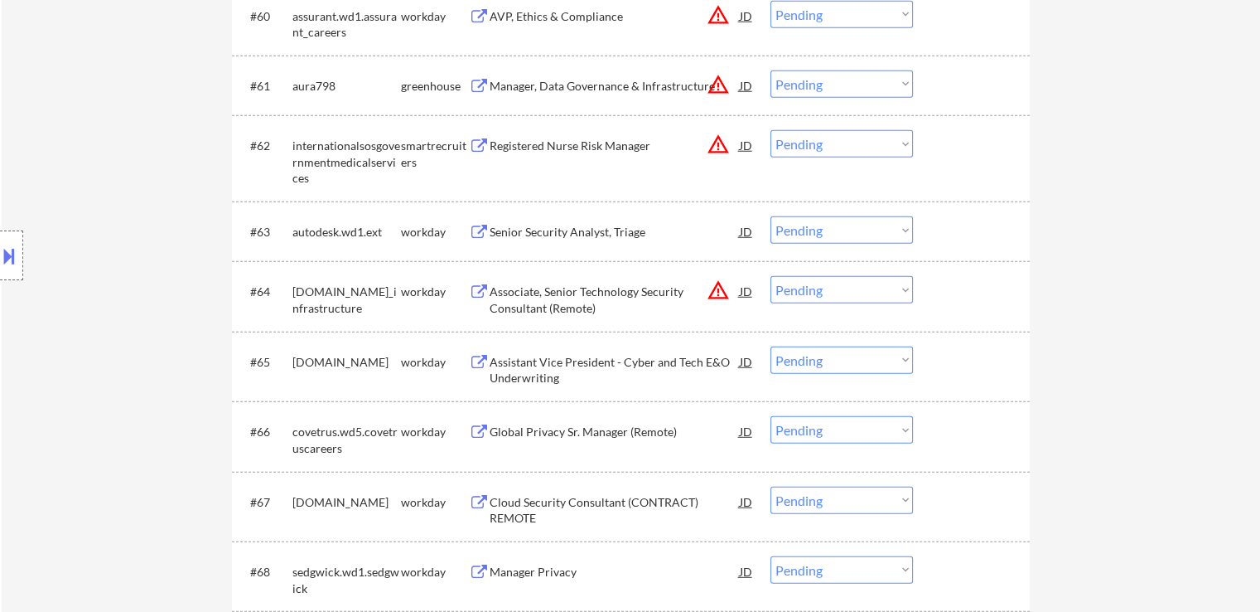
click at [576, 220] on div "Senior Security Analyst, Triage" at bounding box center [615, 231] width 250 height 30
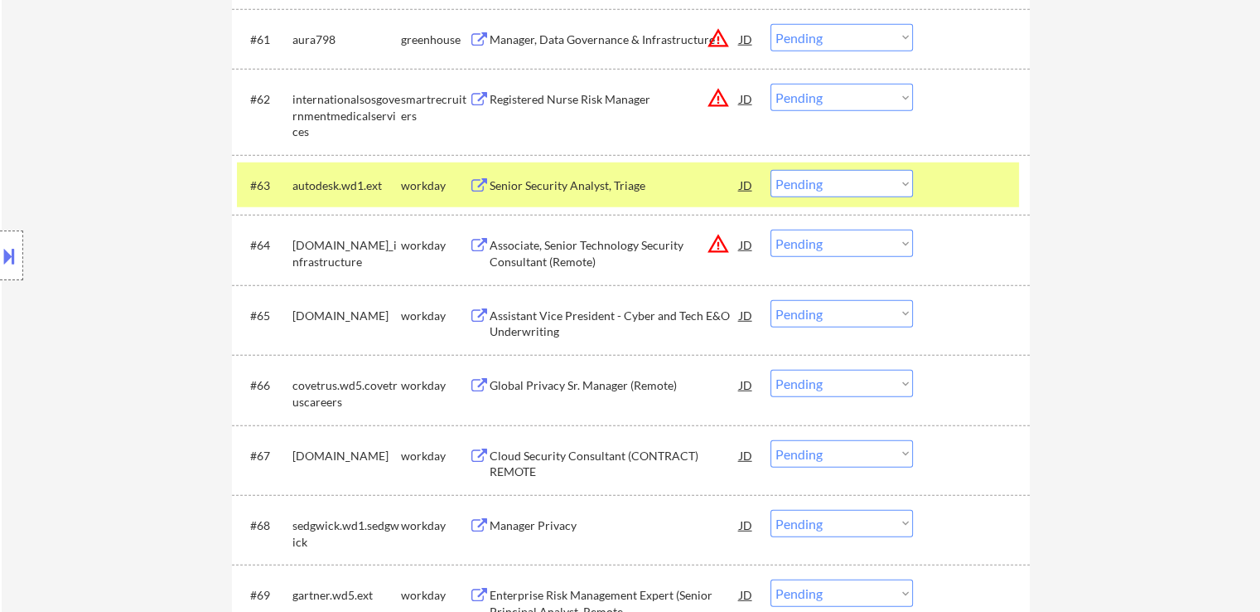
scroll to position [4557, 0]
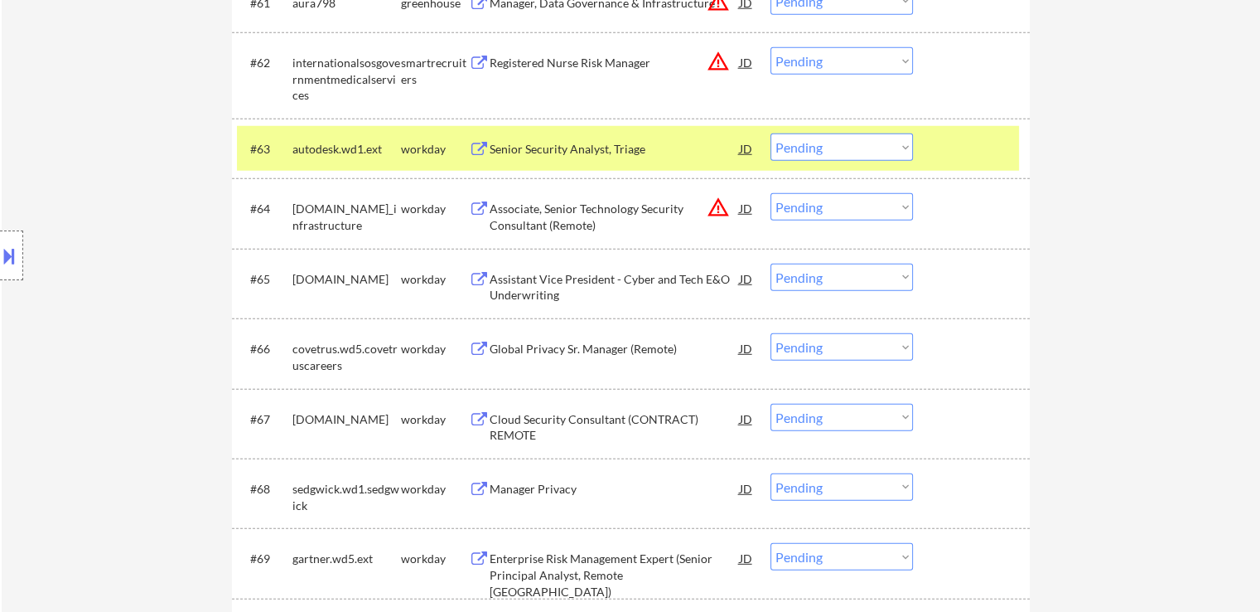
click at [558, 283] on div "Assistant Vice President - Cyber and Tech E&O Underwriting" at bounding box center [615, 287] width 250 height 32
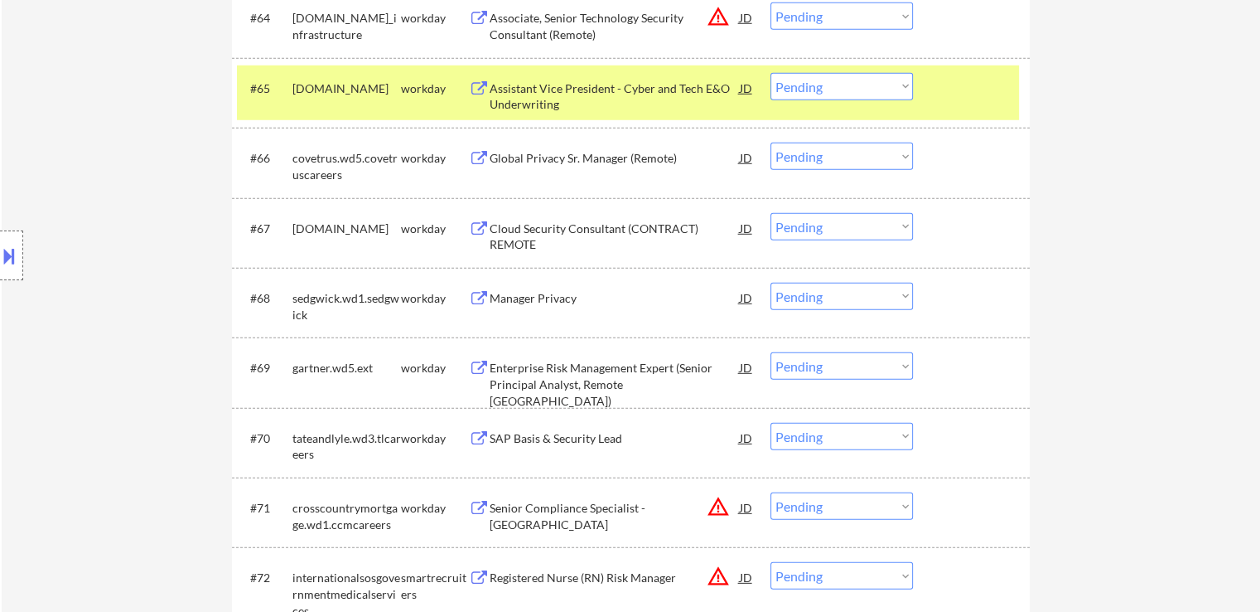
scroll to position [4806, 0]
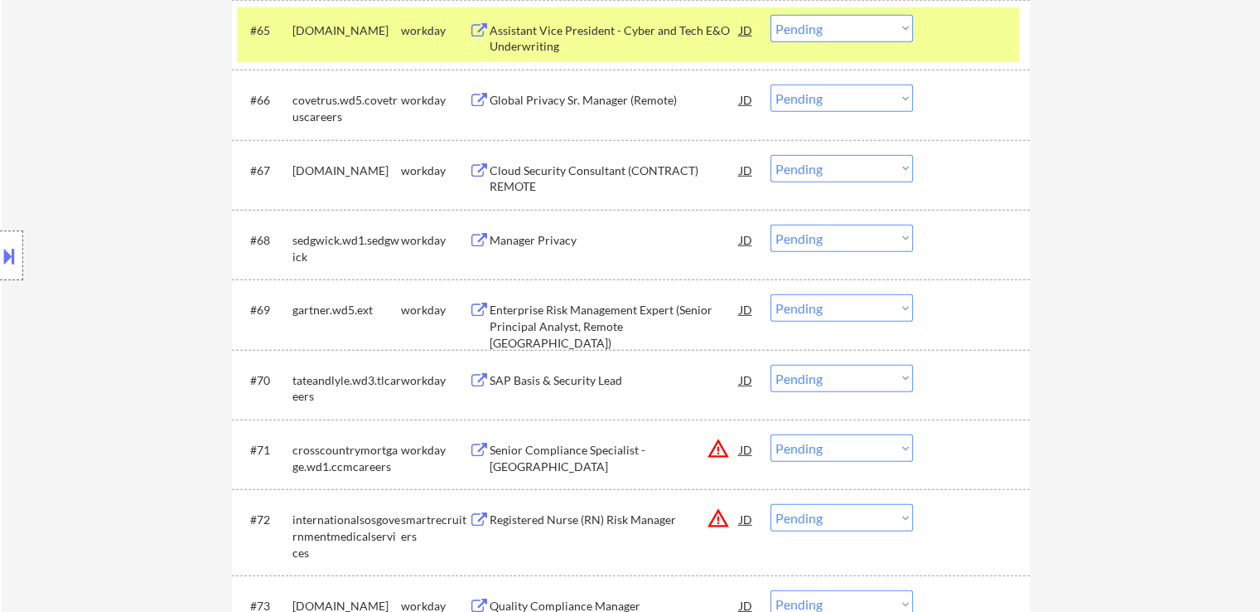
click at [551, 186] on div "Cloud Security Consultant (CONTRACT) REMOTE" at bounding box center [615, 178] width 250 height 32
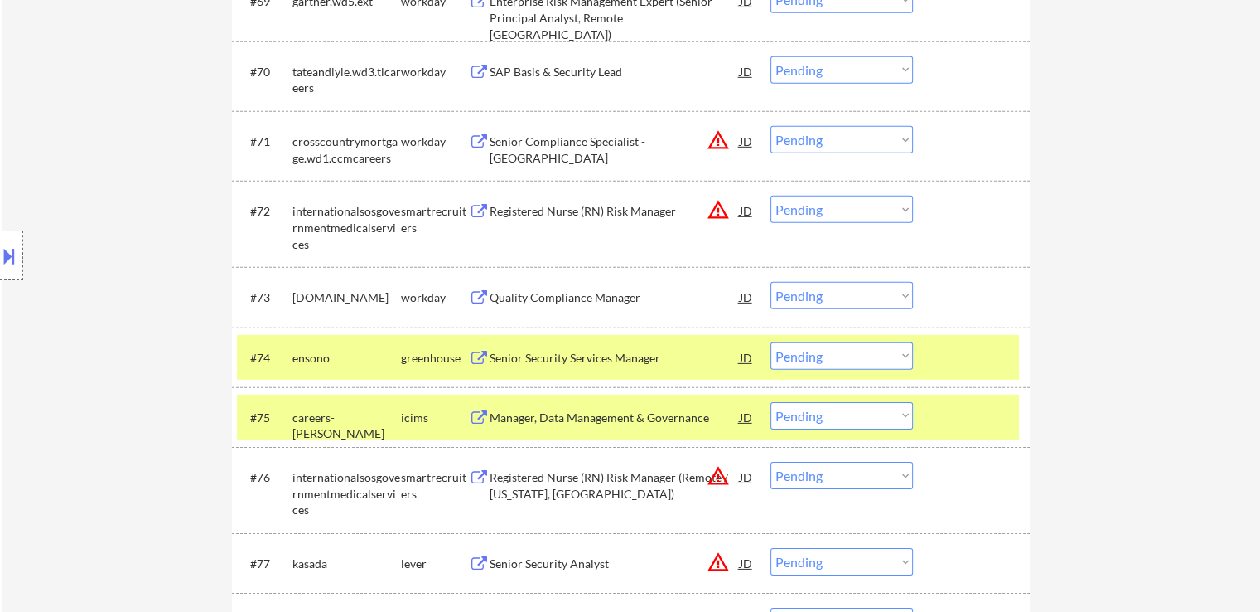
scroll to position [5137, 0]
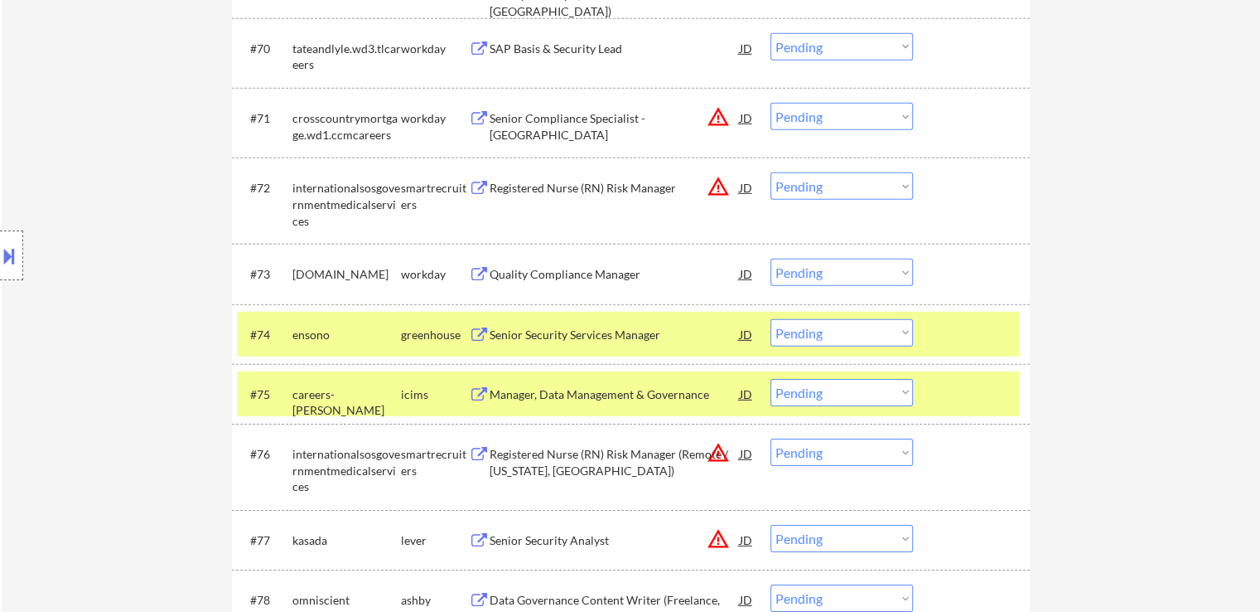
click at [558, 268] on div "Quality Compliance Manager" at bounding box center [615, 274] width 250 height 17
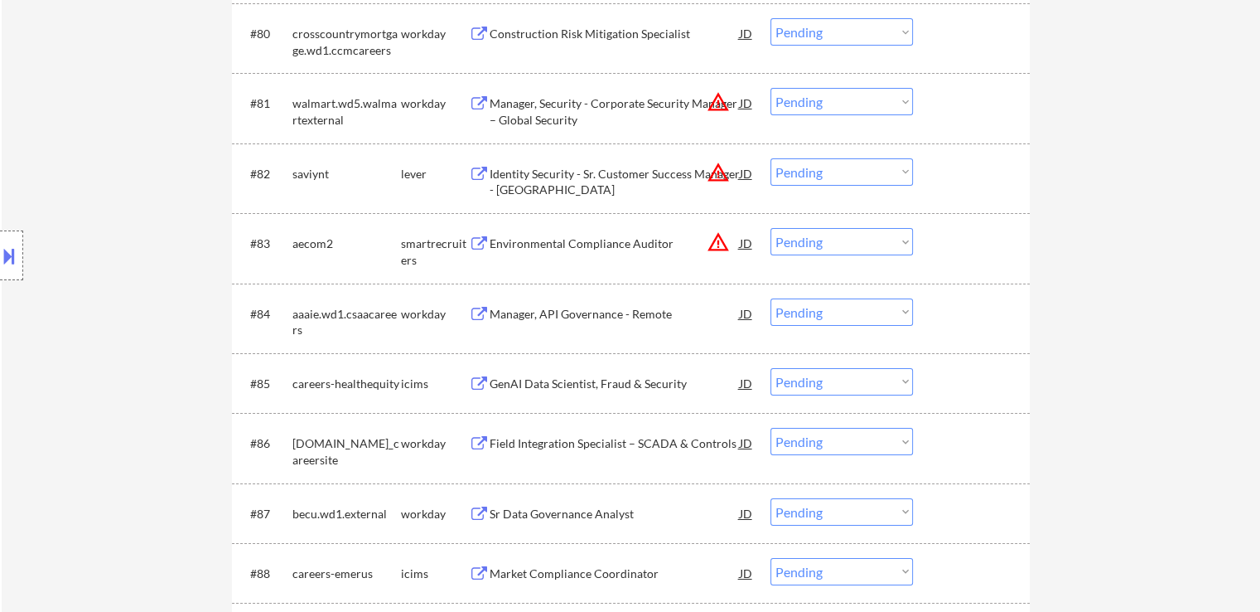
scroll to position [5966, 0]
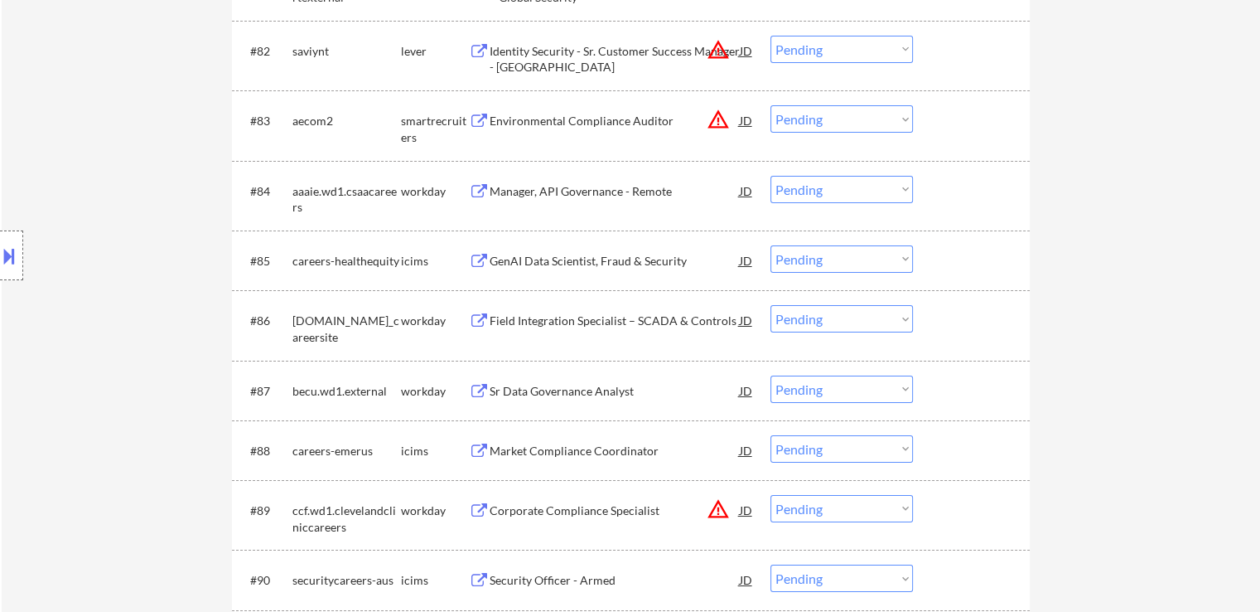
click at [558, 198] on div "Manager, API Governance - Remote" at bounding box center [615, 191] width 250 height 17
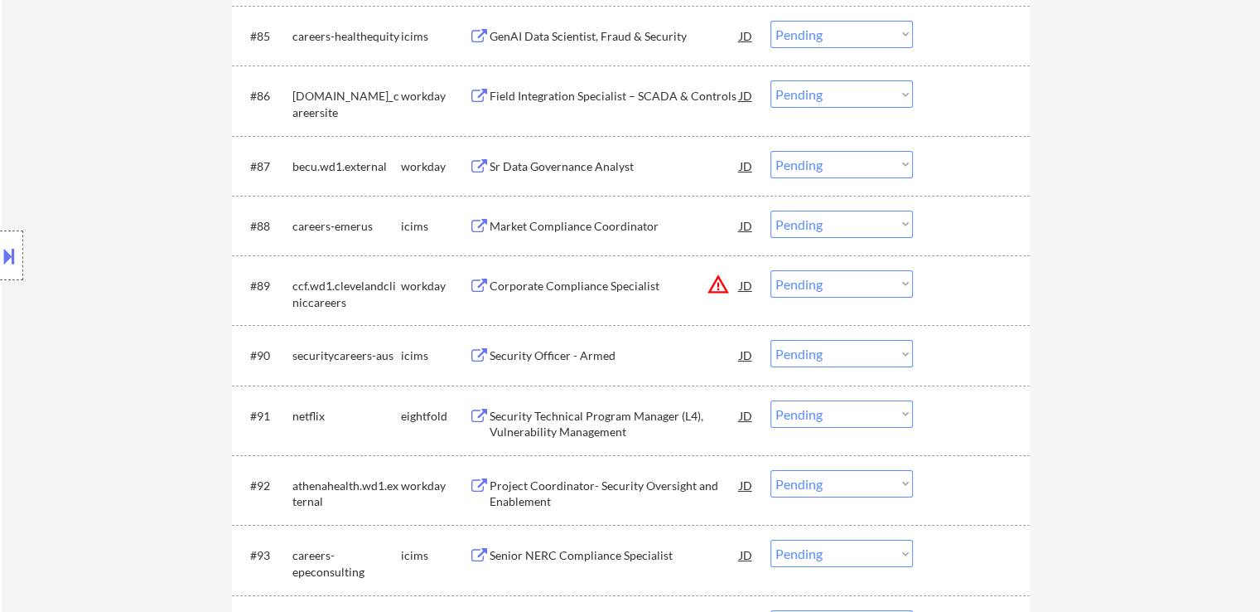
scroll to position [6215, 0]
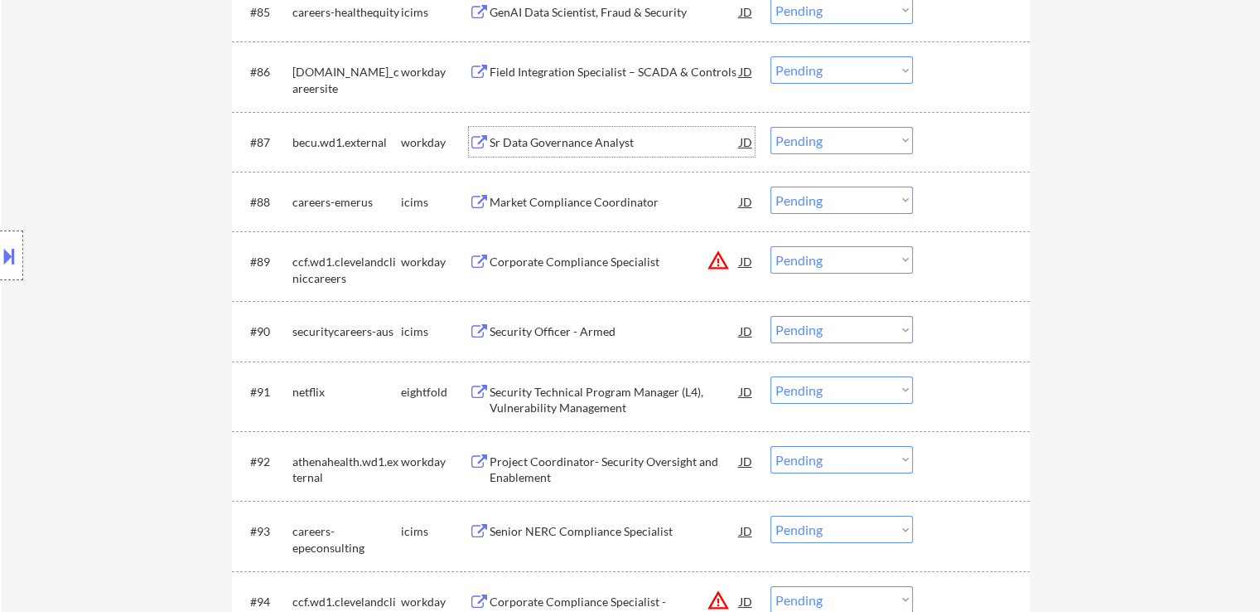
click at [561, 133] on div "Sr Data Governance Analyst" at bounding box center [615, 142] width 250 height 30
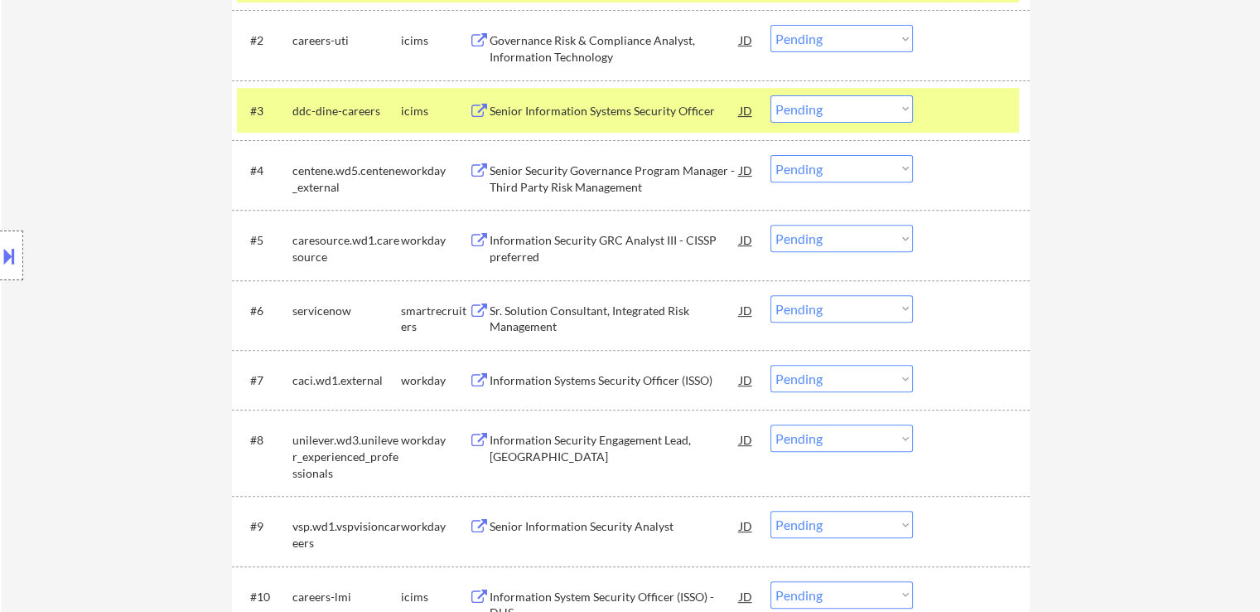
scroll to position [663, 0]
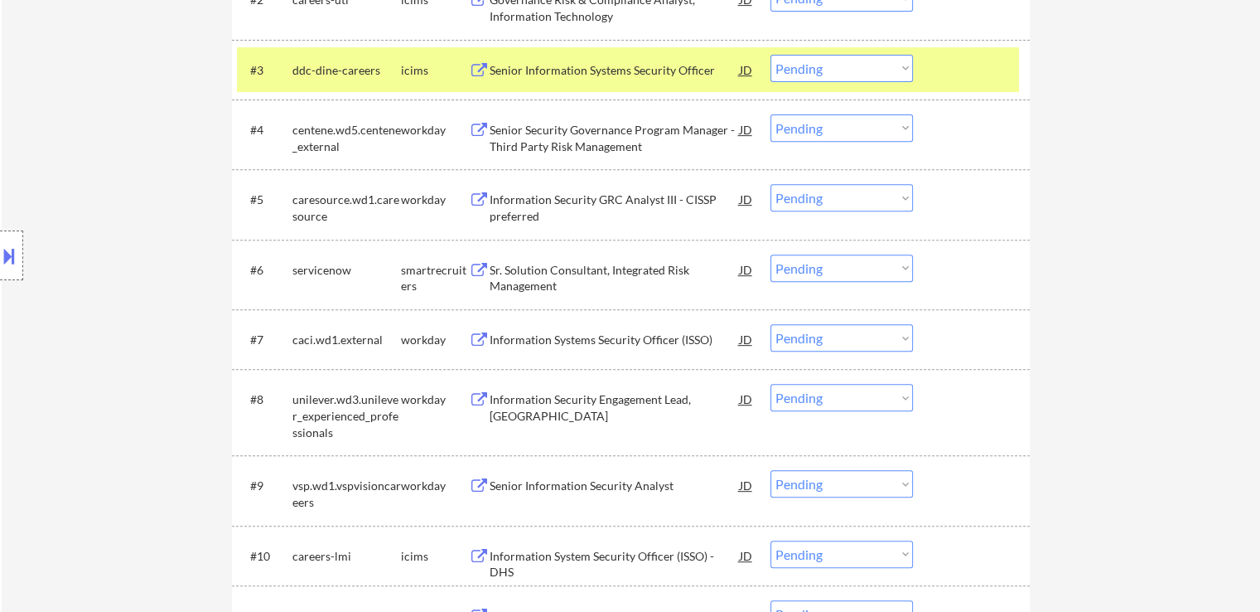
click at [541, 143] on div "Senior Security Governance Program Manager - Third Party Risk Management" at bounding box center [615, 138] width 250 height 32
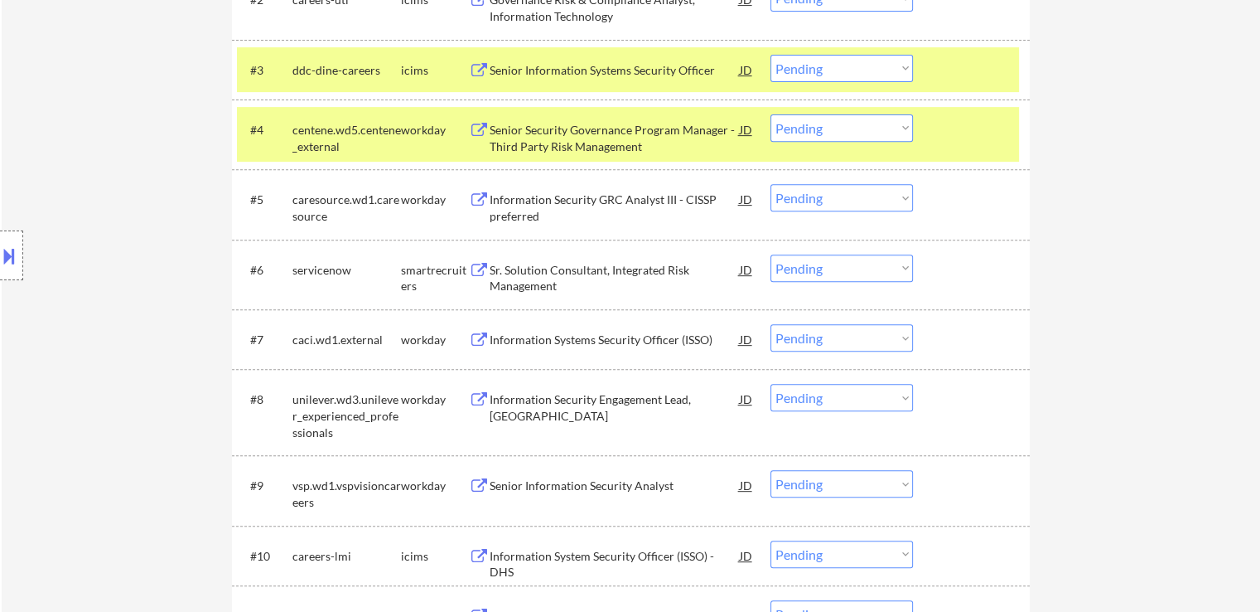
click at [529, 202] on div "Information Security GRC Analyst III - CISSP preferred" at bounding box center [615, 207] width 250 height 32
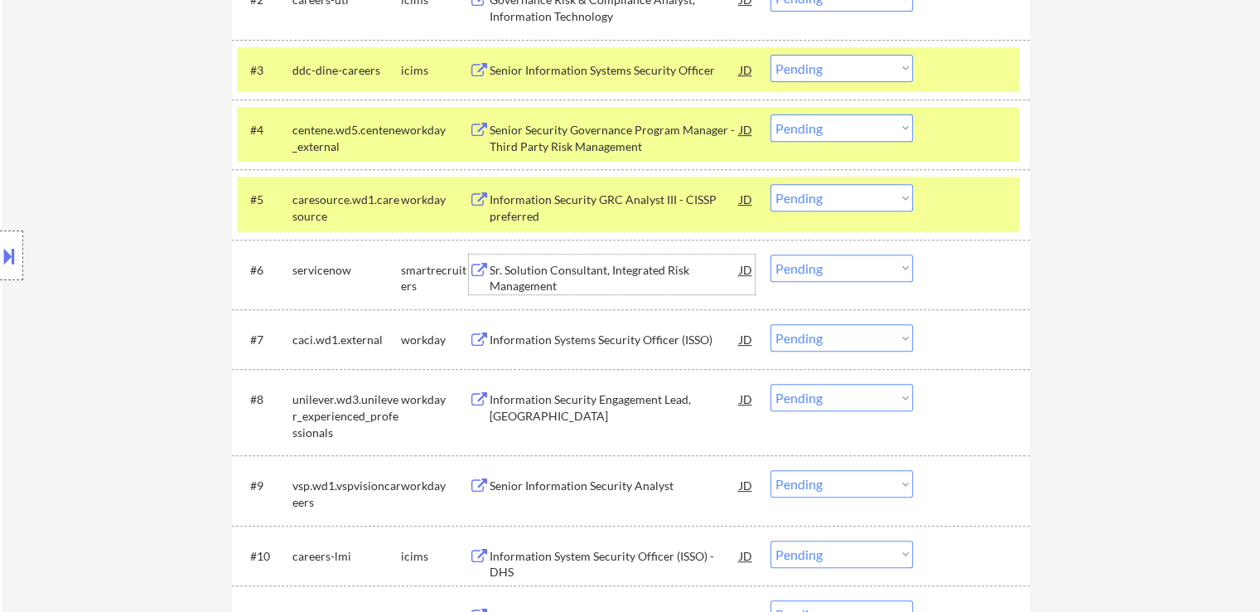
drag, startPoint x: 540, startPoint y: 278, endPoint x: 522, endPoint y: 346, distance: 70.3
click at [539, 278] on div "Sr. Solution Consultant, Integrated Risk Management" at bounding box center [615, 278] width 250 height 32
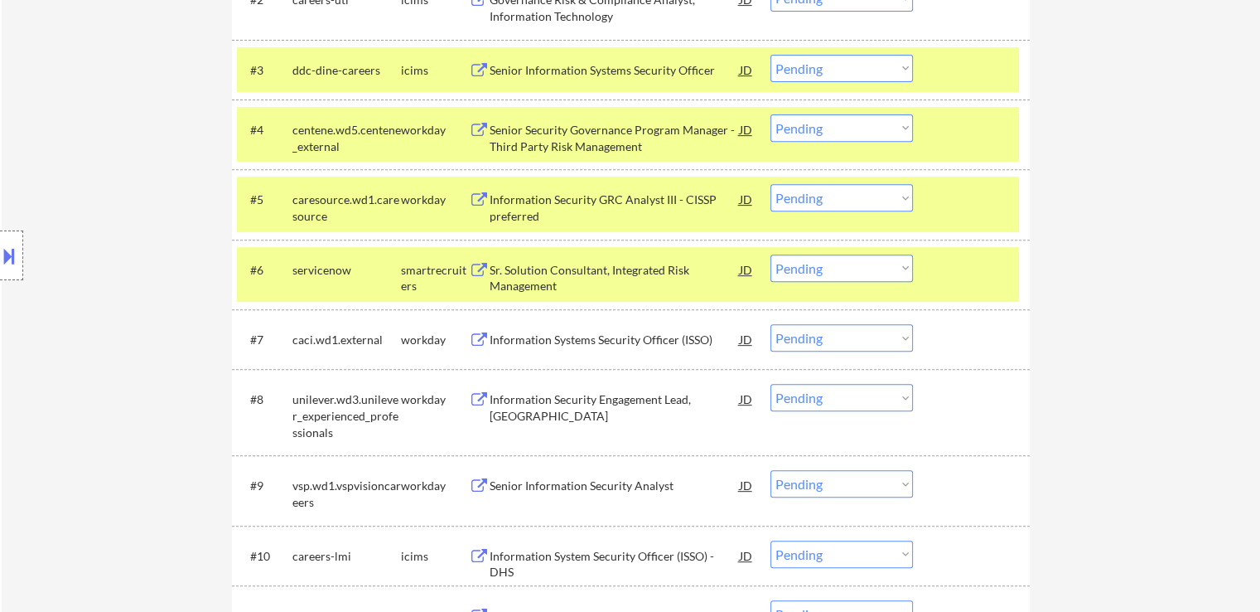
click at [529, 337] on div "Information Systems Security Officer (ISSO)" at bounding box center [615, 339] width 250 height 17
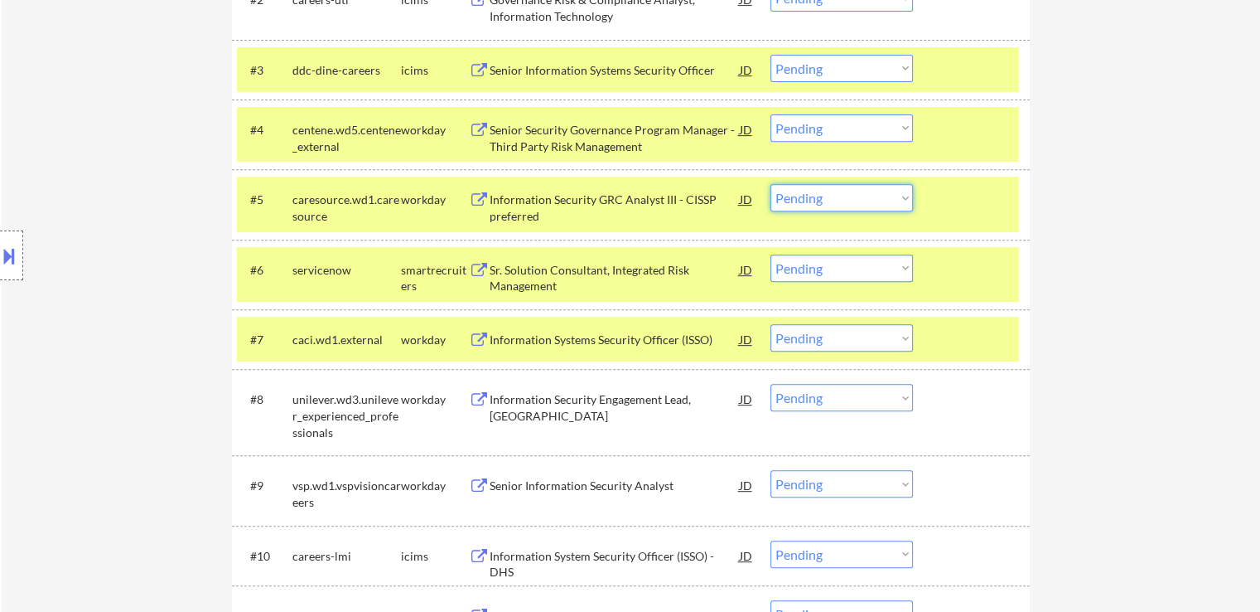
drag, startPoint x: 822, startPoint y: 197, endPoint x: 825, endPoint y: 210, distance: 12.9
click at [824, 197] on select "Choose an option... Pending Applied Excluded (Questions) Excluded (Expired) Exc…" at bounding box center [842, 197] width 143 height 27
click at [771, 184] on select "Choose an option... Pending Applied Excluded (Questions) Excluded (Expired) Exc…" at bounding box center [842, 197] width 143 height 27
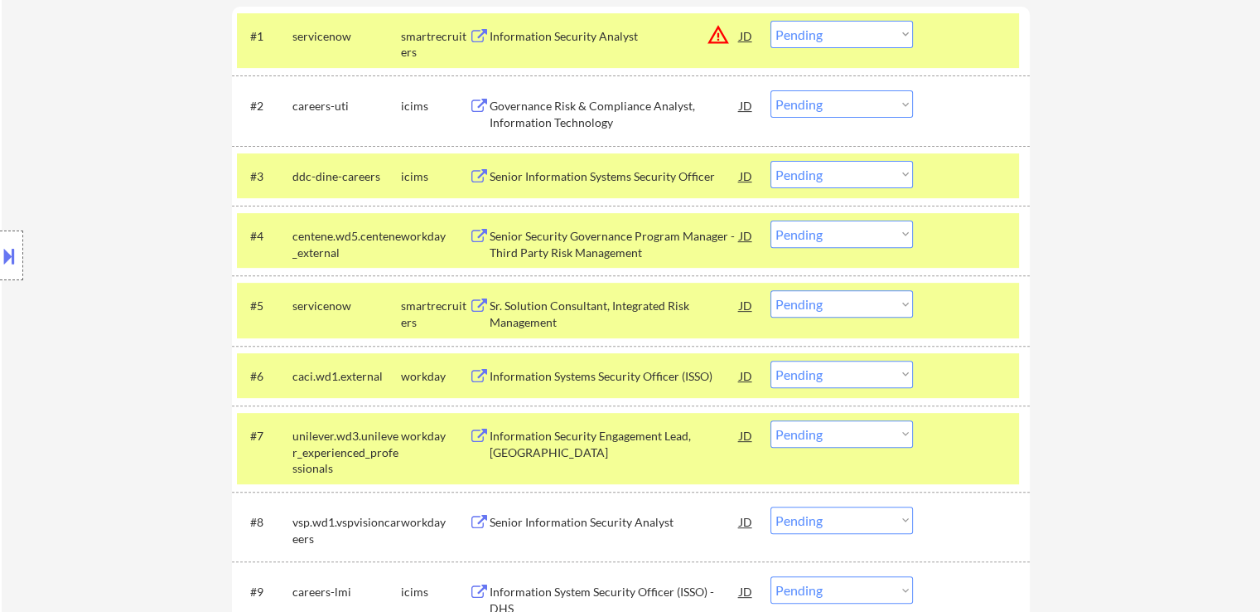
scroll to position [618, 0]
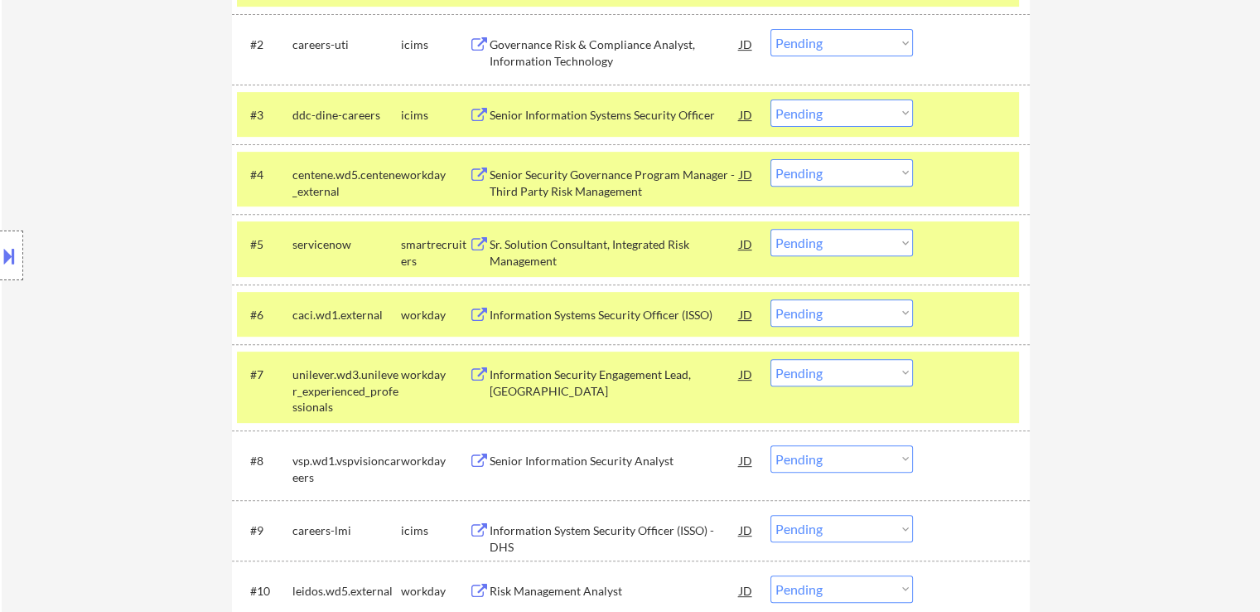
click at [813, 247] on select "Choose an option... Pending Applied Excluded (Questions) Excluded (Expired) Exc…" at bounding box center [842, 242] width 143 height 27
click at [771, 229] on select "Choose an option... Pending Applied Excluded (Questions) Excluded (Expired) Exc…" at bounding box center [842, 242] width 143 height 27
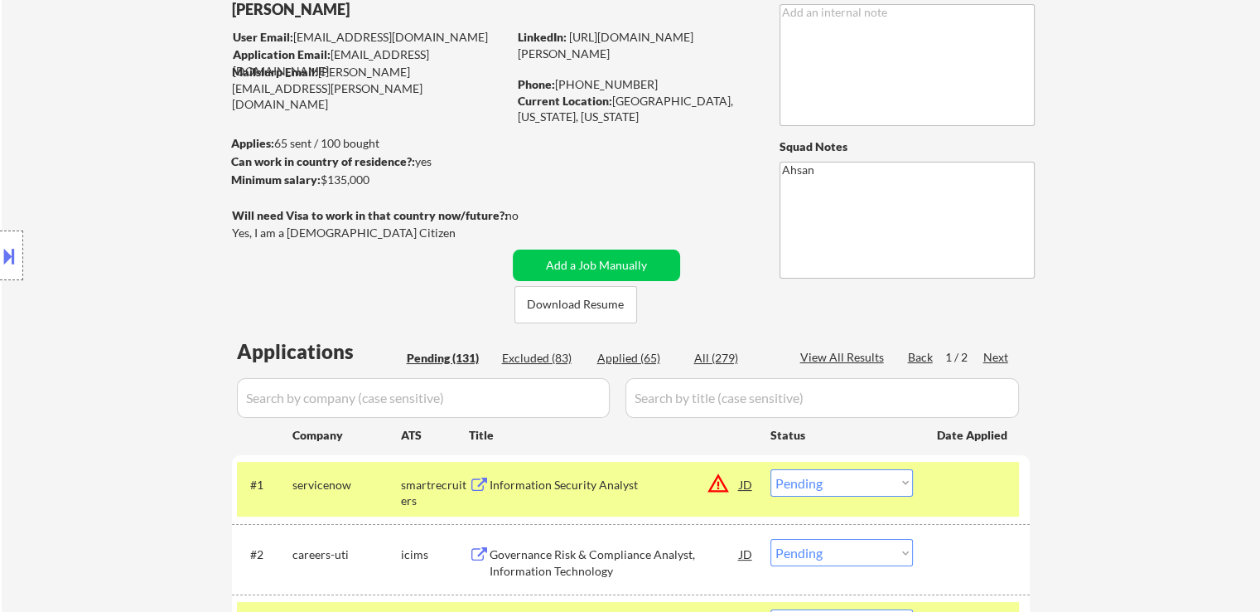
scroll to position [83, 0]
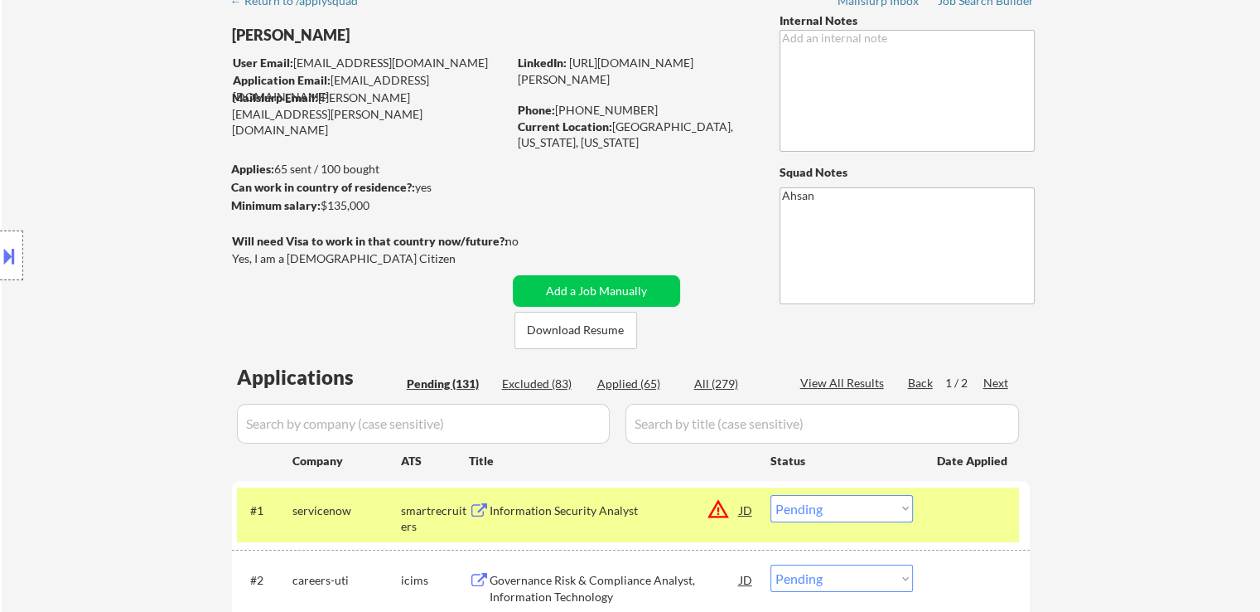
click at [167, 215] on div "Location Inclusions: remote" at bounding box center [148, 255] width 297 height 307
